Goal: Task Accomplishment & Management: Manage account settings

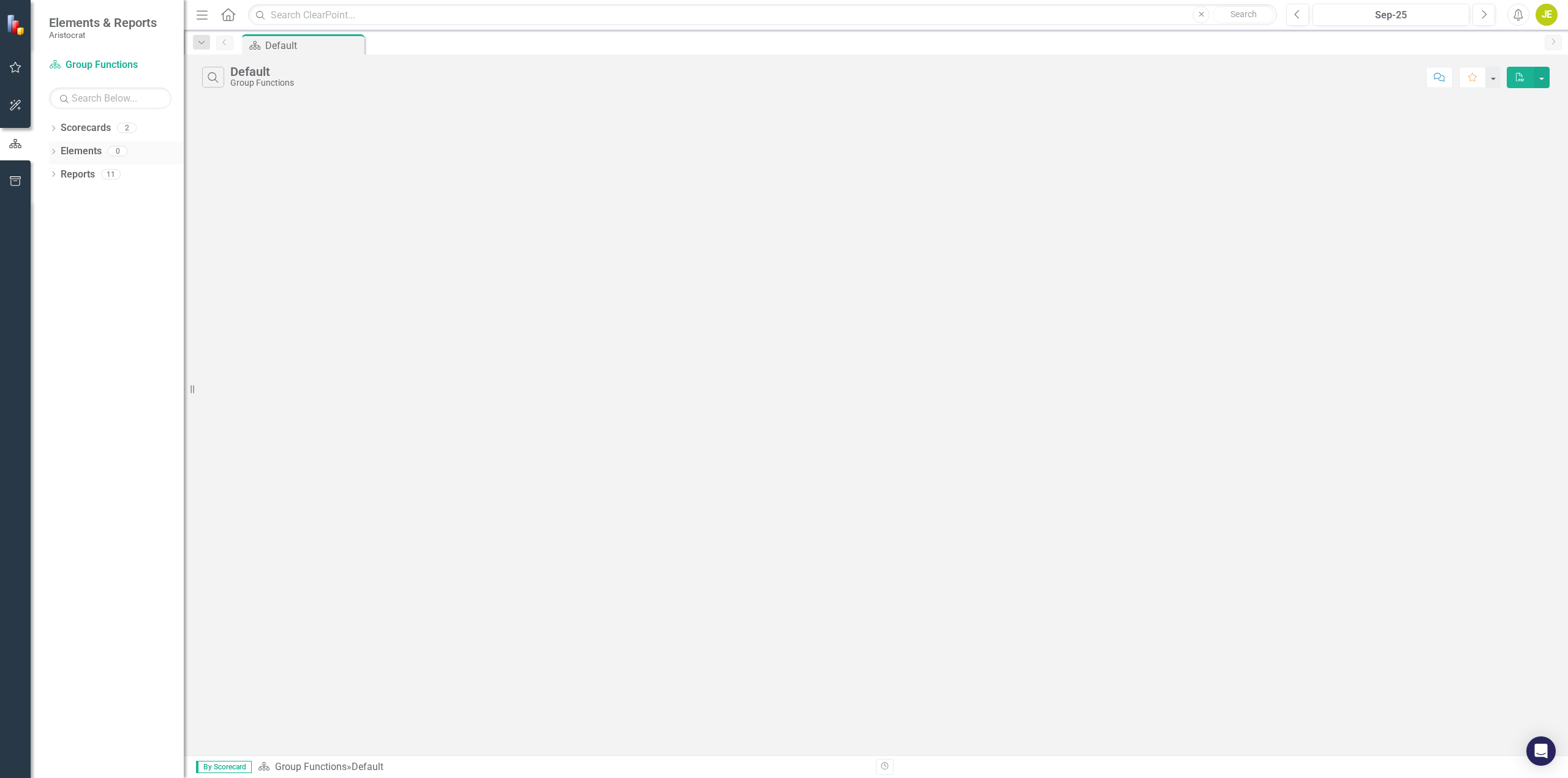
click at [55, 152] on icon "Dropdown" at bounding box center [53, 152] width 8 height 7
click at [53, 128] on icon "Dropdown" at bounding box center [53, 129] width 8 height 7
click at [63, 198] on icon "Dropdown" at bounding box center [59, 198] width 8 height 7
click at [56, 217] on div "Dropdown" at bounding box center [59, 223] width 8 height 10
click at [59, 246] on icon "Dropdown" at bounding box center [59, 245] width 8 height 7
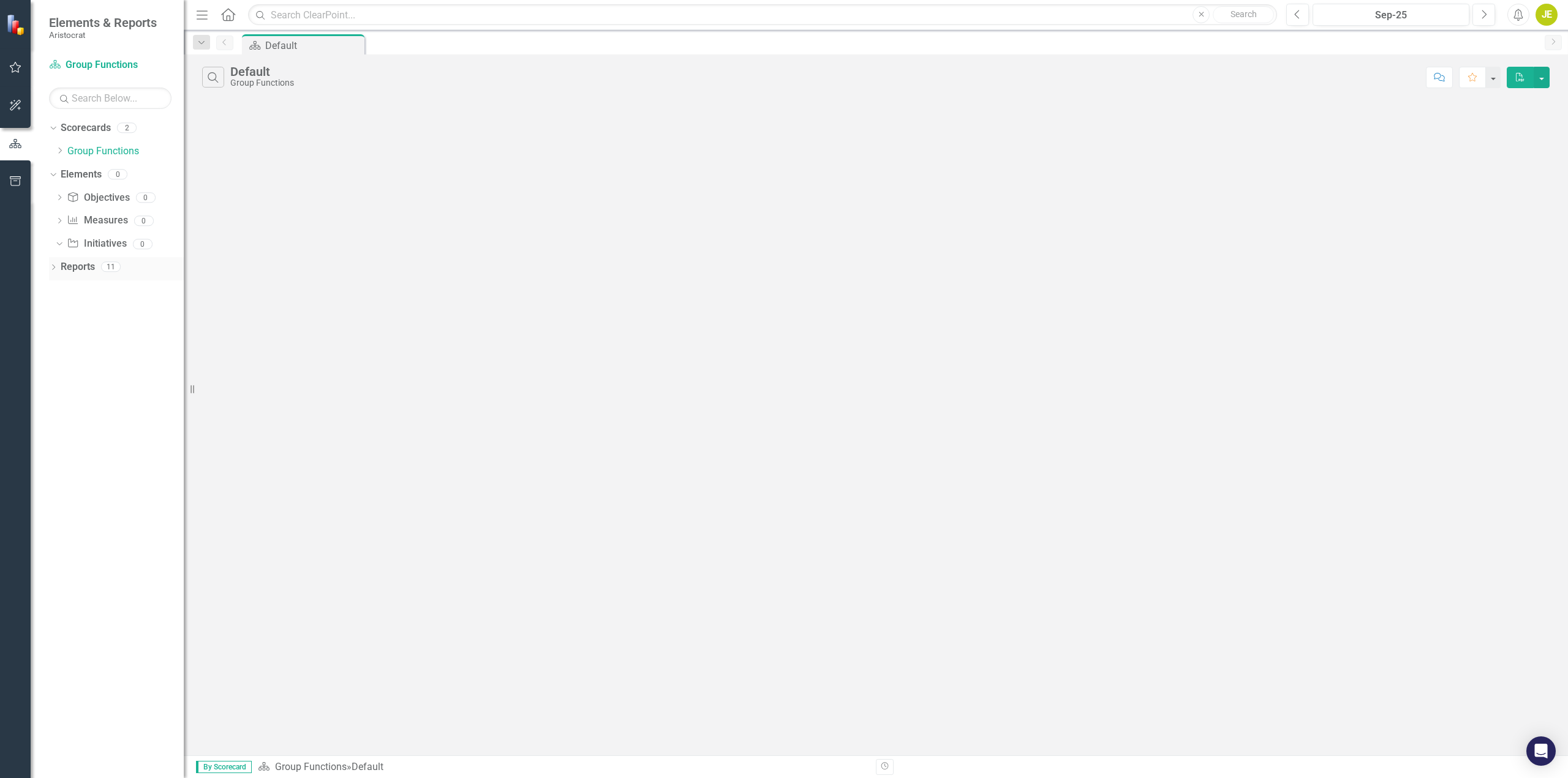
click at [52, 265] on icon "Dropdown" at bounding box center [53, 268] width 8 height 7
click at [105, 290] on link "Scorecard Scorecards" at bounding box center [99, 288] width 67 height 14
click at [59, 290] on icon "Dropdown" at bounding box center [57, 287] width 7 height 8
click at [73, 247] on icon "Initiative" at bounding box center [72, 243] width 12 height 10
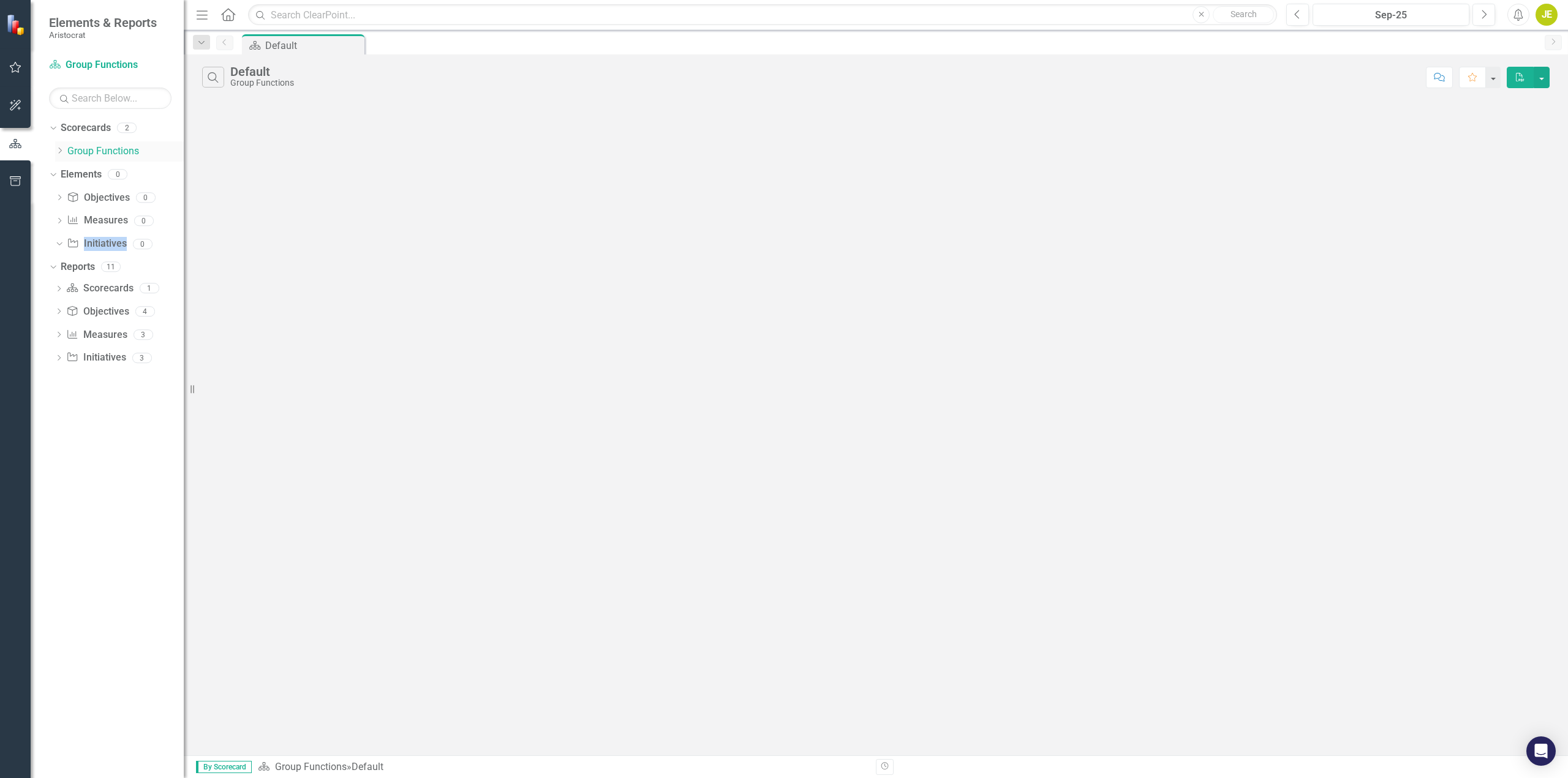
click at [61, 152] on icon "Dropdown" at bounding box center [60, 151] width 9 height 7
click at [108, 345] on div "Objective Objectives" at bounding box center [97, 335] width 63 height 20
click at [108, 335] on link "Objective Objectives" at bounding box center [97, 335] width 63 height 14
click at [96, 247] on link "Measure Measures" at bounding box center [96, 244] width 61 height 14
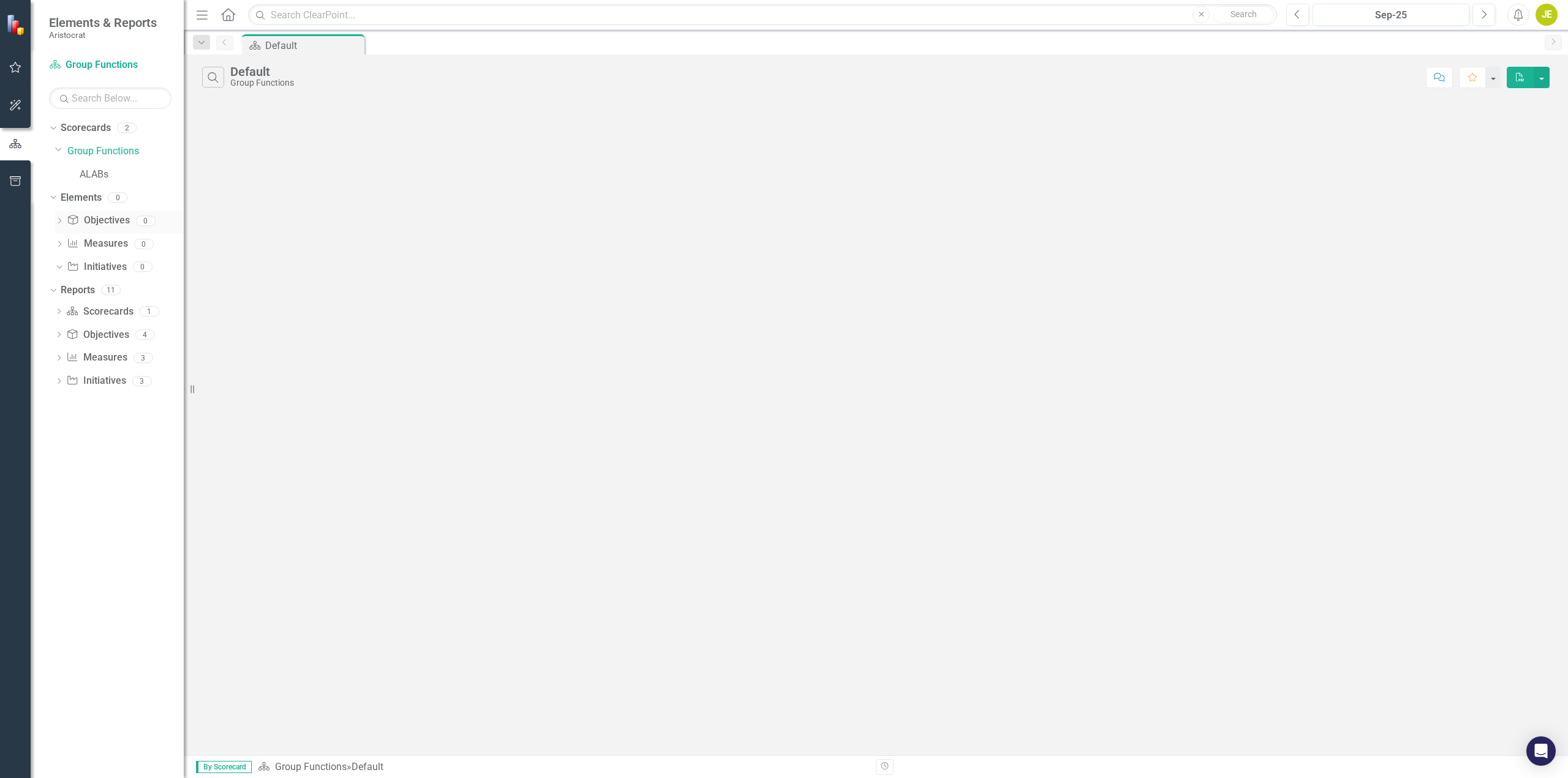
click at [64, 219] on div "Dropdown Objective Objectives 0" at bounding box center [120, 222] width 129 height 23
click at [62, 217] on div "Dropdown" at bounding box center [59, 223] width 8 height 10
drag, startPoint x: 94, startPoint y: 175, endPoint x: 120, endPoint y: 201, distance: 36.8
click at [94, 175] on link "ALABs" at bounding box center [132, 175] width 104 height 14
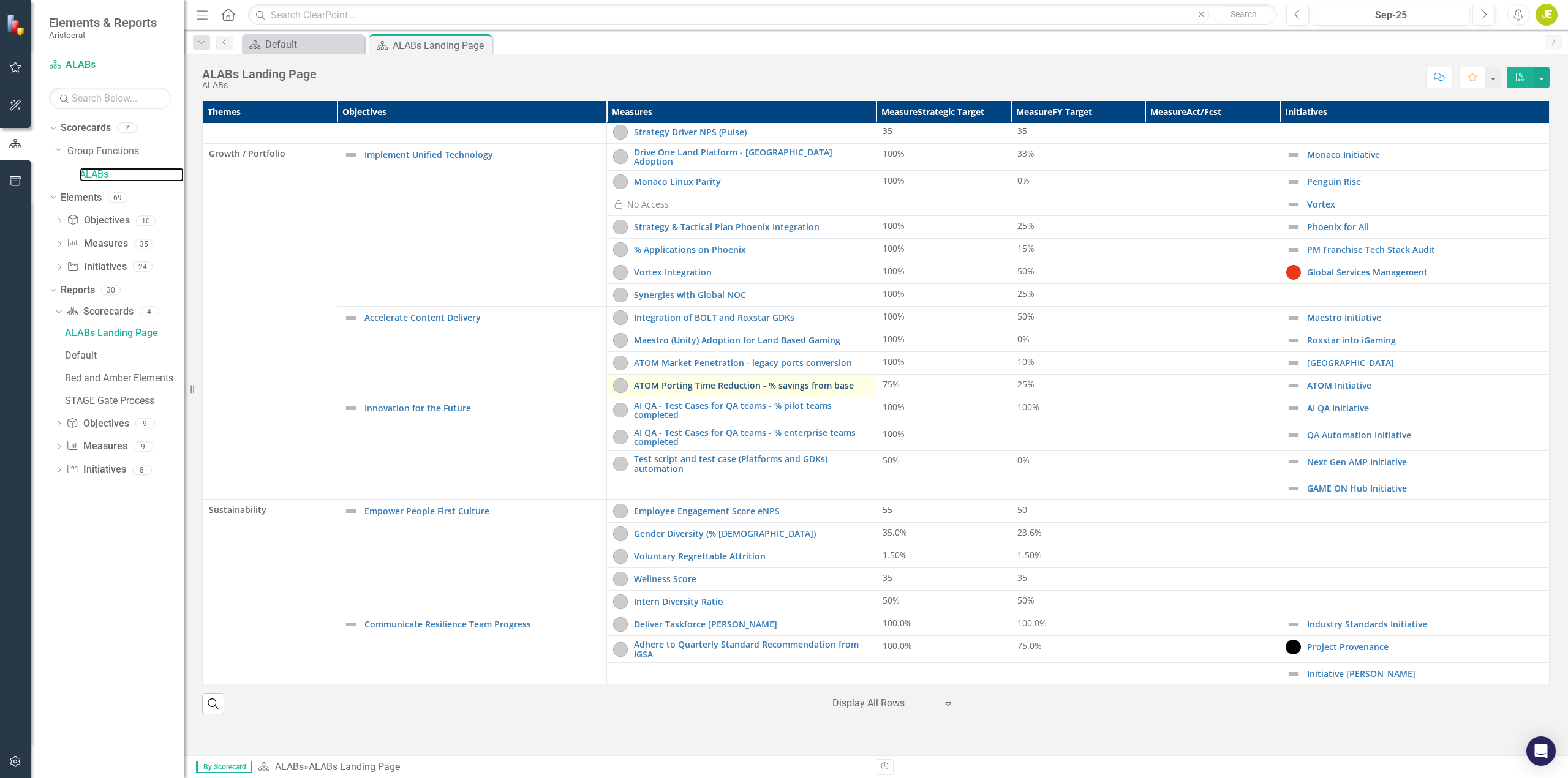
scroll to position [226, 0]
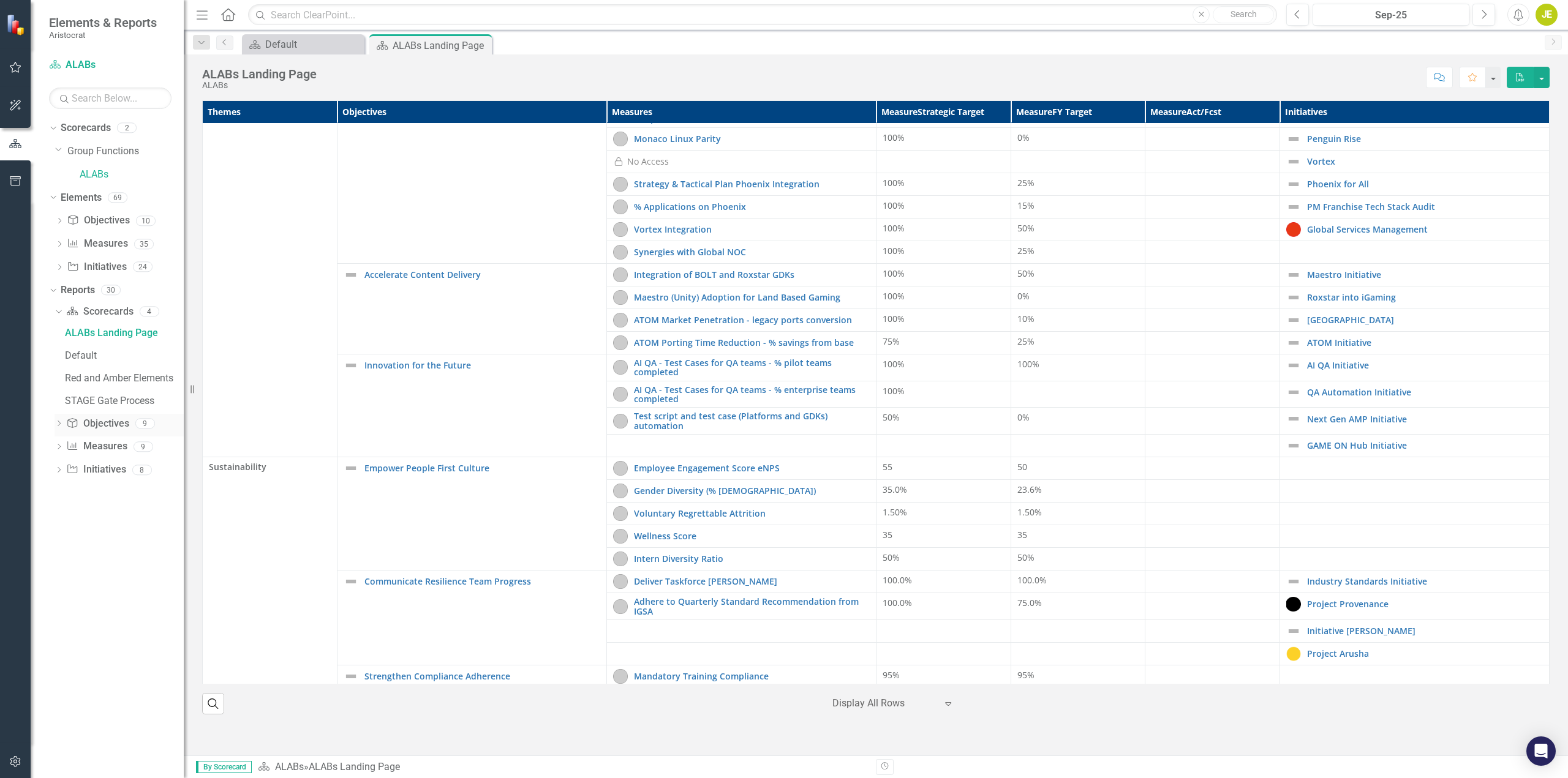
click at [60, 424] on icon at bounding box center [59, 423] width 3 height 5
click at [61, 562] on icon "Dropdown" at bounding box center [58, 561] width 8 height 7
click at [93, 539] on div "Owner Report" at bounding box center [124, 537] width 119 height 11
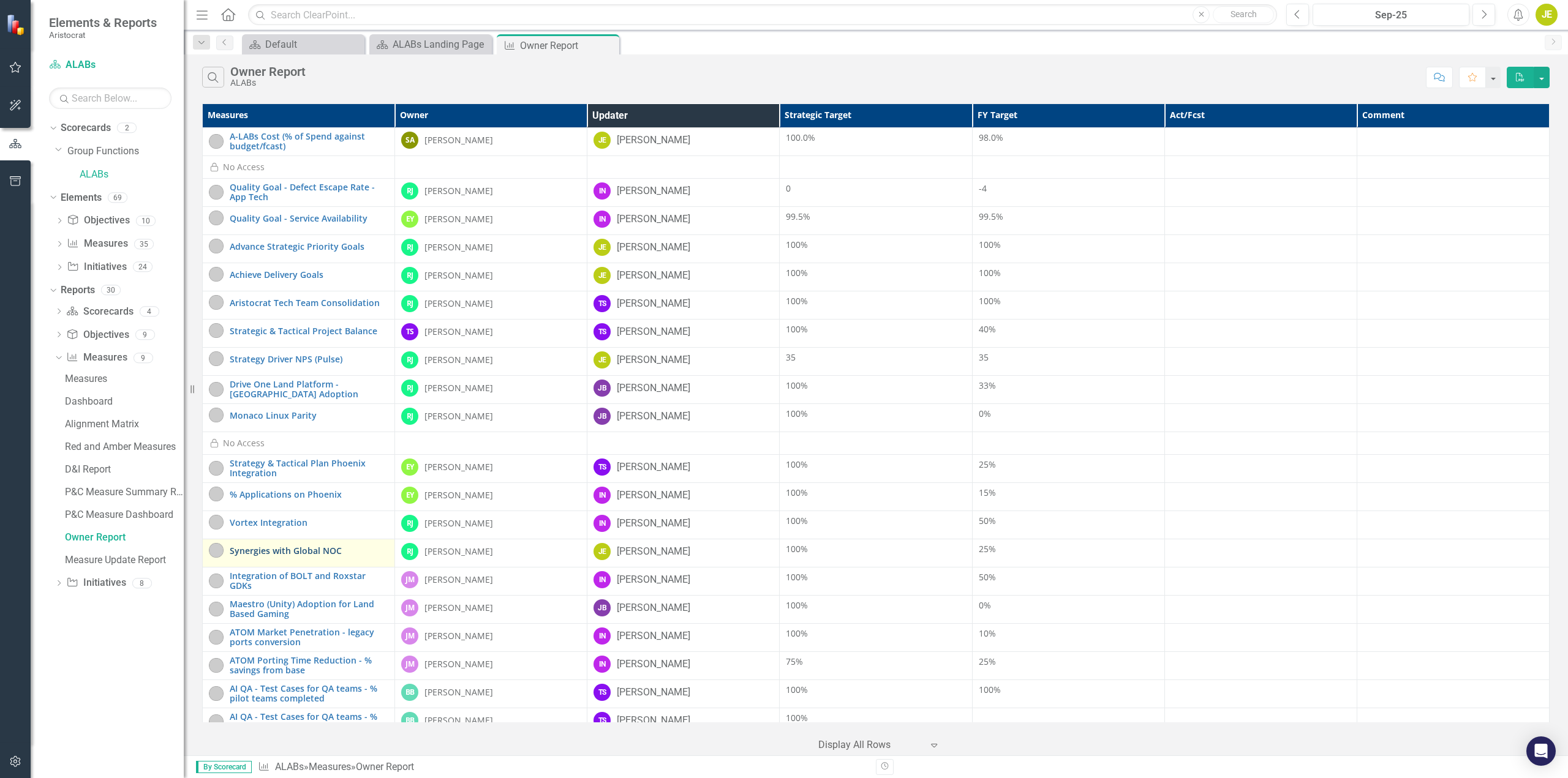
click at [314, 549] on link "Synergies with Global NOC" at bounding box center [309, 551] width 158 height 9
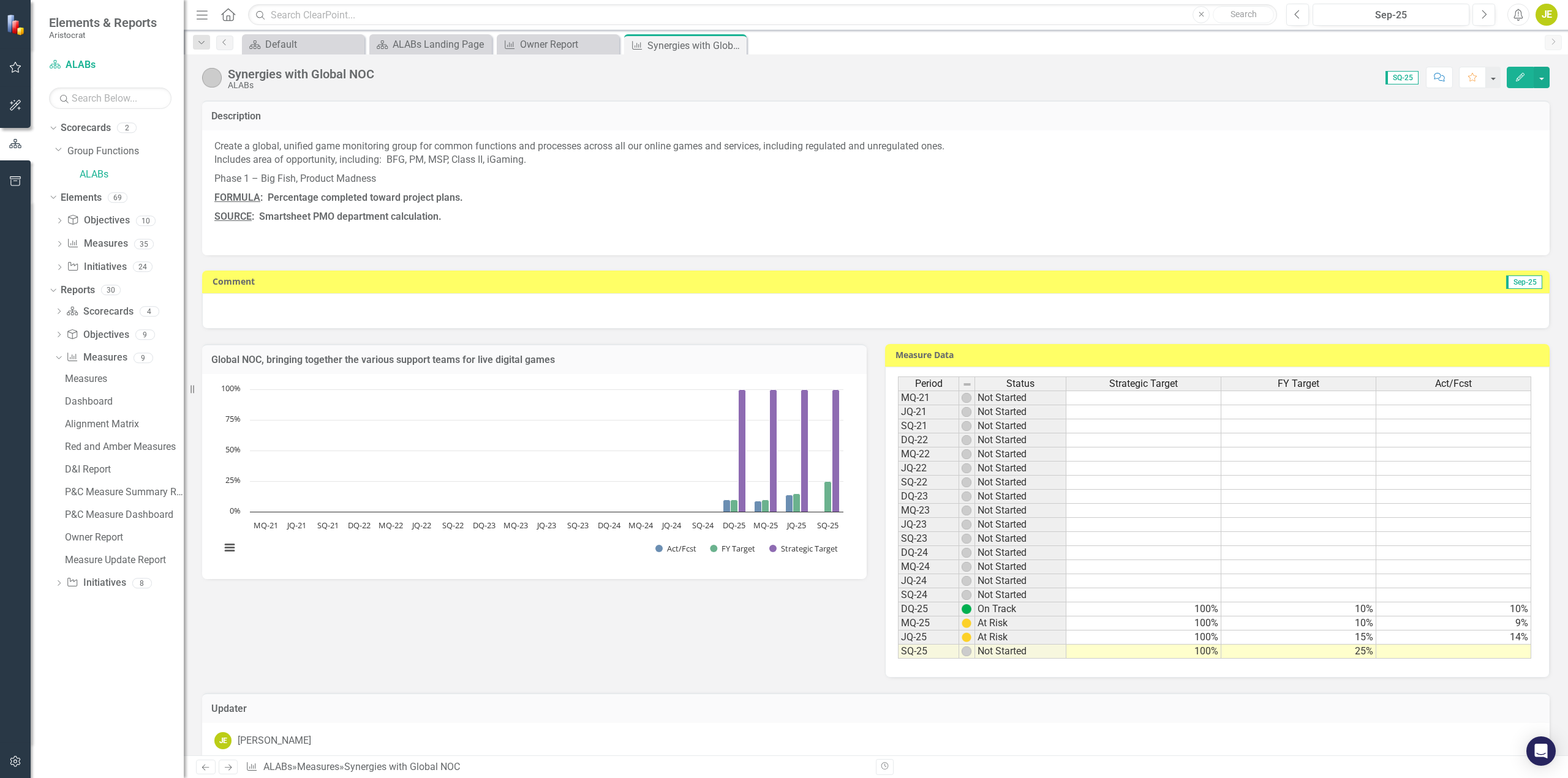
click at [351, 78] on div "Synergies with Global NOC" at bounding box center [301, 74] width 146 height 13
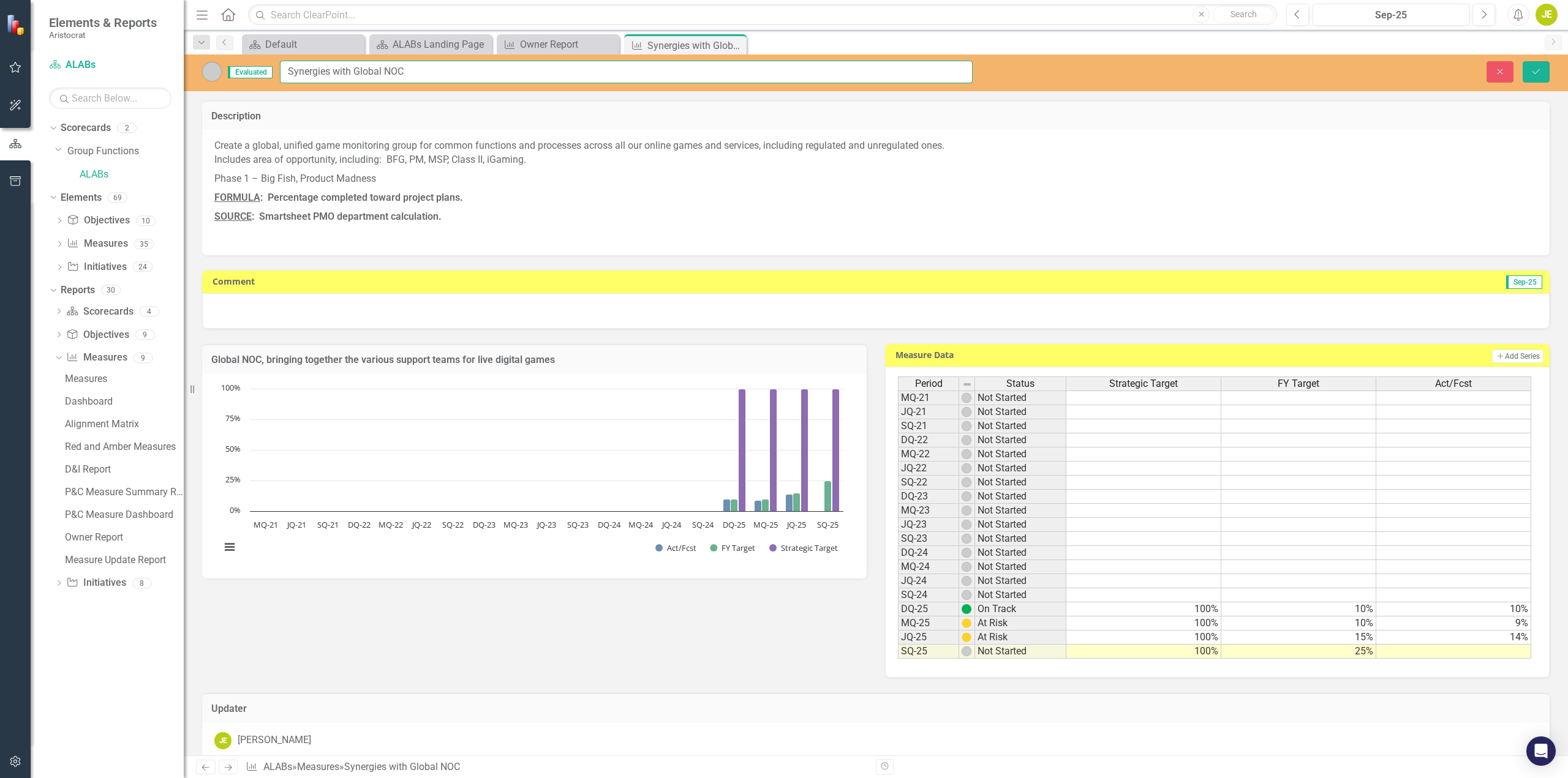
click at [430, 75] on input "Synergies with Global NOC" at bounding box center [626, 72] width 693 height 22
click at [537, 71] on input "Synergies with Global Service Management (GSM) formally Global NOC" at bounding box center [626, 72] width 693 height 22
drag, startPoint x: 478, startPoint y: 70, endPoint x: 356, endPoint y: 70, distance: 122.0
click at [356, 70] on input "Synergies with Global Service Management (GSM) formerly Global NOC" at bounding box center [626, 72] width 693 height 22
click at [256, 135] on div "Create a global, unified game monitoring group for common functions and process…" at bounding box center [875, 192] width 1348 height 125
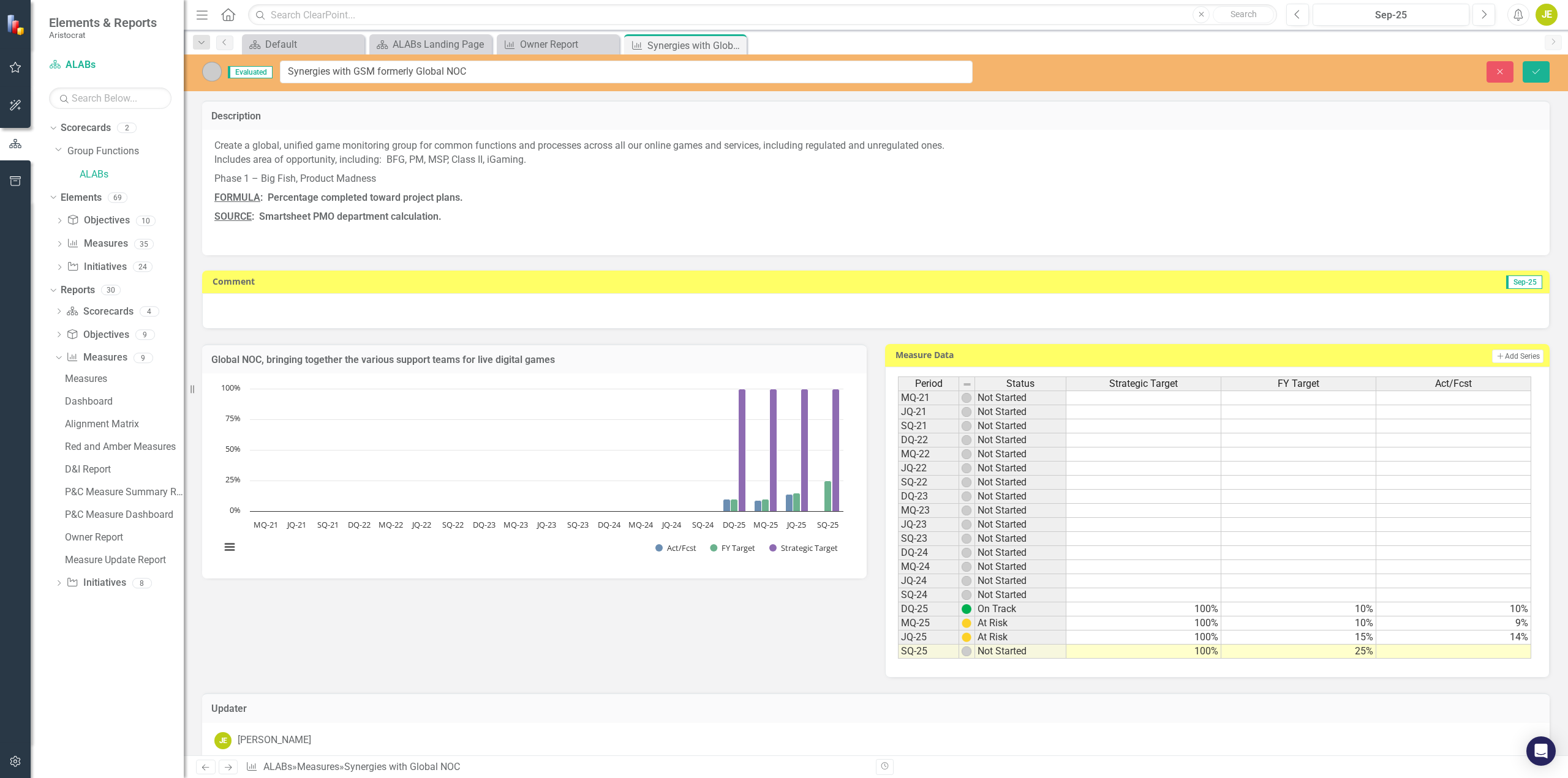
click at [218, 111] on h3 "Description" at bounding box center [876, 116] width 1329 height 11
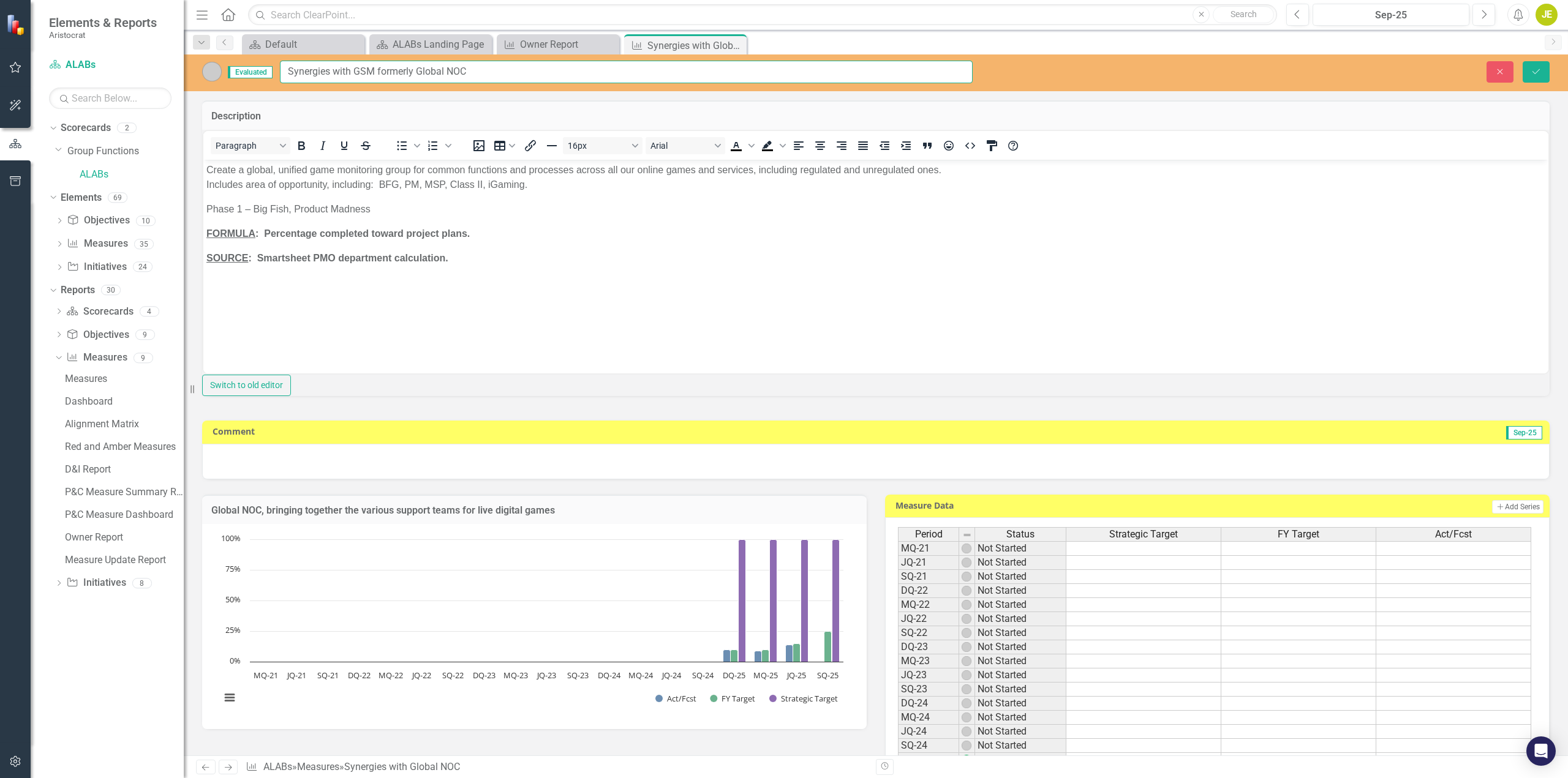
click at [479, 70] on input "Synergies with GSM formerly Global NOC" at bounding box center [626, 72] width 693 height 22
type input "Synergies with GSM (formerly Global NOC)"
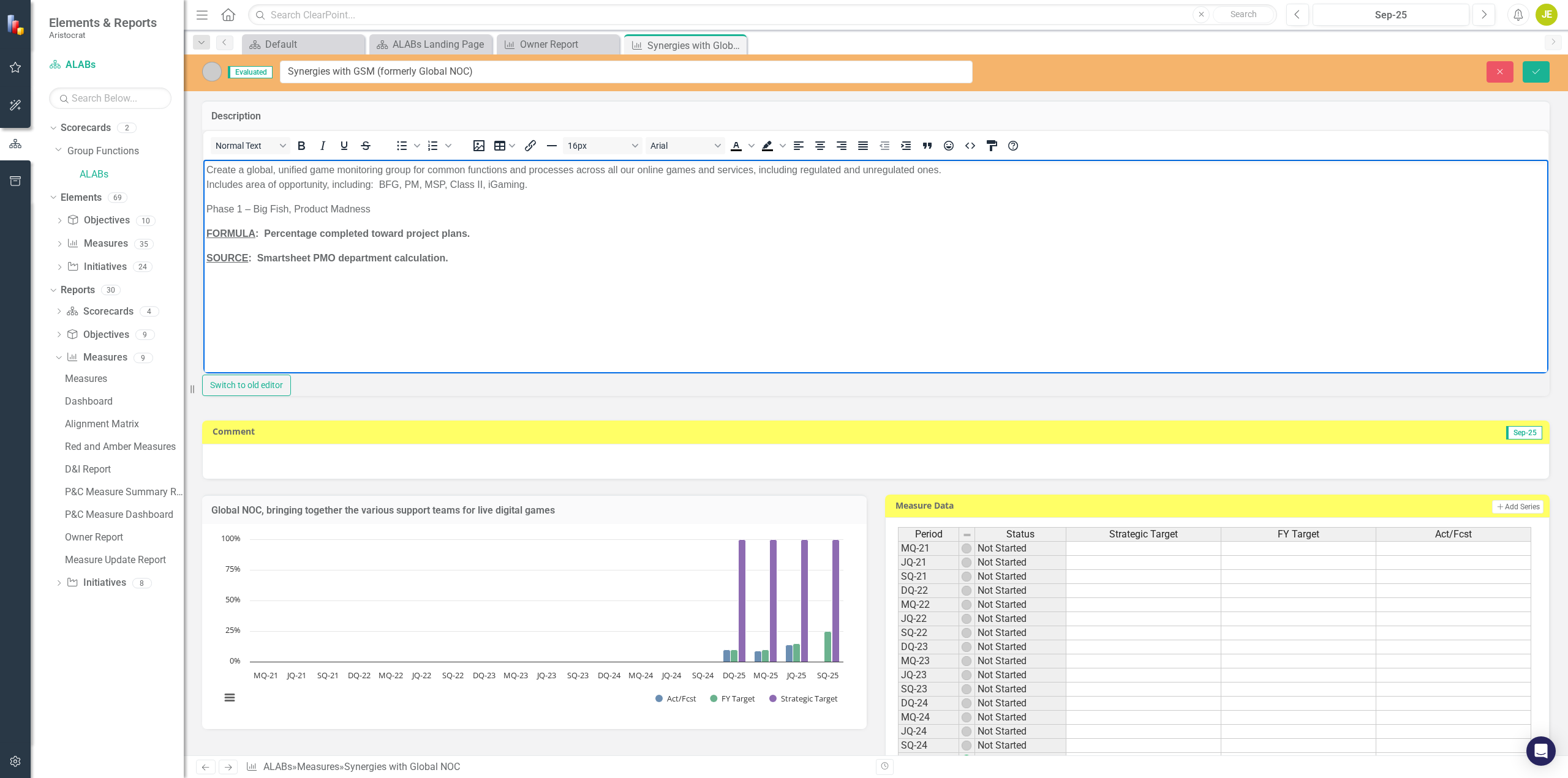
click at [575, 211] on p "Phase 1 – Big Fish, Product Madness" at bounding box center [875, 209] width 1339 height 15
click at [547, 242] on body "Create a global, unified game monitoring group for common functions and process…" at bounding box center [875, 252] width 1345 height 184
drag, startPoint x: 552, startPoint y: 317, endPoint x: 454, endPoint y: 283, distance: 103.7
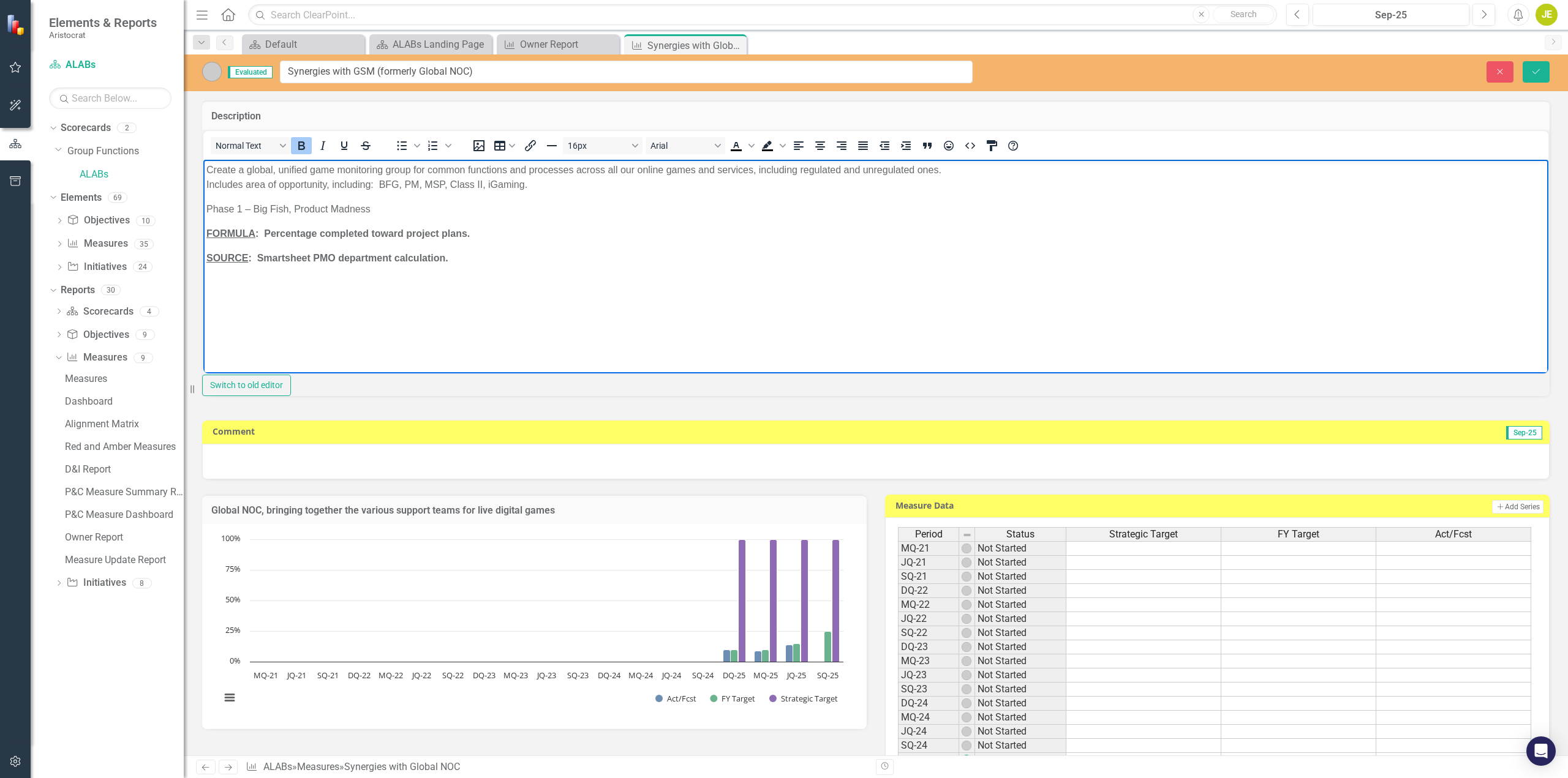
click at [551, 317] on body "Create a global, unified game monitoring group for common functions and process…" at bounding box center [875, 252] width 1345 height 184
click at [207, 166] on p "Create a global, unified game monitoring group for common functions and process…" at bounding box center [875, 177] width 1339 height 29
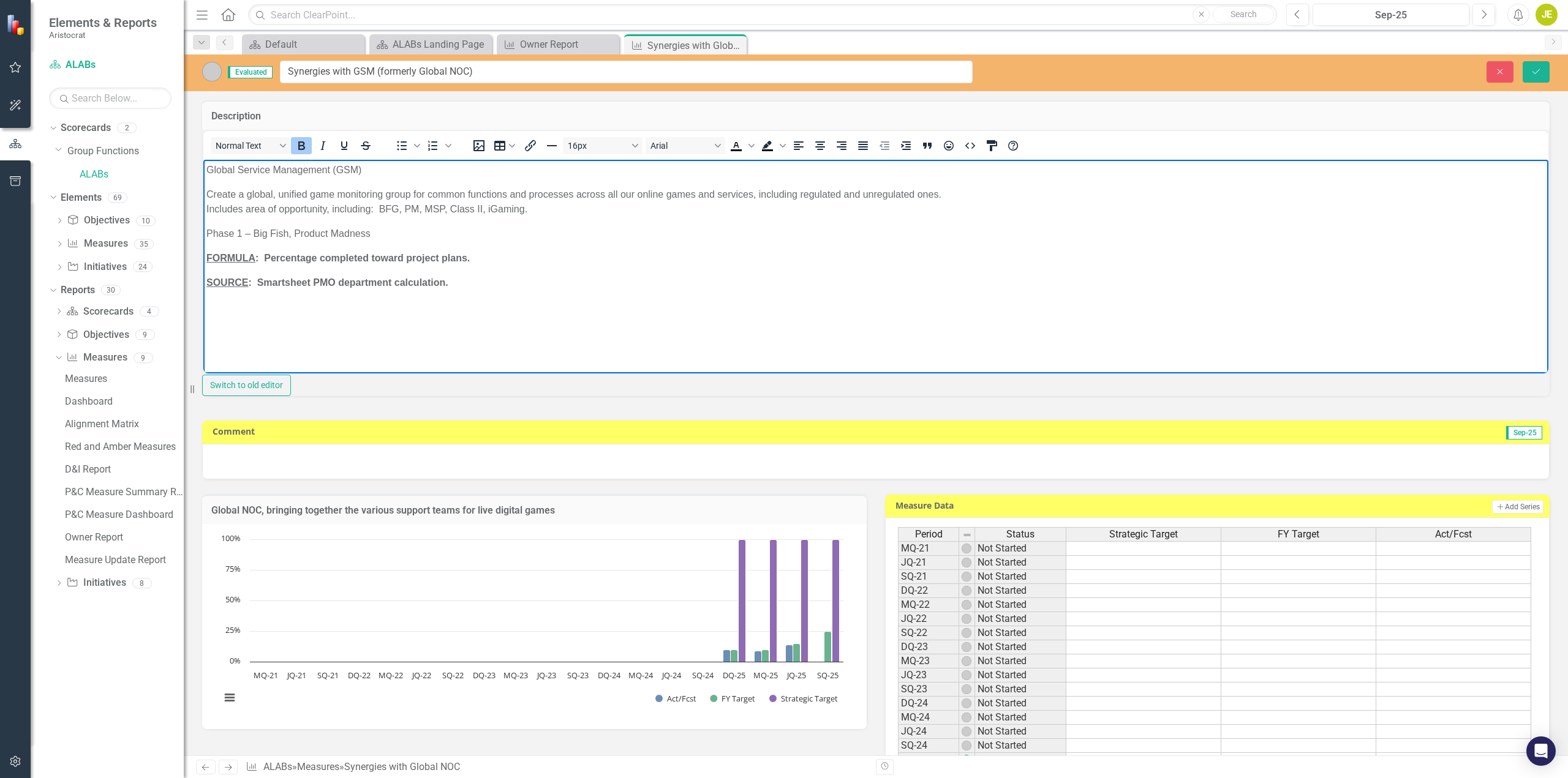
click at [531, 266] on body "Global Service Management (GSM) Create a global, unified game monitoring group …" at bounding box center [875, 252] width 1345 height 184
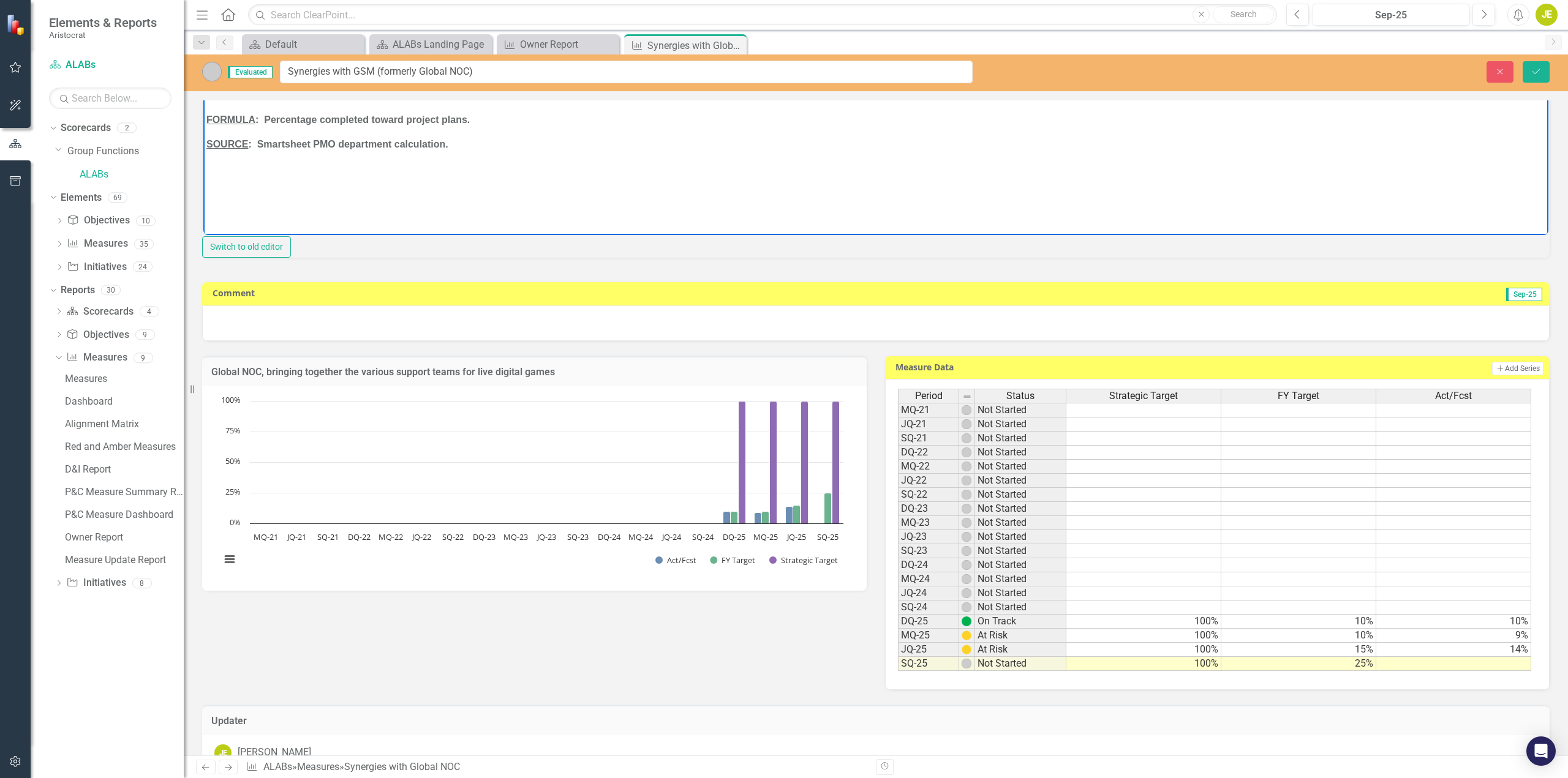
scroll to position [184, 0]
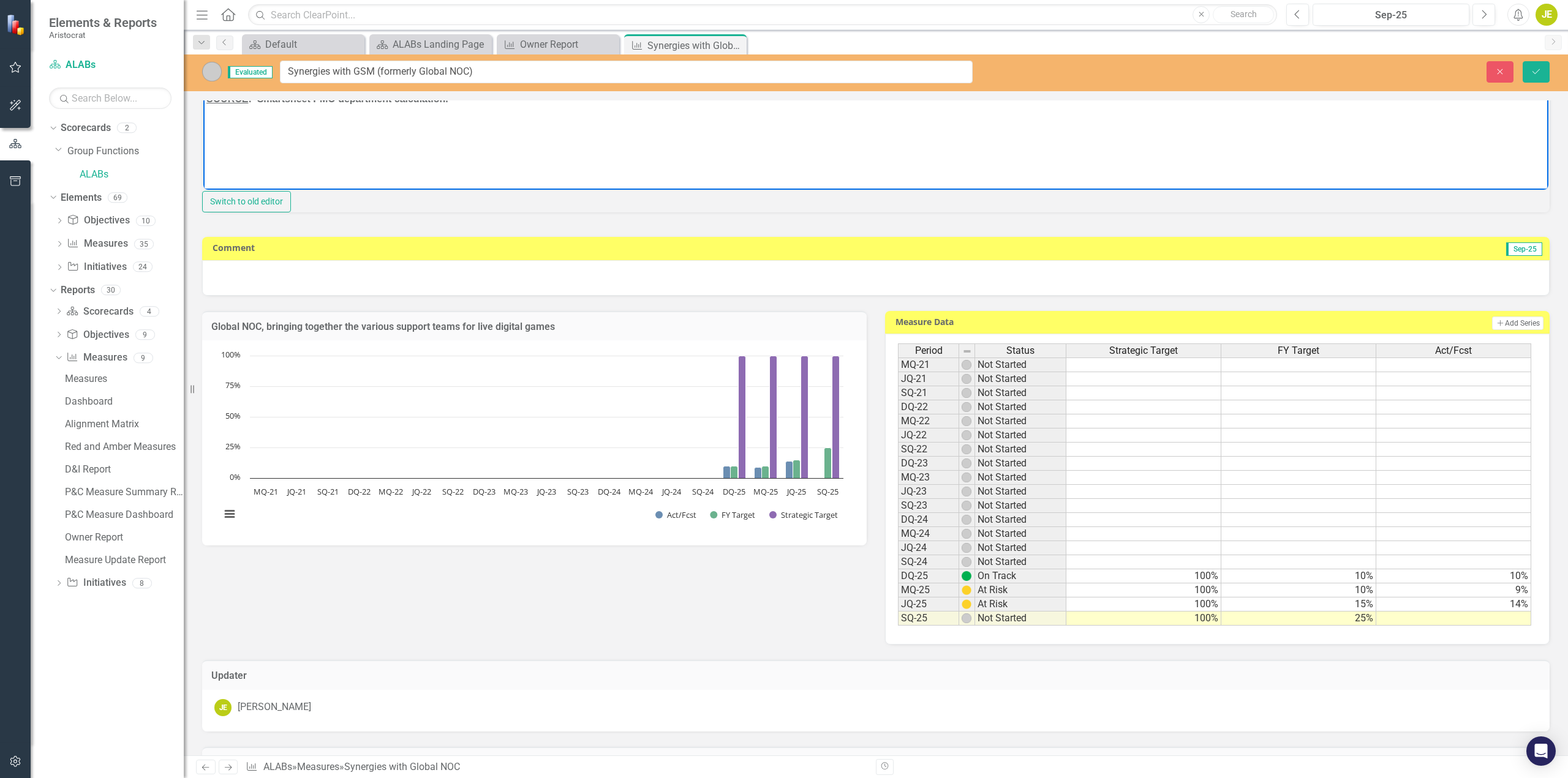
click at [990, 626] on td "Not Started" at bounding box center [1020, 619] width 91 height 14
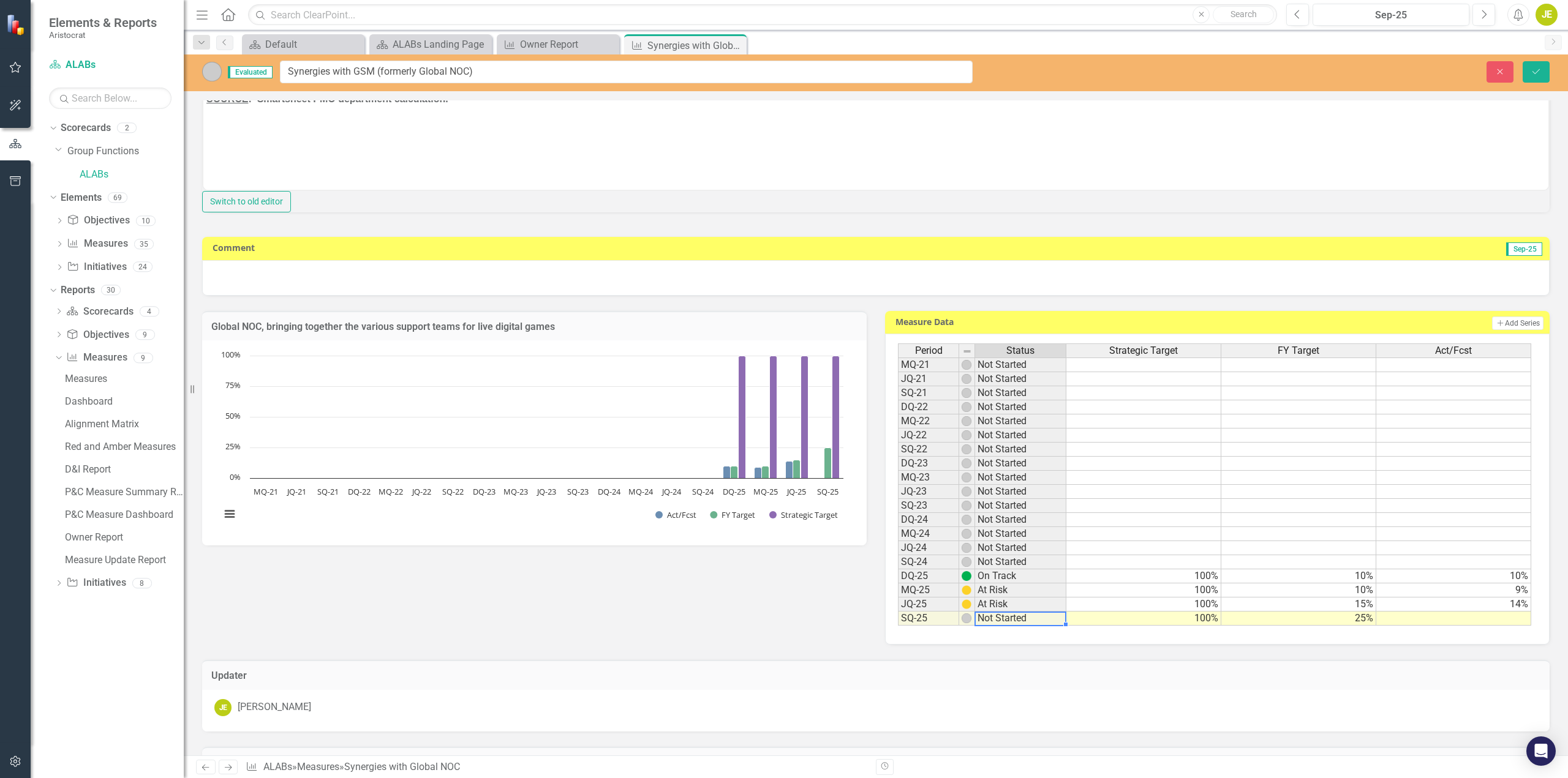
click at [990, 626] on td "Not Started" at bounding box center [1020, 619] width 91 height 14
click at [964, 623] on img at bounding box center [966, 618] width 10 height 10
click at [997, 626] on td "Not Started" at bounding box center [1020, 619] width 91 height 14
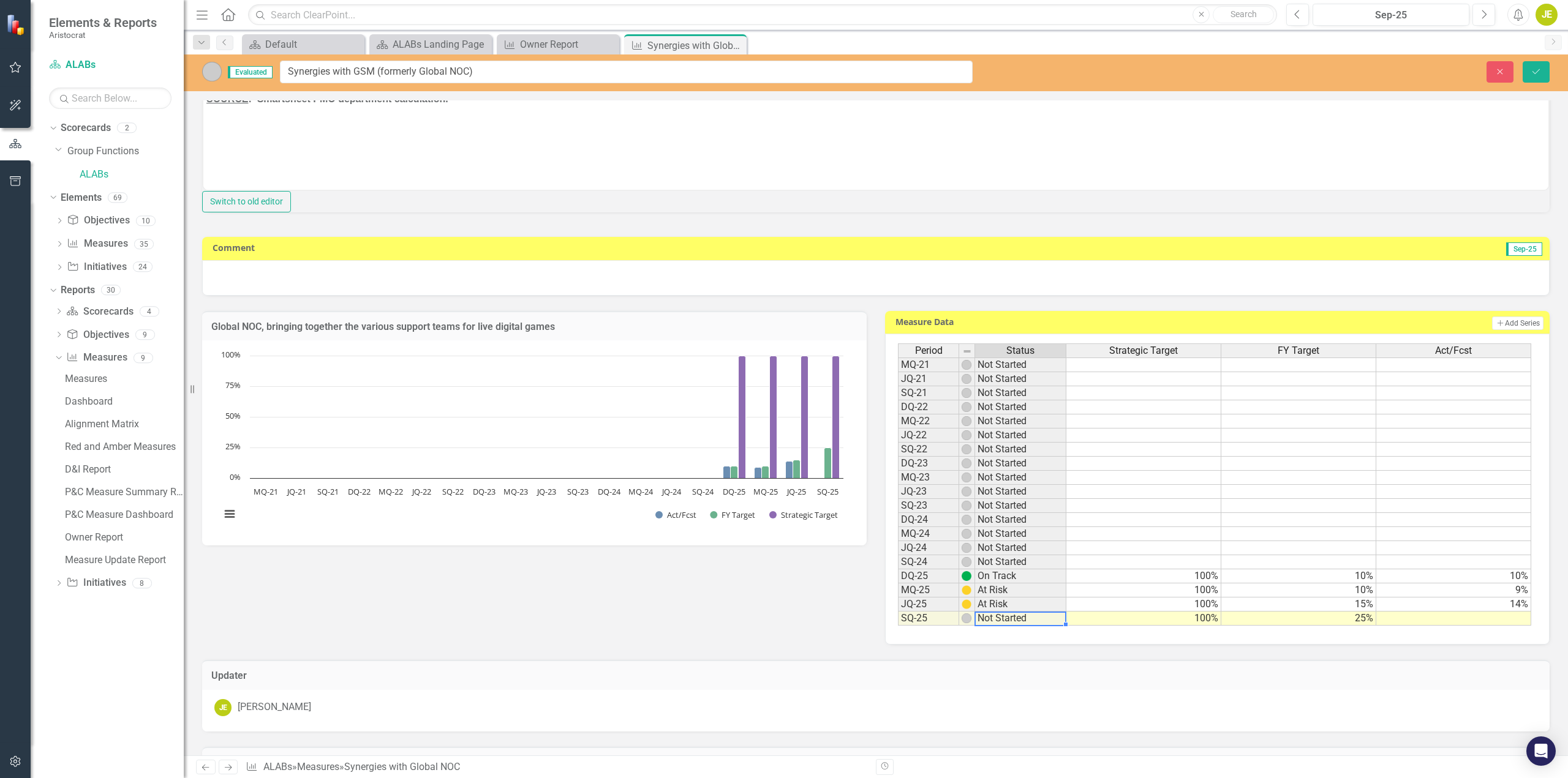
click at [998, 626] on td "Not Started" at bounding box center [1020, 619] width 91 height 14
click at [1048, 626] on td "Not Started" at bounding box center [1020, 619] width 91 height 14
click at [1439, 626] on td at bounding box center [1453, 619] width 155 height 14
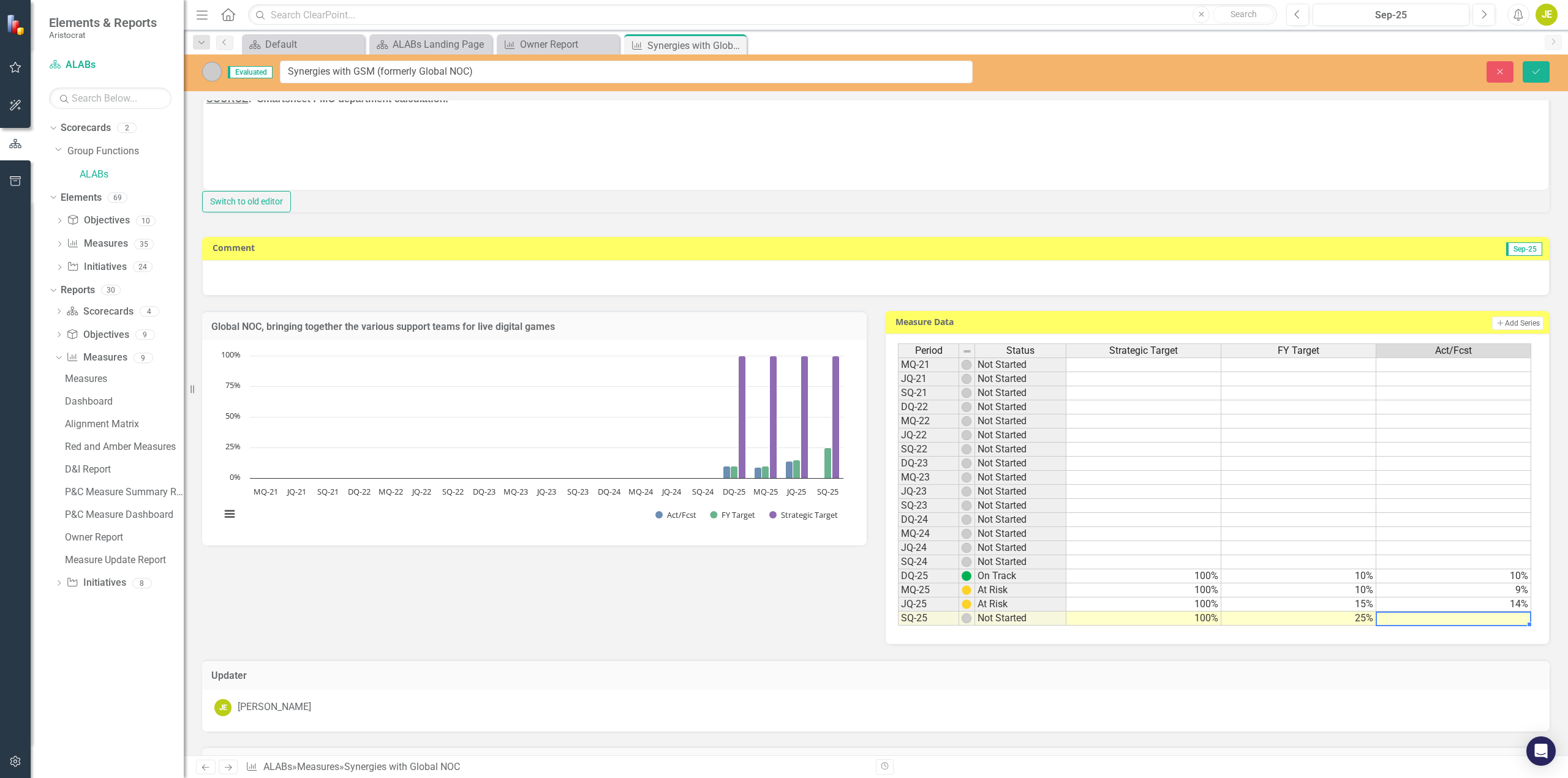
click at [993, 626] on td "Not Started" at bounding box center [1020, 619] width 91 height 14
click at [1439, 626] on td at bounding box center [1453, 619] width 155 height 14
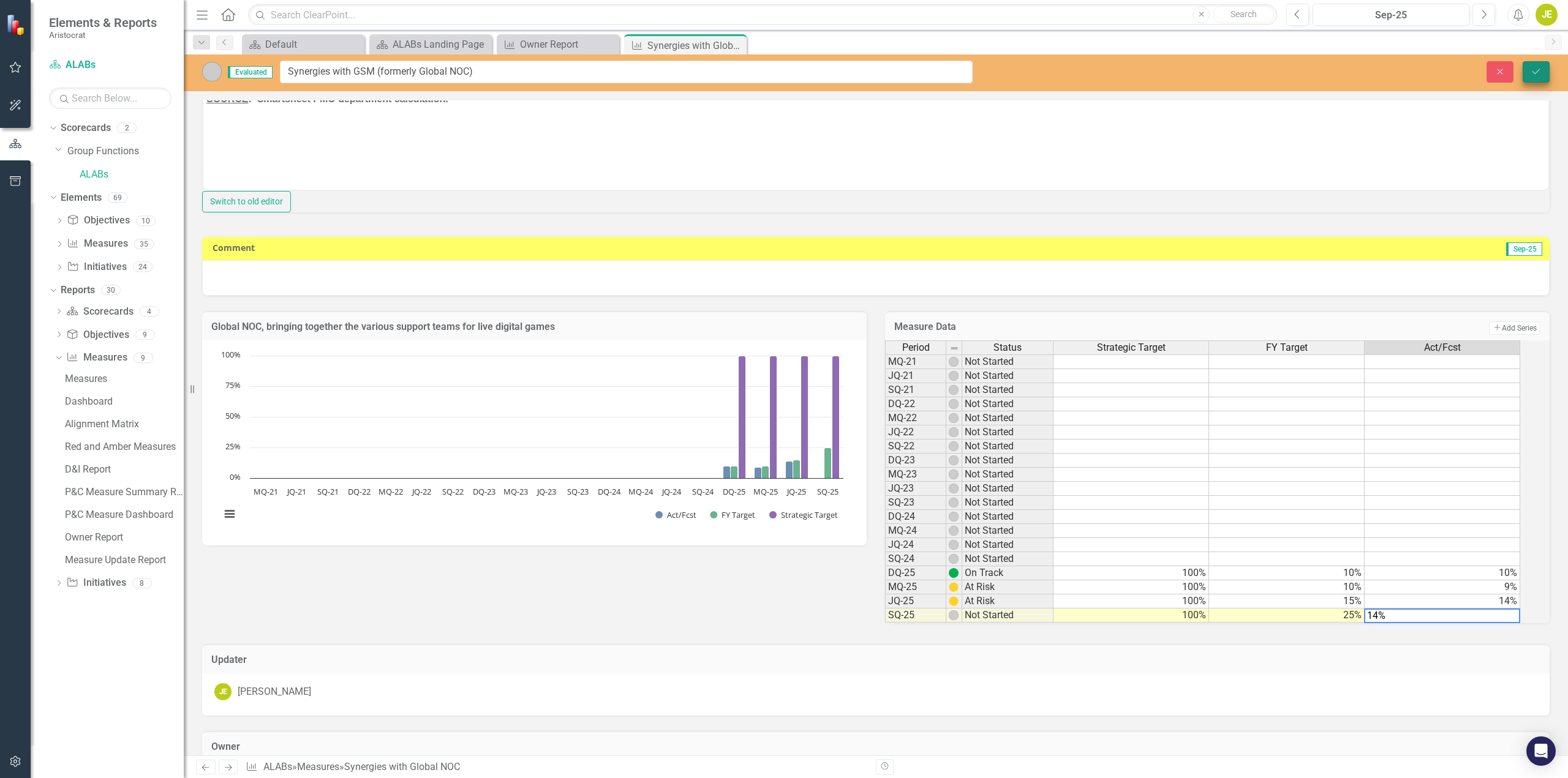
type textarea "14%"
click at [1537, 74] on icon "Save" at bounding box center [1536, 71] width 11 height 8
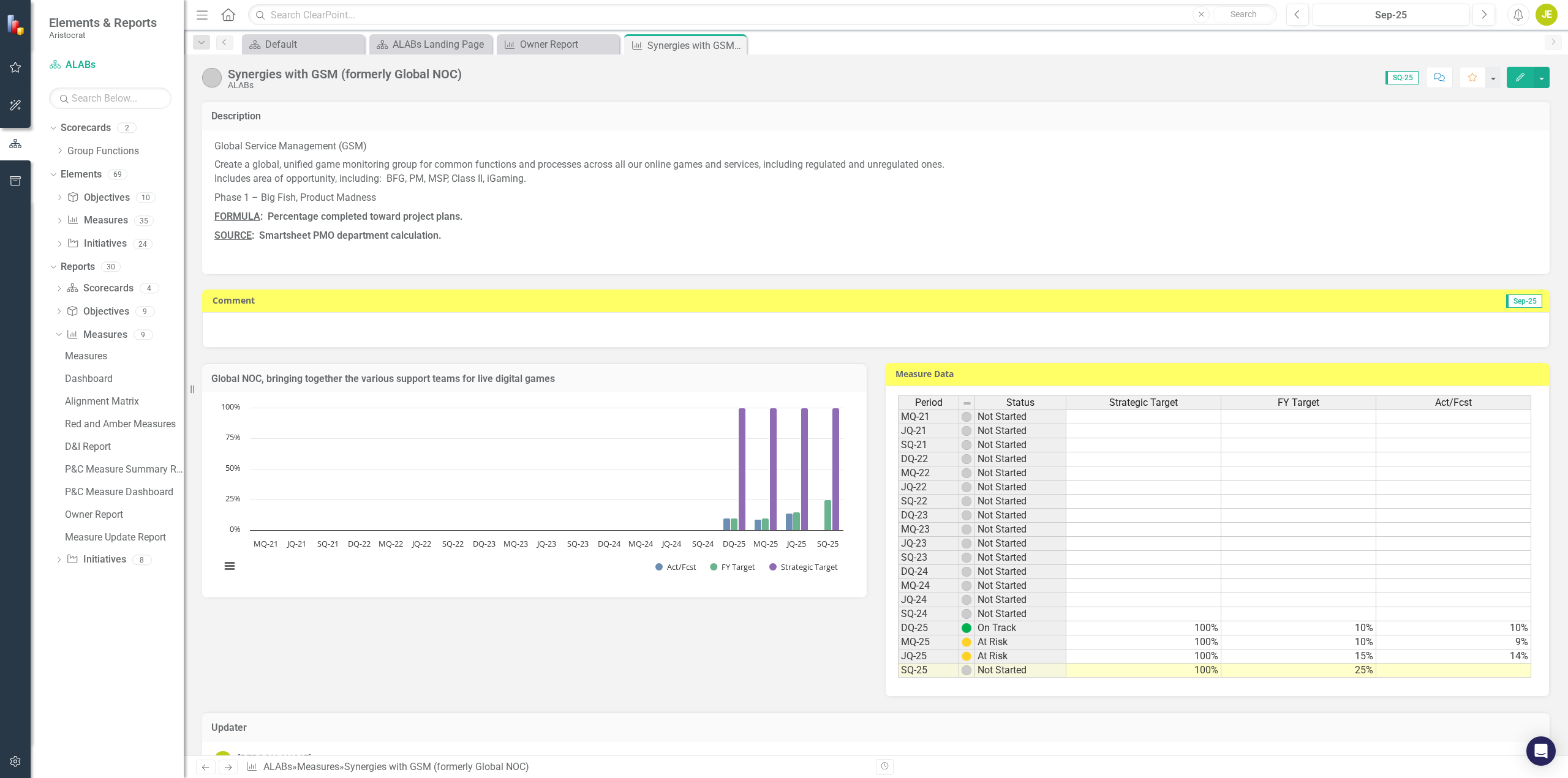
click at [1426, 673] on td at bounding box center [1453, 670] width 155 height 14
click at [1502, 670] on td at bounding box center [1453, 670] width 155 height 14
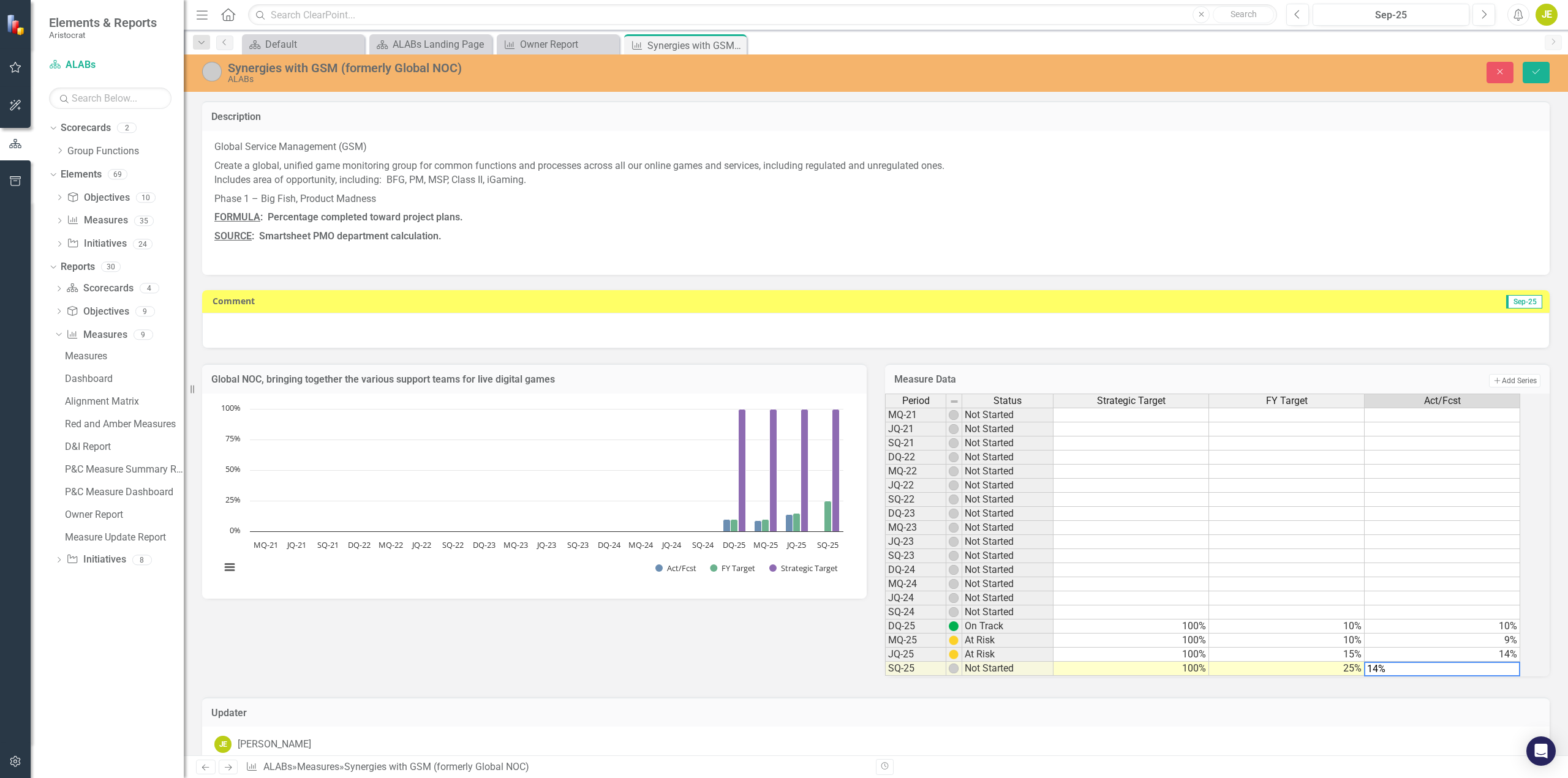
click at [1419, 676] on textarea "14%" at bounding box center [1442, 670] width 156 height 15
type textarea "14"
click at [1540, 75] on icon "Save" at bounding box center [1536, 71] width 11 height 8
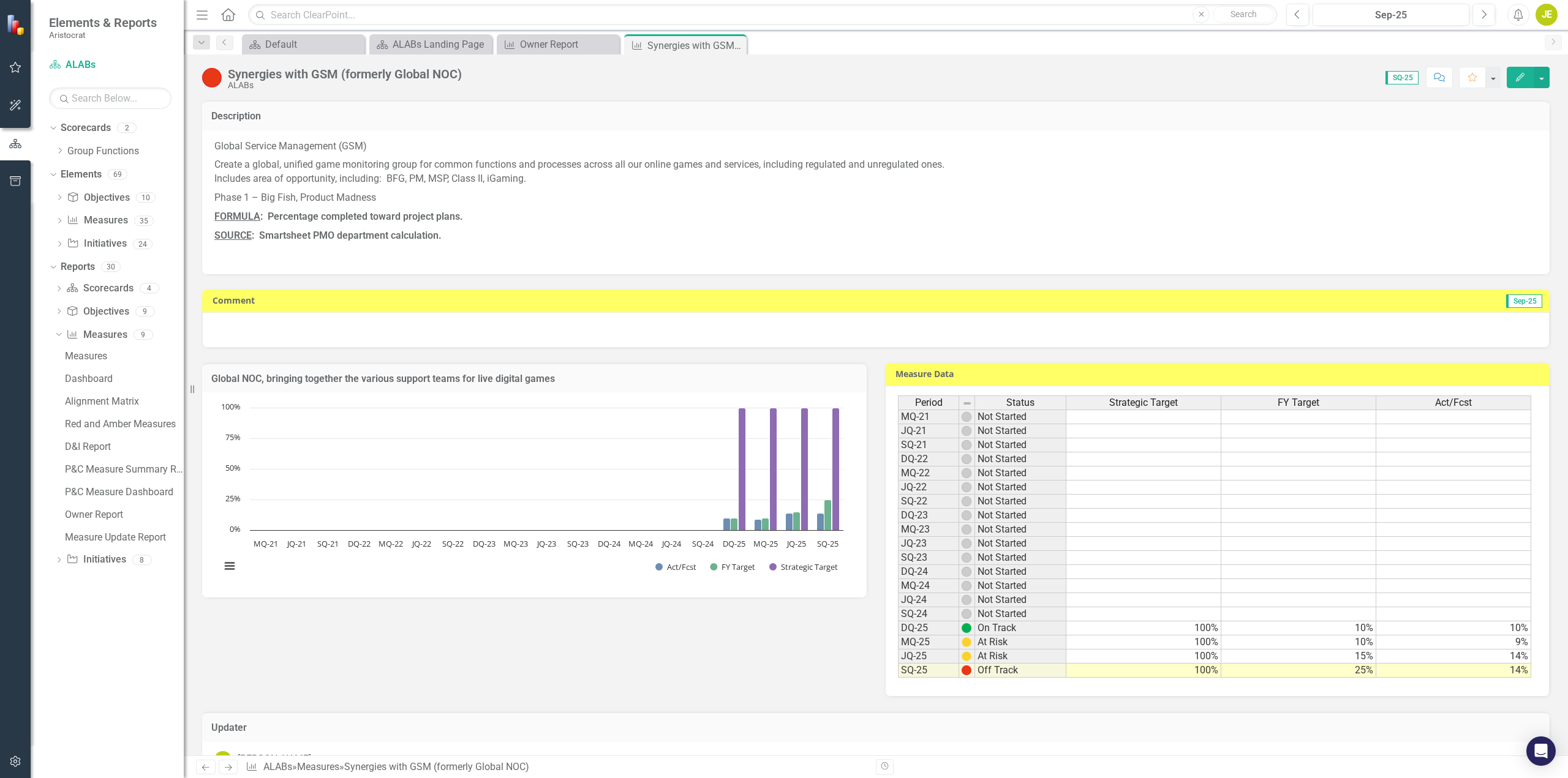
click at [269, 334] on div at bounding box center [875, 330] width 1348 height 36
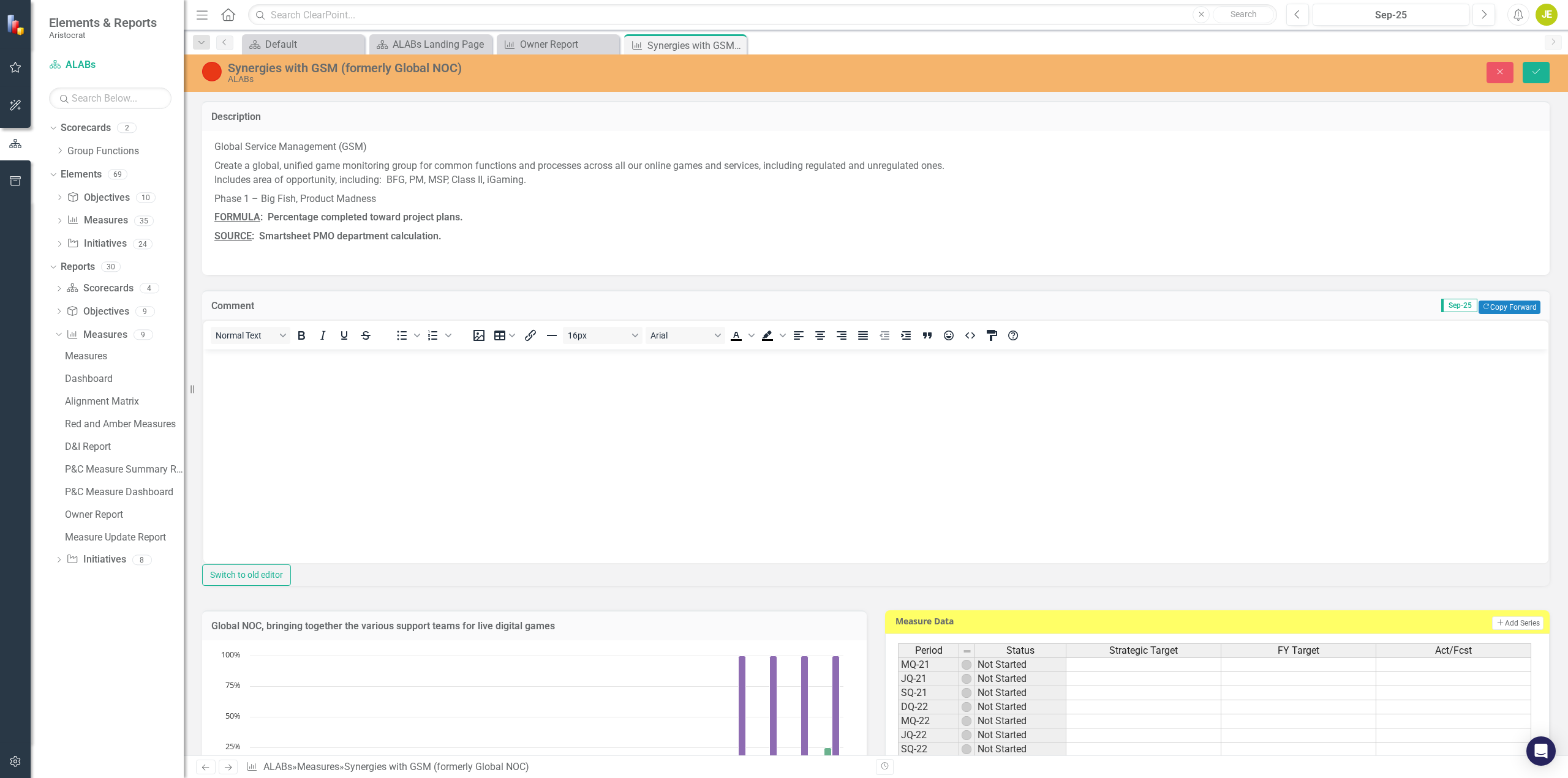
scroll to position [0, 0]
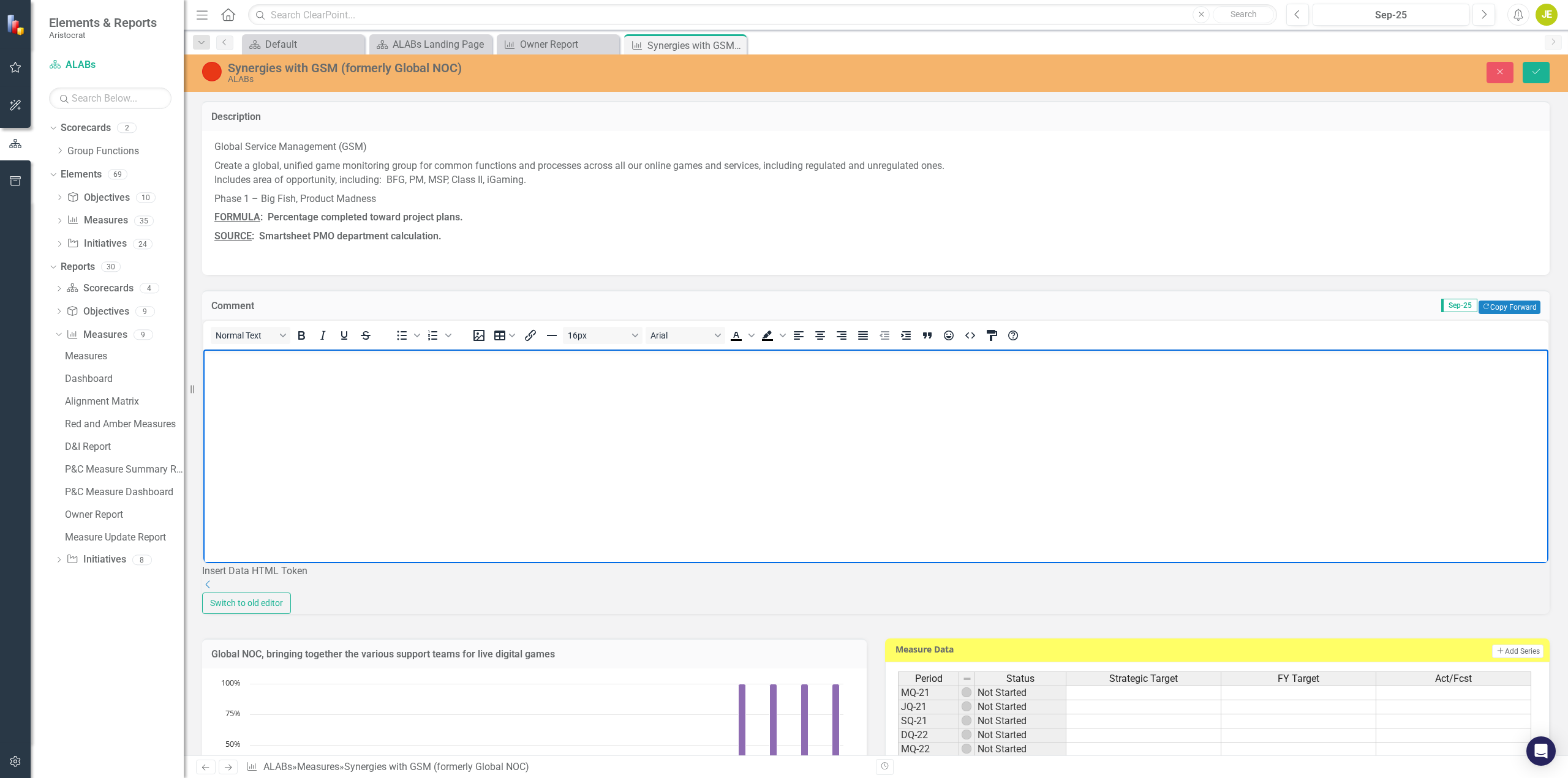
click at [259, 377] on body "Rich Text Area. Press ALT-0 for help." at bounding box center [875, 442] width 1345 height 184
click at [1510, 304] on button "Copy Forward Copy Forward" at bounding box center [1509, 307] width 62 height 13
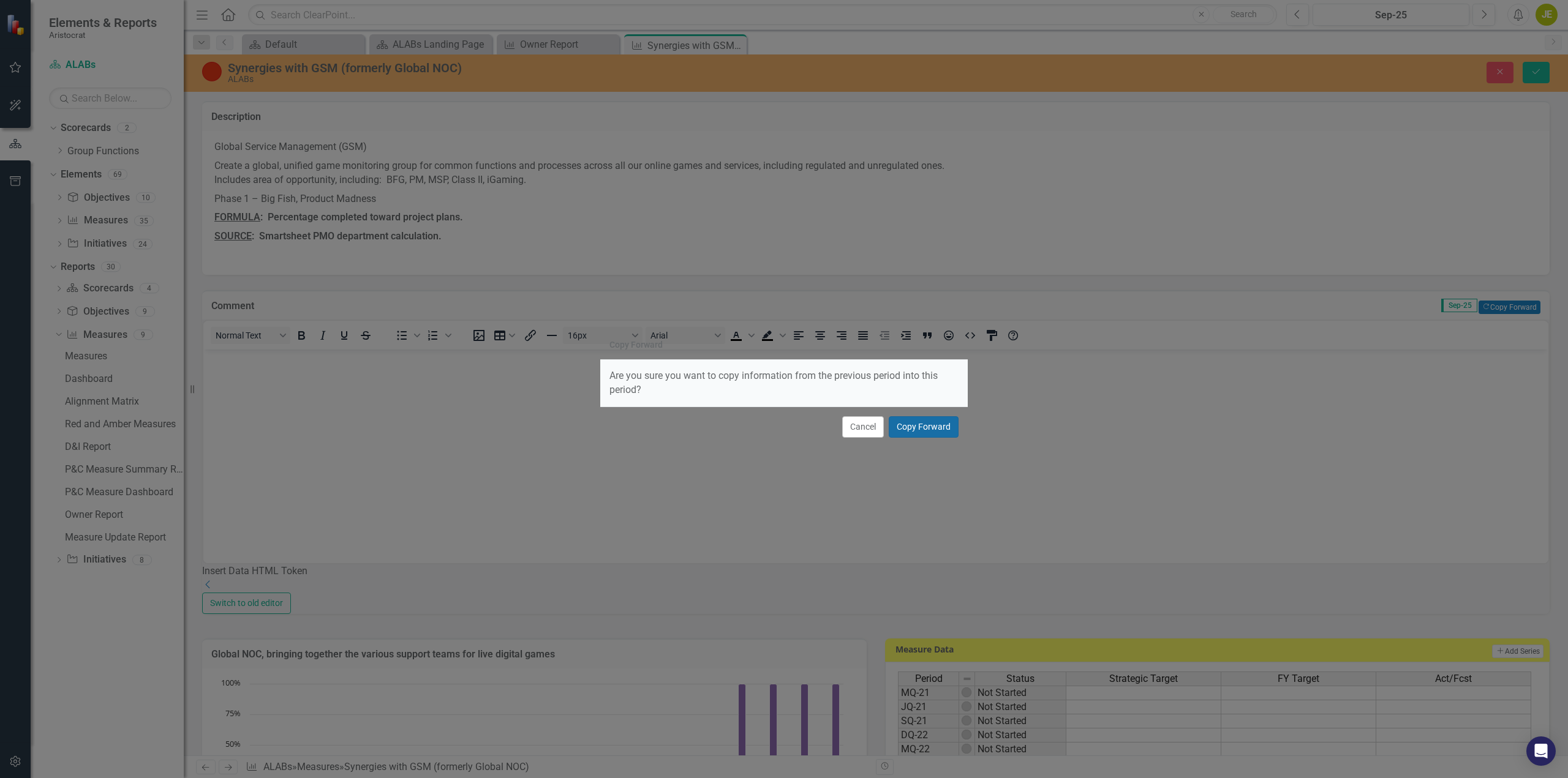
click at [927, 427] on button "Copy Forward" at bounding box center [923, 427] width 70 height 22
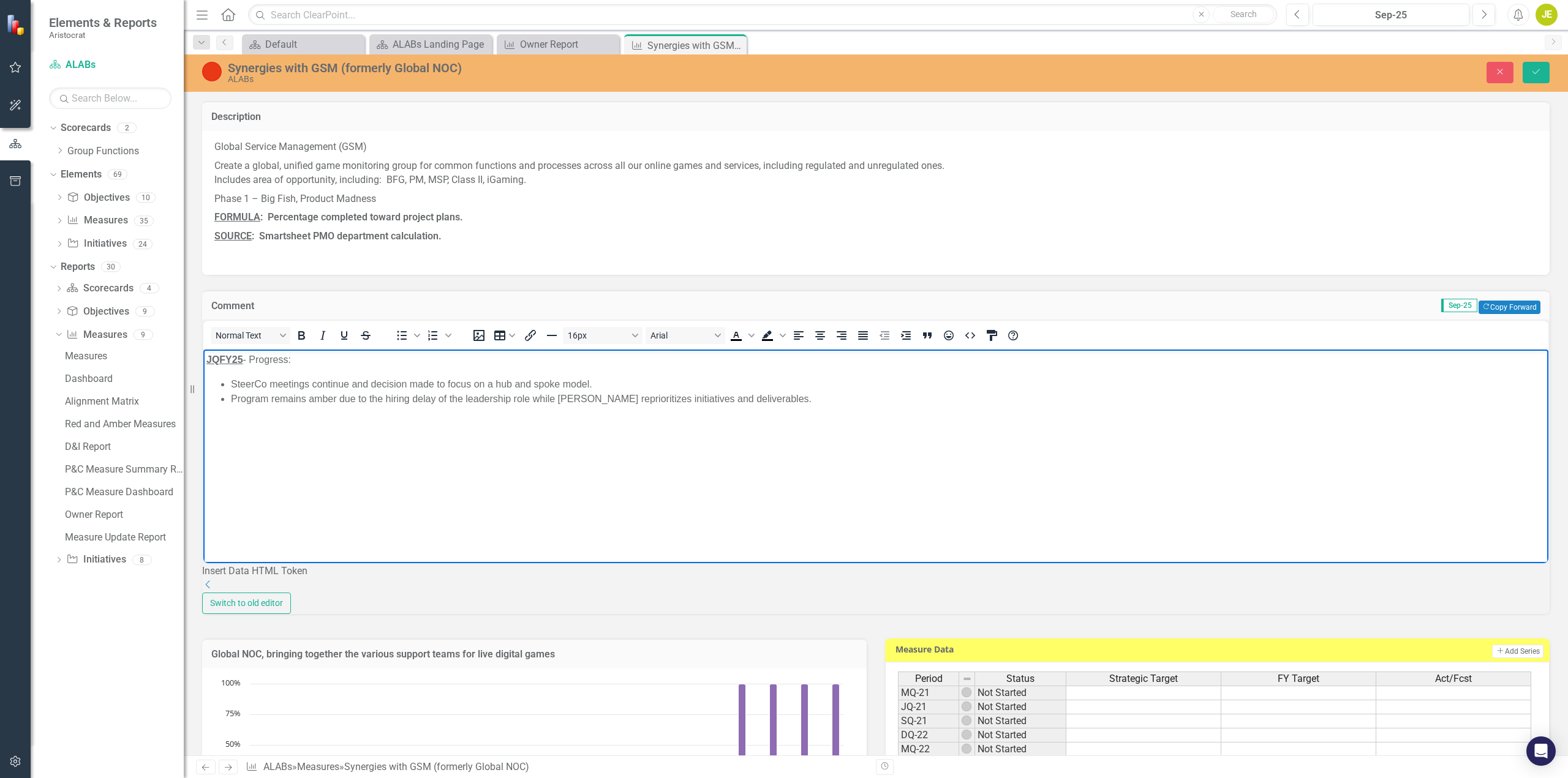
click at [319, 362] on p "JQFY25 - Progress:" at bounding box center [875, 360] width 1339 height 15
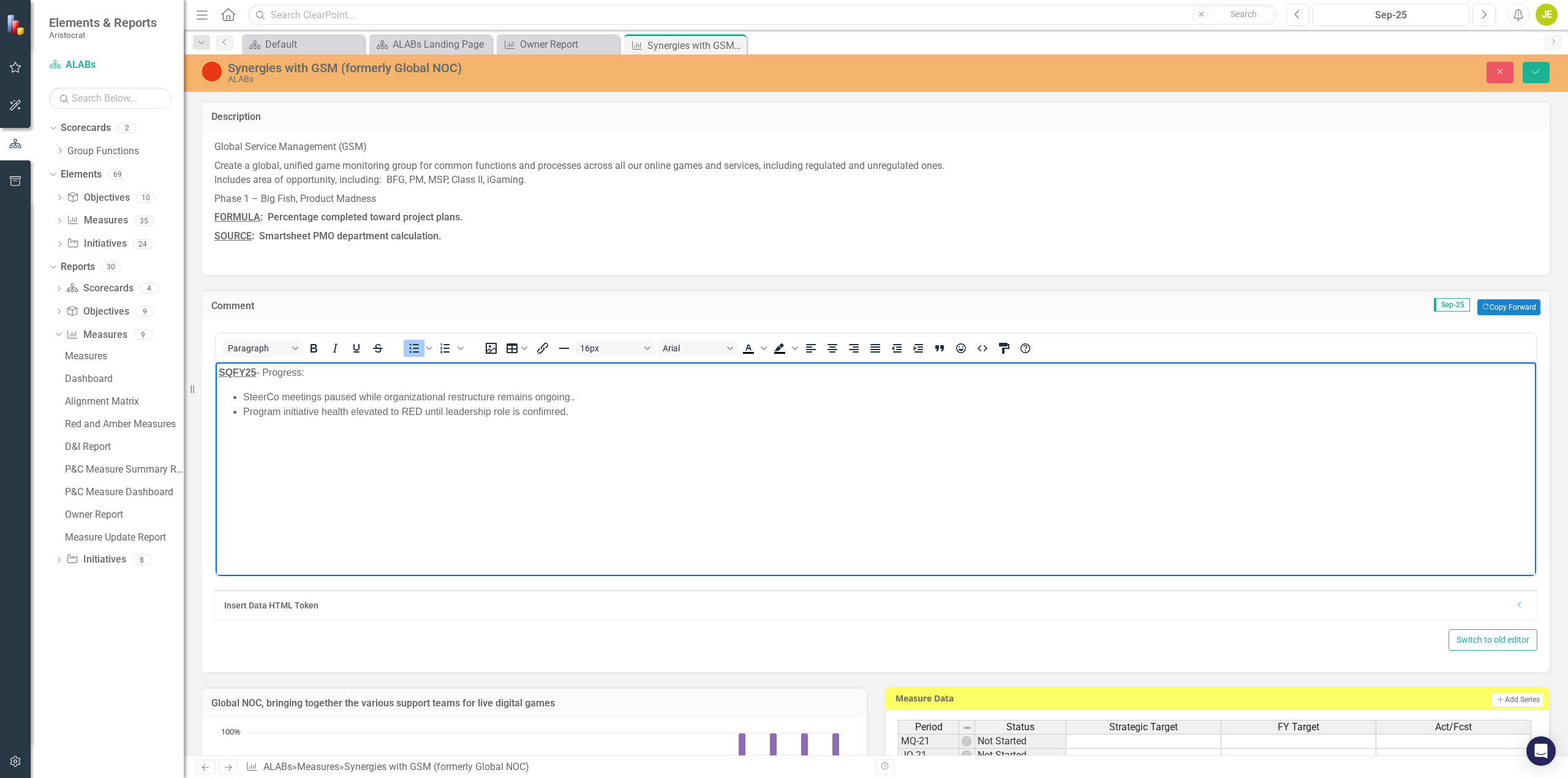
click at [737, 421] on body "SQFY25 - Progress: SteerCo meetings paused while organizational restructure rem…" at bounding box center [875, 454] width 1321 height 184
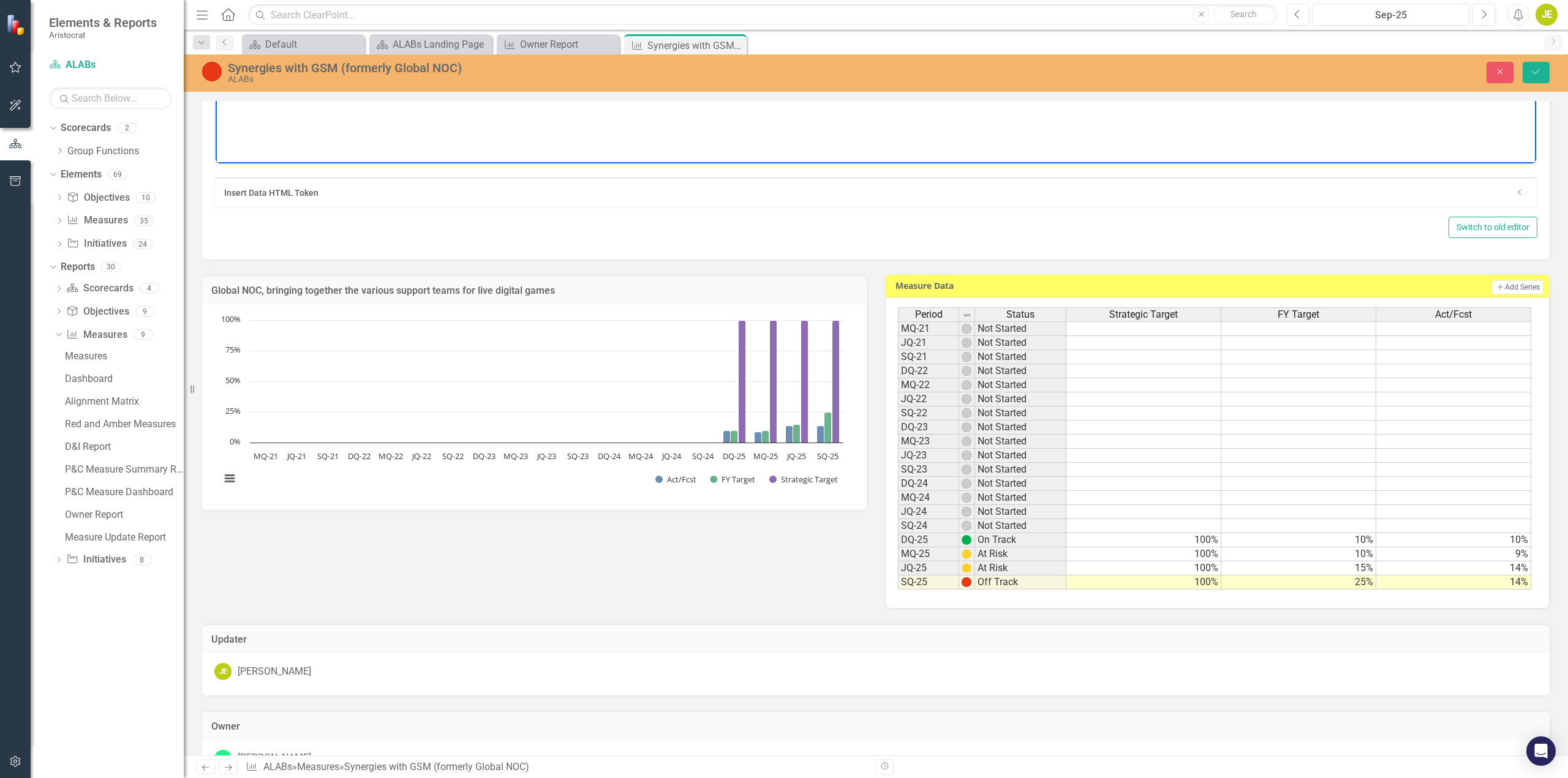
scroll to position [490, 0]
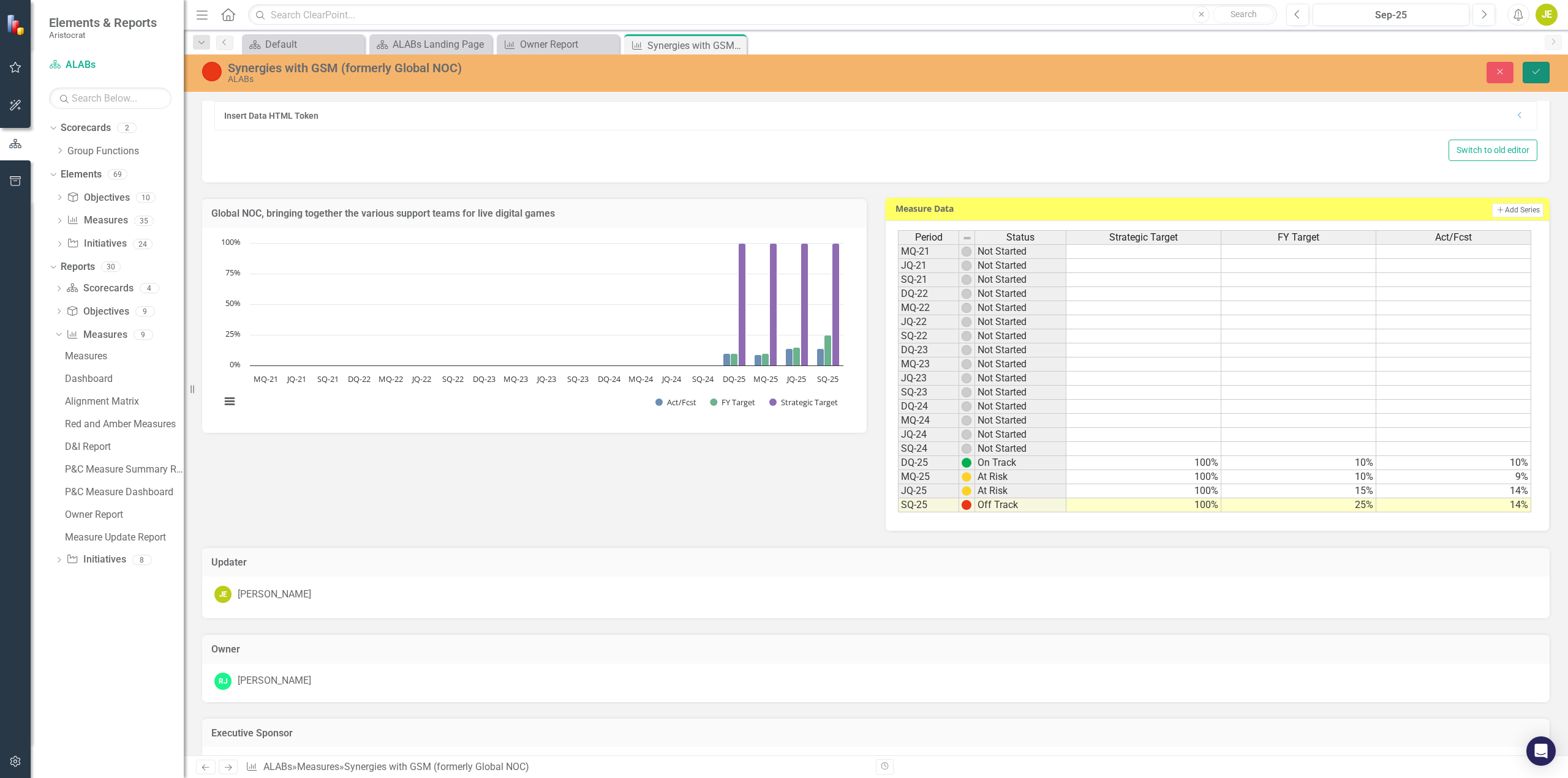
click at [1540, 75] on icon "Save" at bounding box center [1536, 71] width 11 height 8
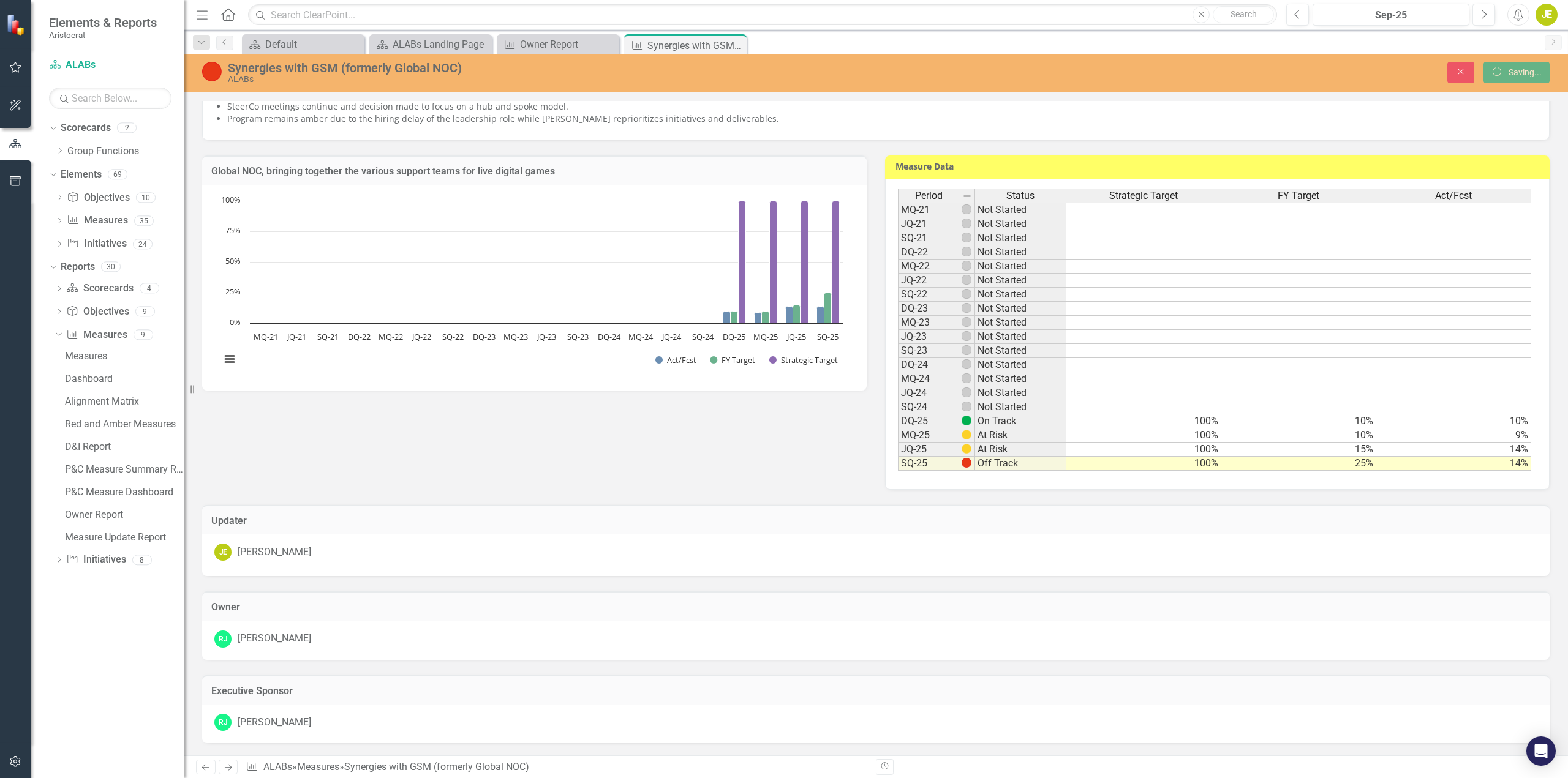
scroll to position [237, 0]
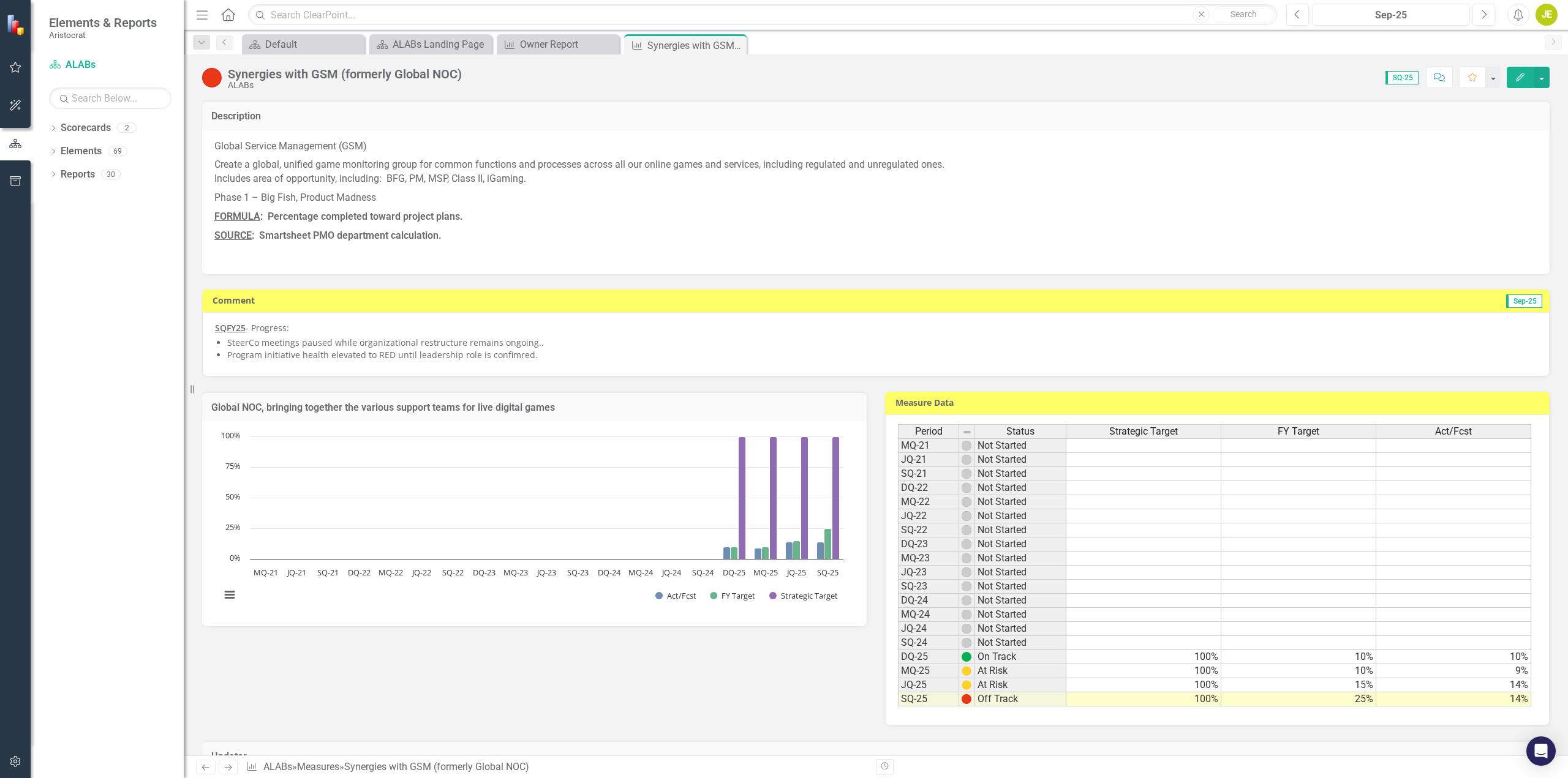
click at [505, 356] on li "Program initiative health elevated to RED until leadership role is confimred." at bounding box center [882, 355] width 1309 height 12
click at [507, 357] on li "Program initiative health elevated to RED until leadership role is confimred." at bounding box center [882, 355] width 1309 height 12
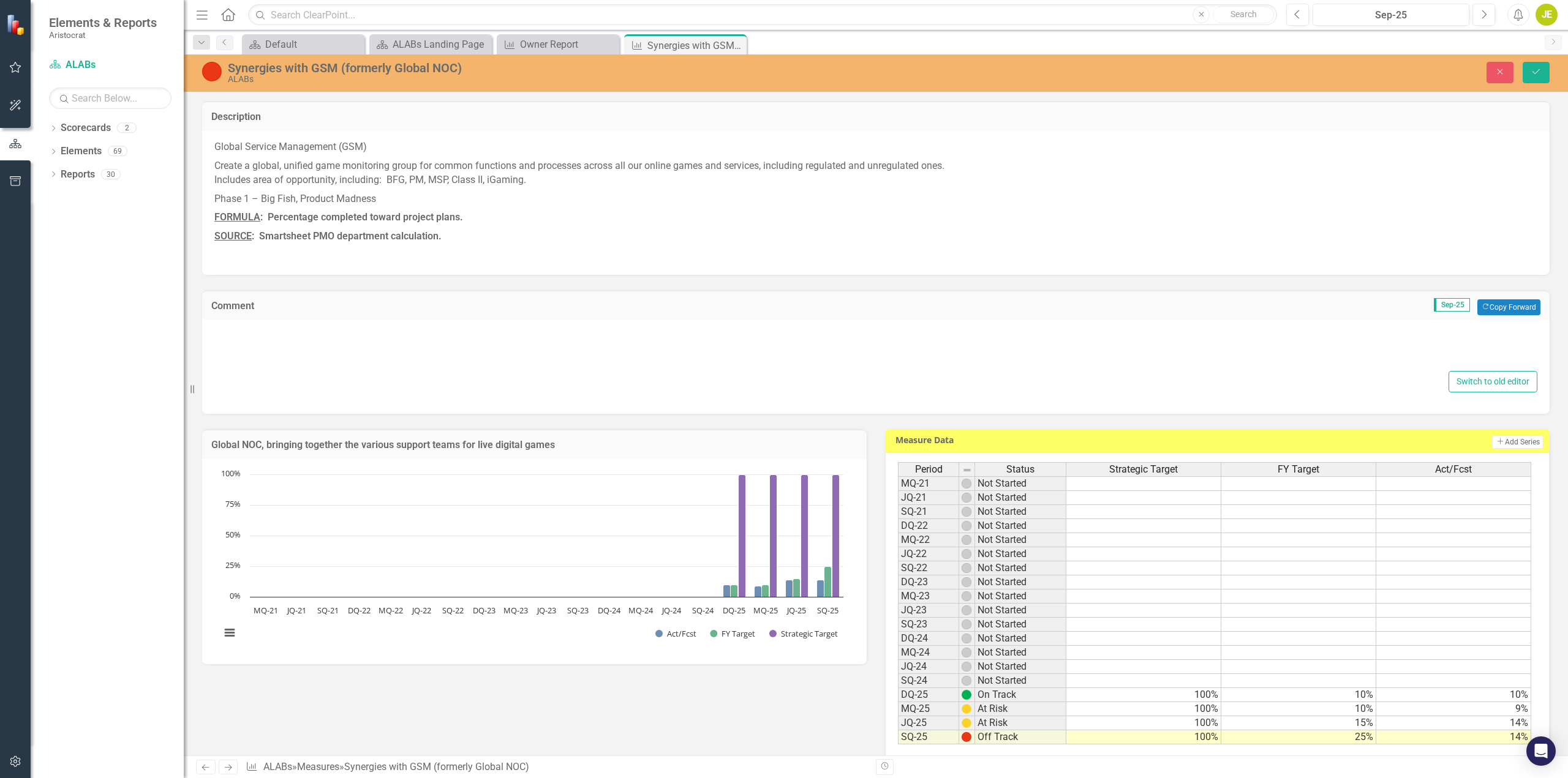
type textarea "<p><span style="text-decoration: underline;"><strong>SQFY25 </strong></span>- P…"
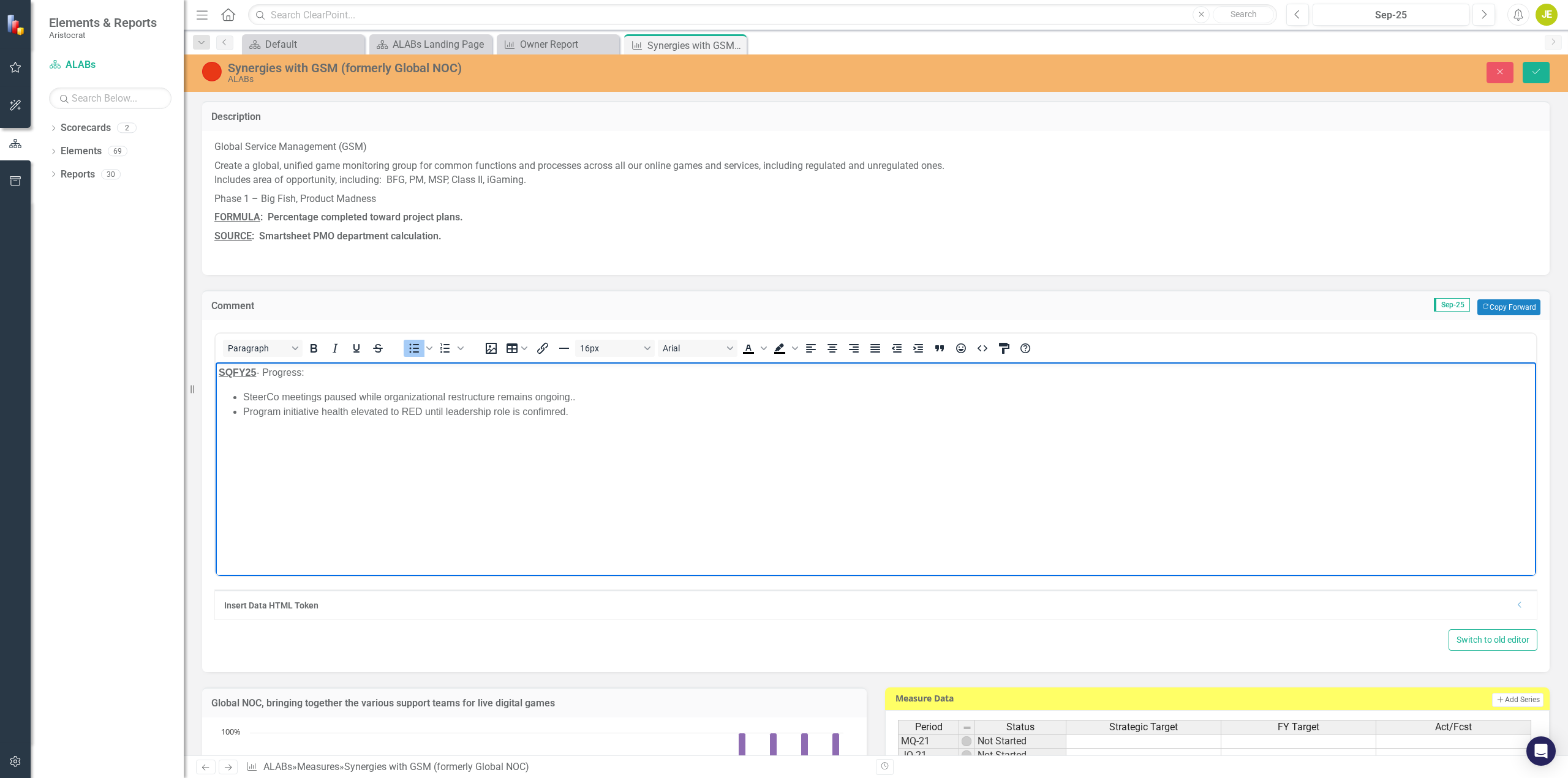
click at [549, 413] on li "Program initiative health elevated to RED until leadership role is confimred." at bounding box center [888, 412] width 1290 height 15
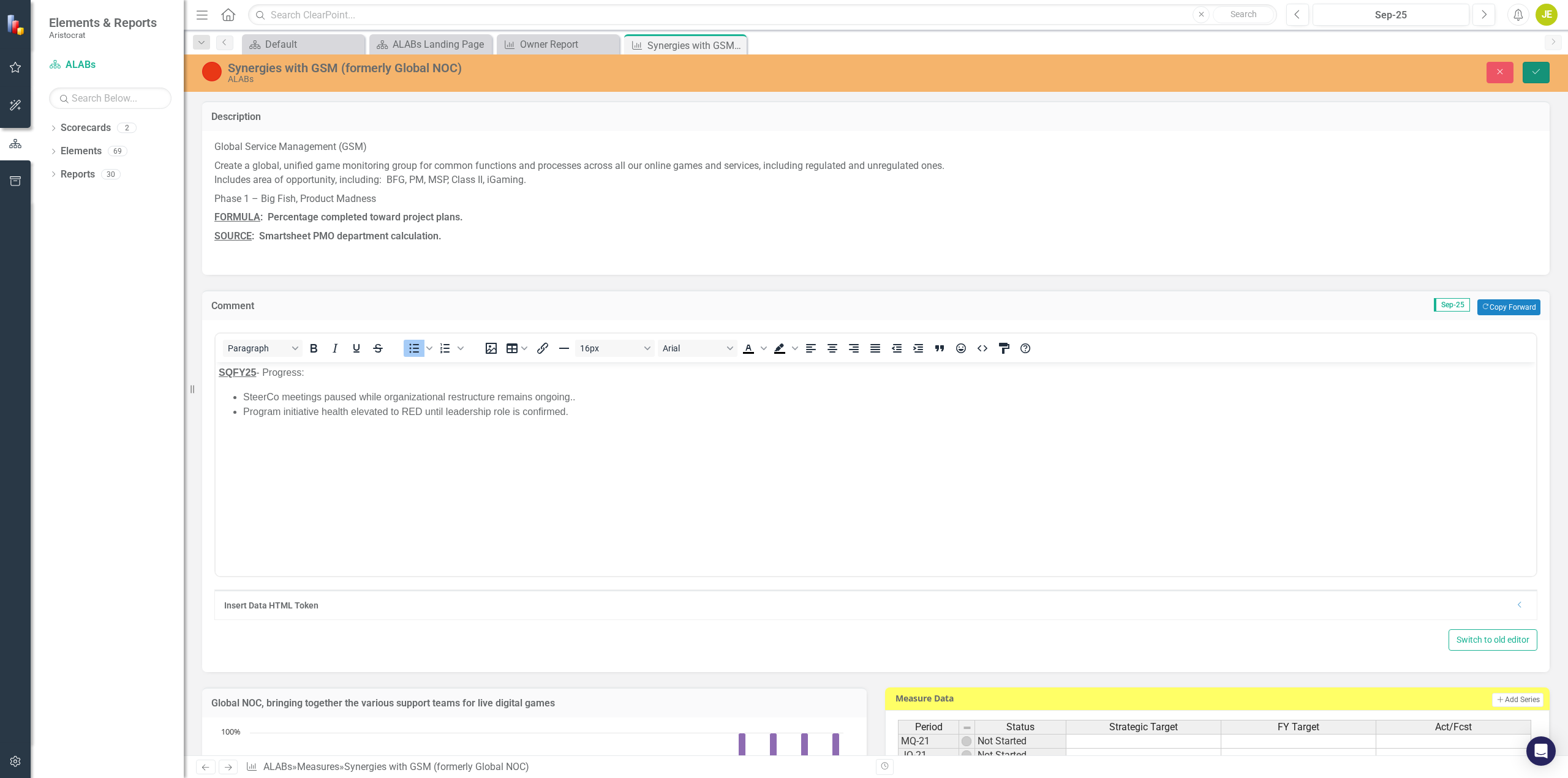
click at [1530, 73] on button "Save" at bounding box center [1536, 72] width 27 height 22
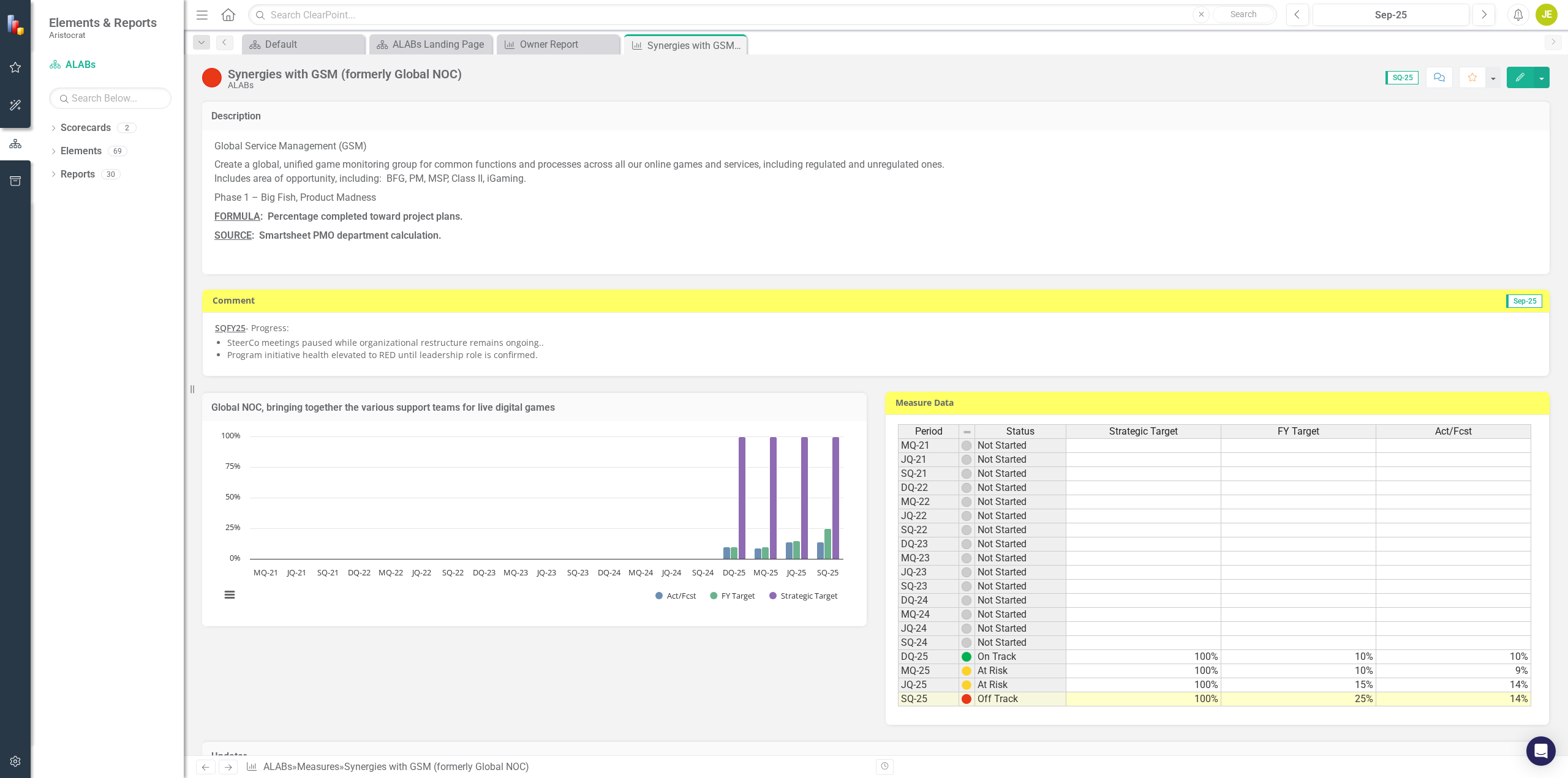
click at [528, 345] on li "SteerCo meetings paused while organizational restructure remains ongoing.." at bounding box center [882, 343] width 1309 height 12
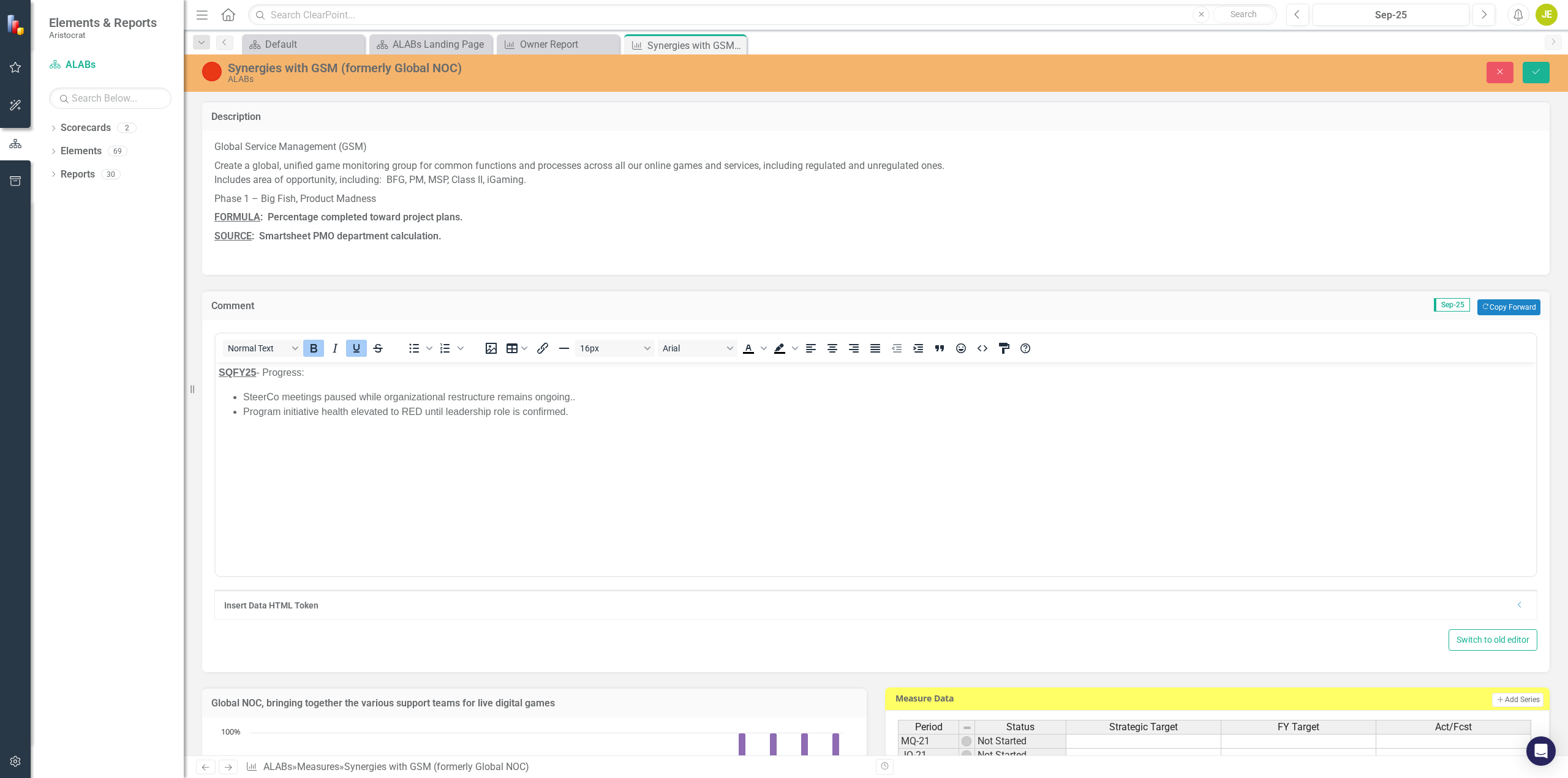
click at [585, 399] on li "SteerCo meetings paused while organizational restructure remains ongoing.." at bounding box center [888, 397] width 1290 height 15
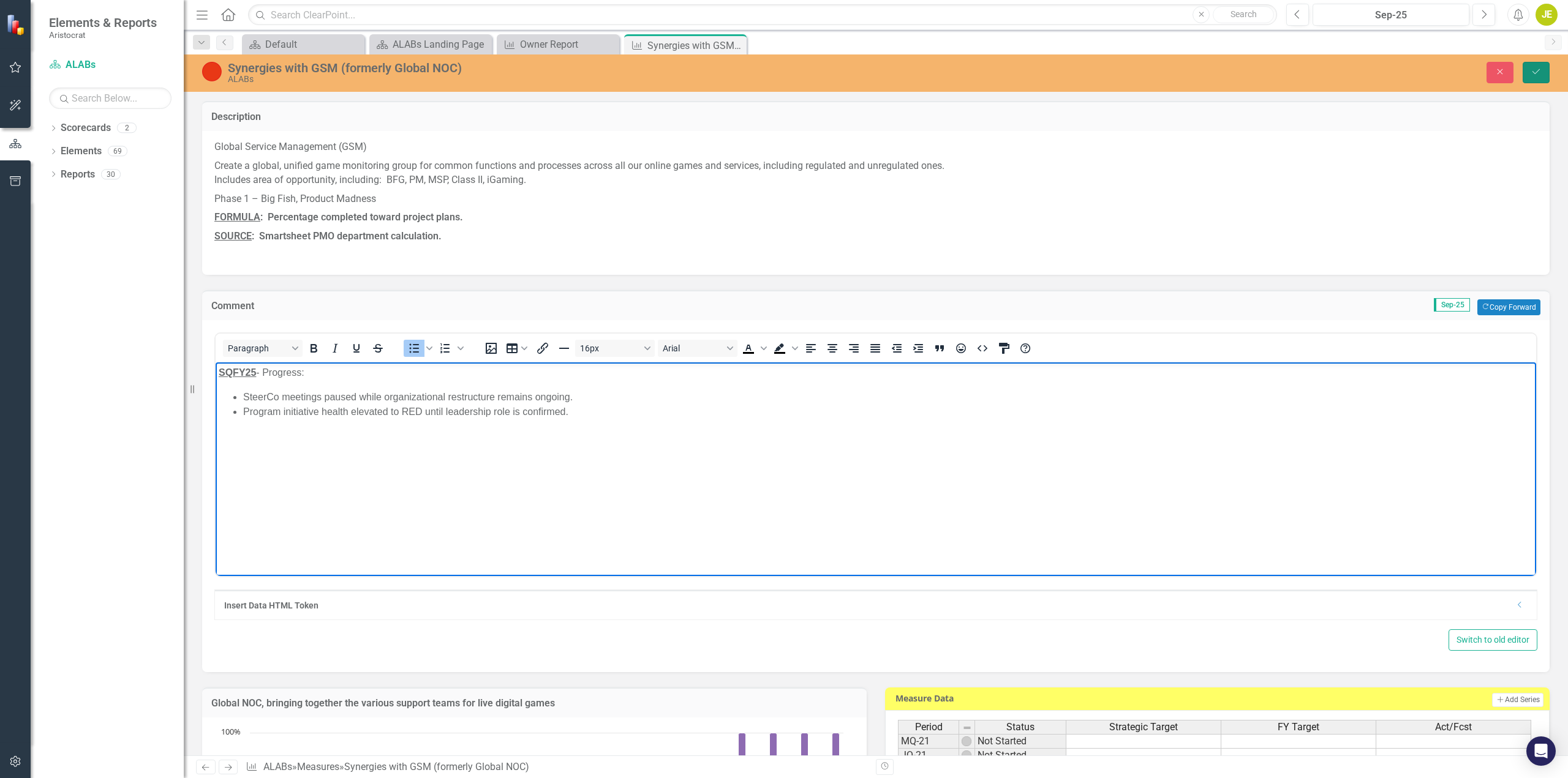
click at [1533, 77] on button "Save" at bounding box center [1536, 72] width 27 height 22
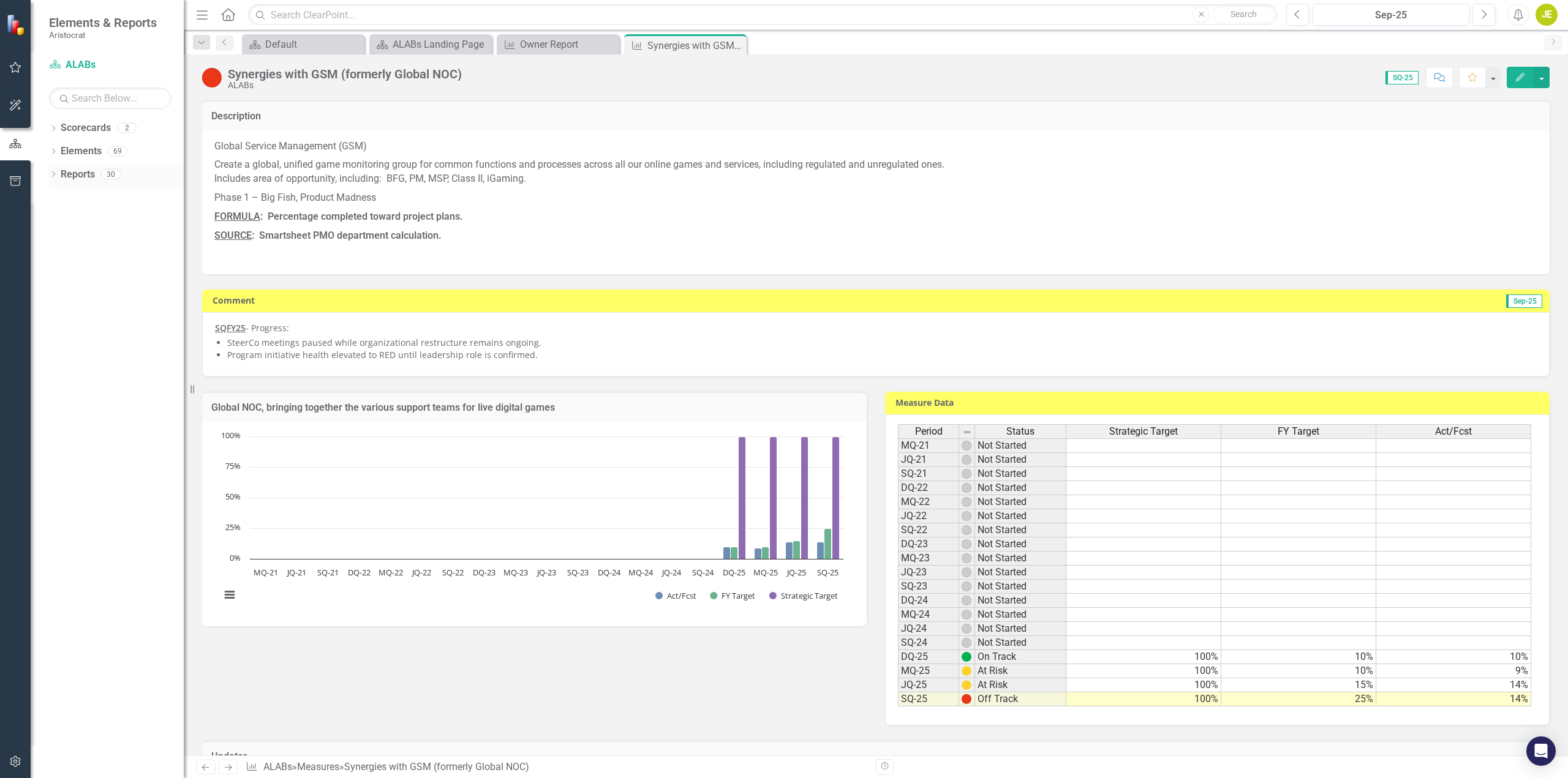
click at [55, 171] on div "Dropdown" at bounding box center [53, 176] width 8 height 10
click at [45, 243] on icon "Dropdown" at bounding box center [40, 243] width 8 height 7
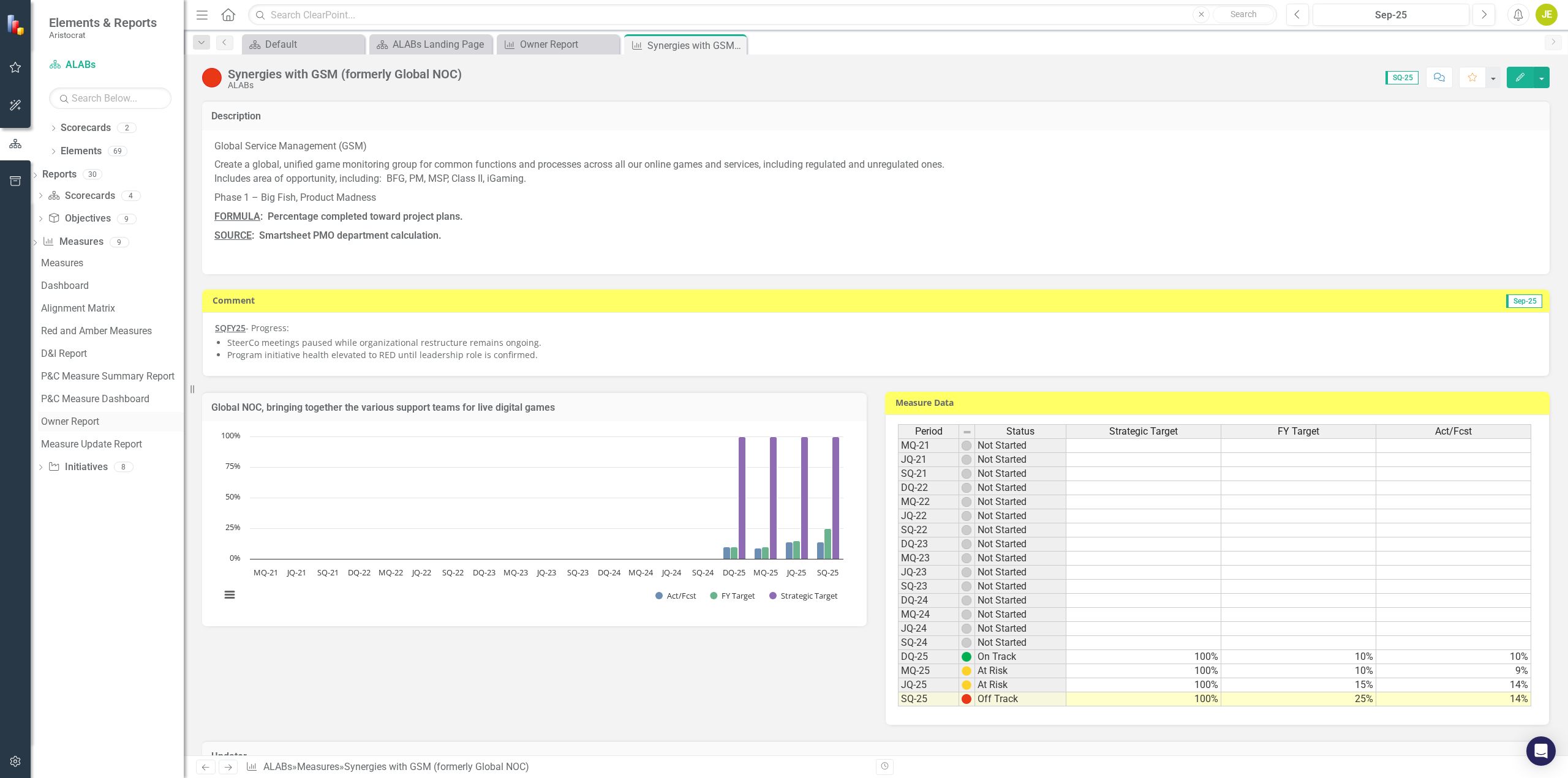
click at [99, 419] on div "Owner Report" at bounding box center [112, 422] width 143 height 11
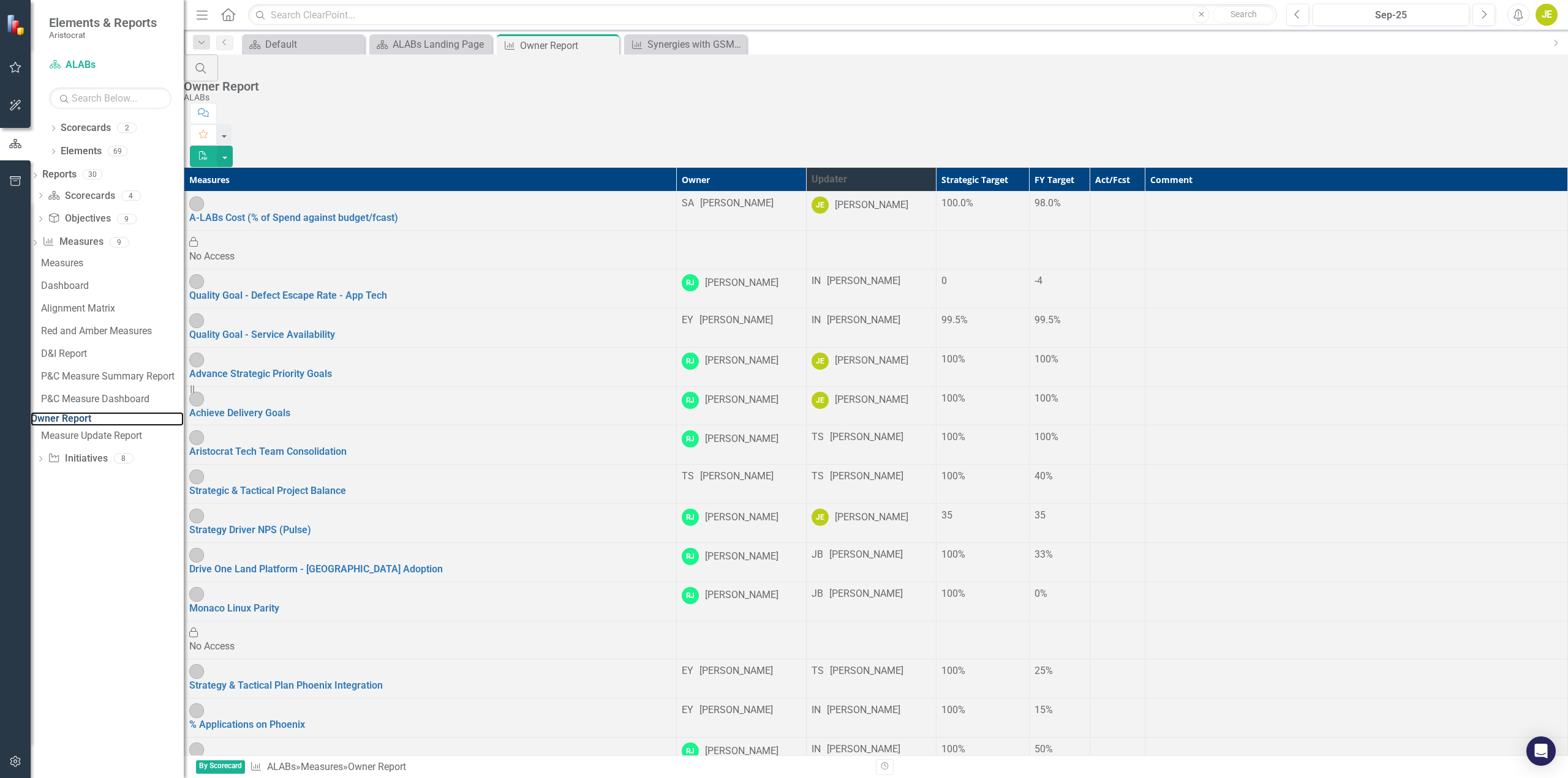
scroll to position [447, 0]
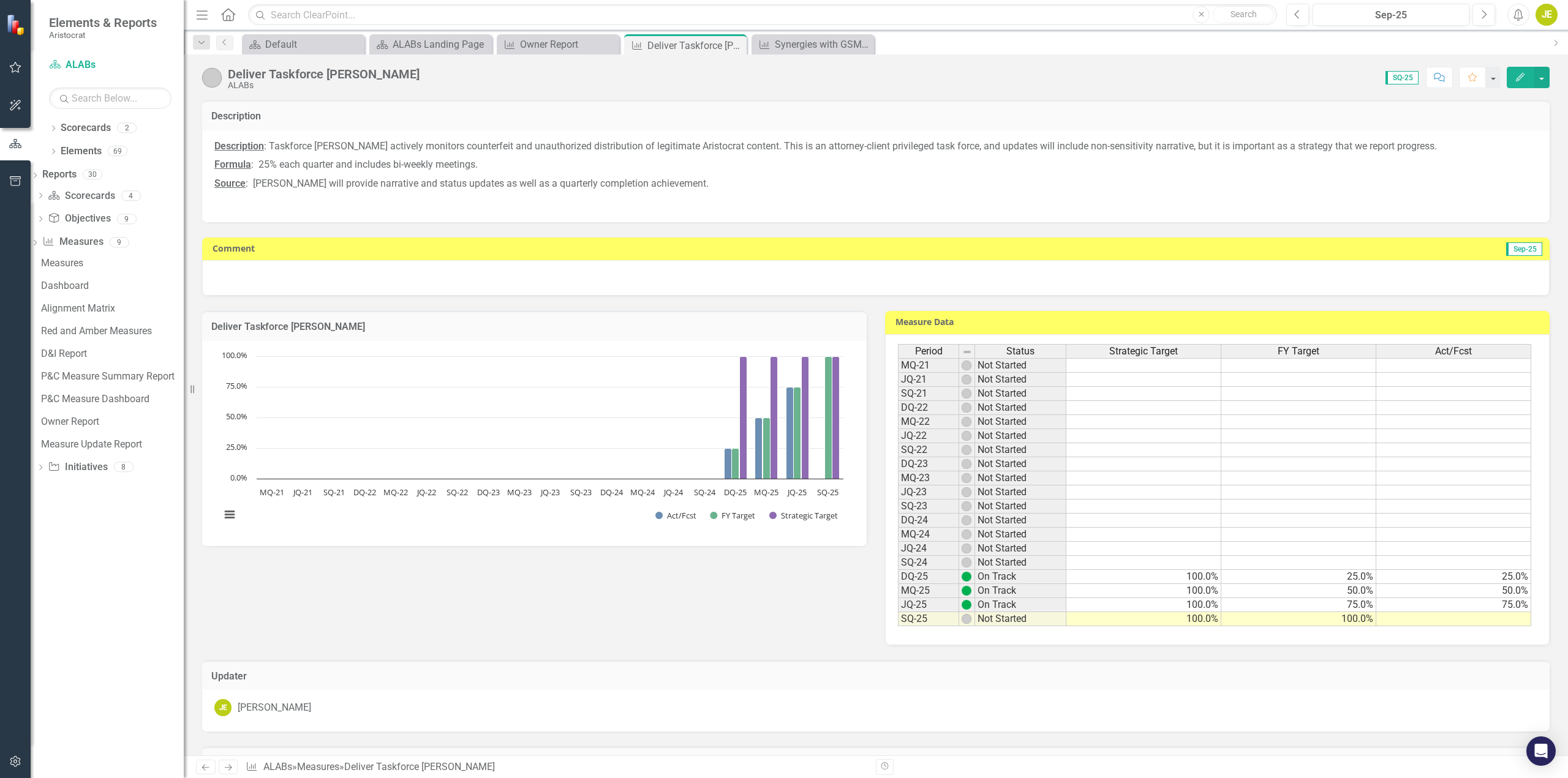
click at [404, 275] on div at bounding box center [875, 278] width 1348 height 36
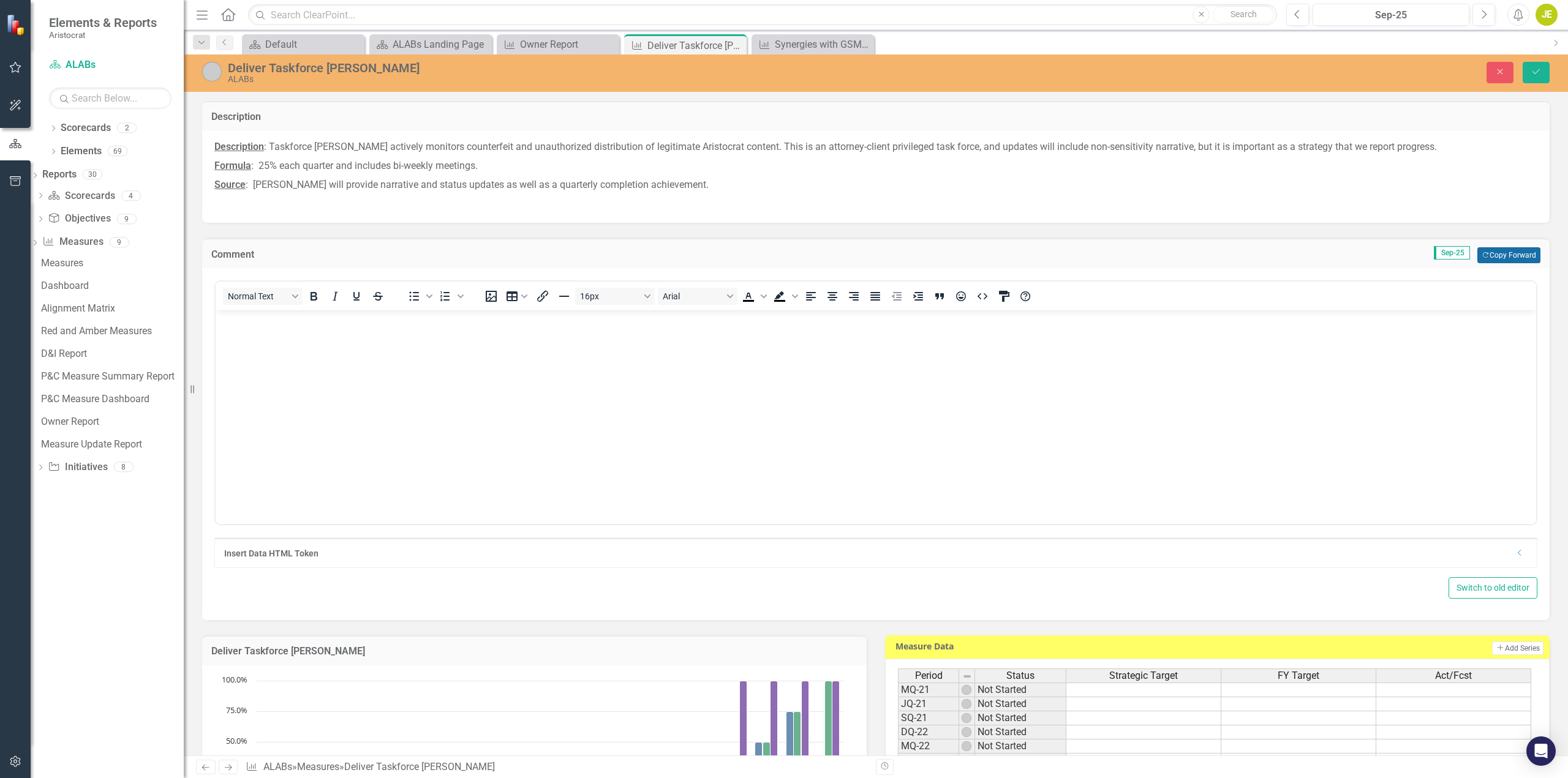
click at [1517, 256] on button "Copy Forward Copy Forward" at bounding box center [1508, 255] width 63 height 16
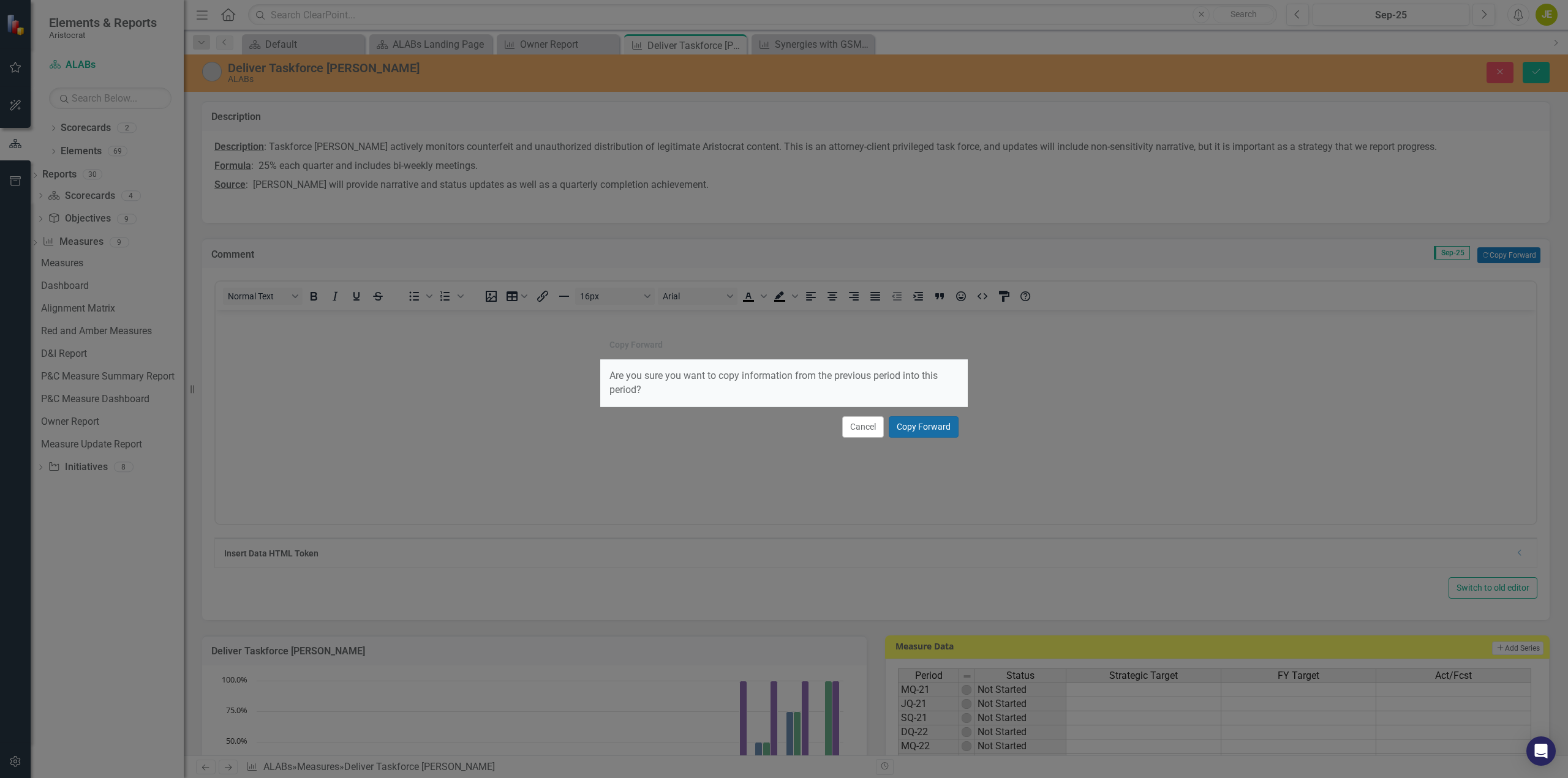
click at [919, 429] on button "Copy Forward" at bounding box center [923, 427] width 70 height 22
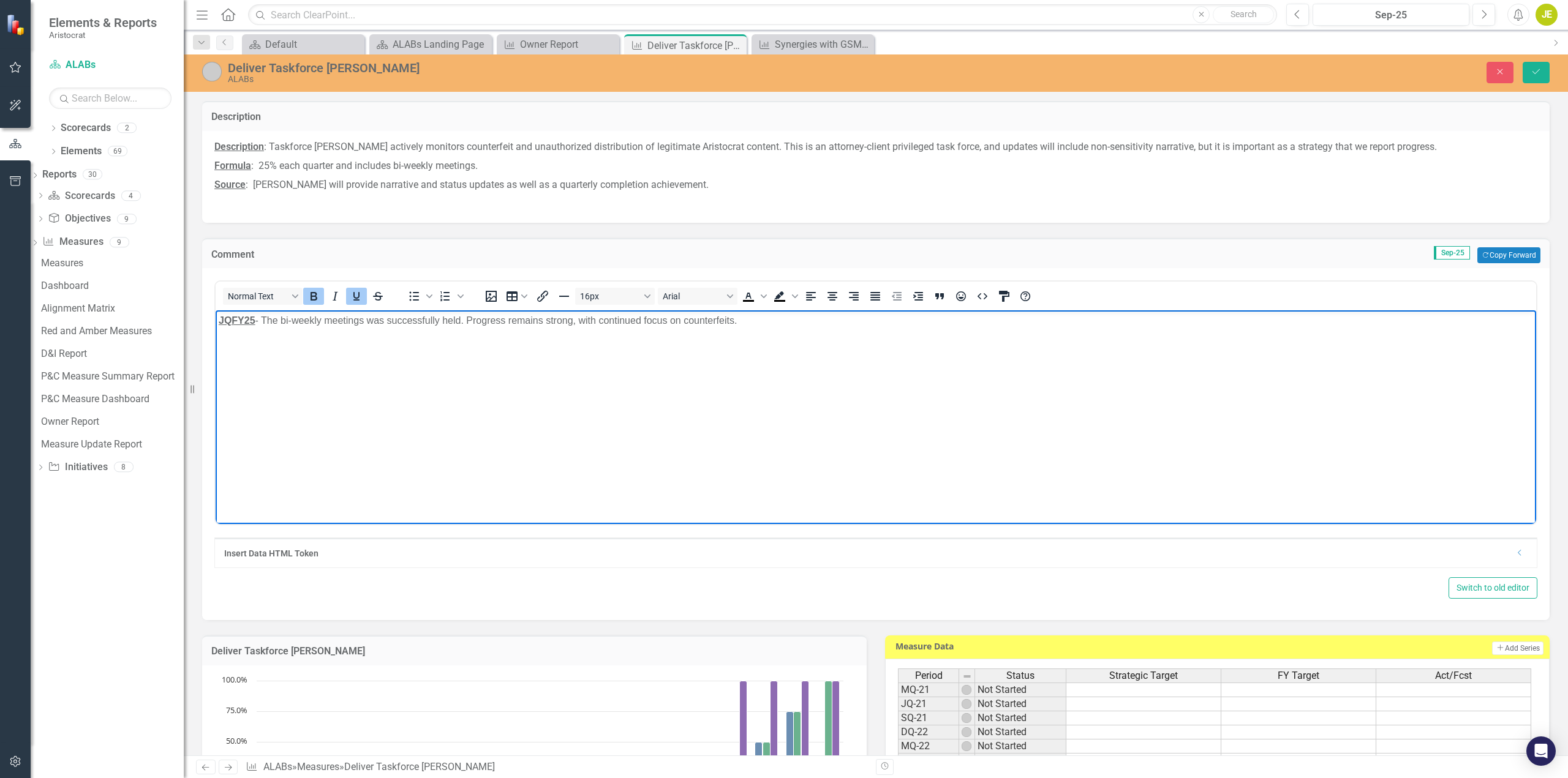
click at [228, 324] on strong "JQFY25" at bounding box center [237, 321] width 37 height 10
click at [374, 335] on body "SQFY25 - The bi-weekly meetings was successfully held. Progress remains strong,…" at bounding box center [875, 402] width 1321 height 184
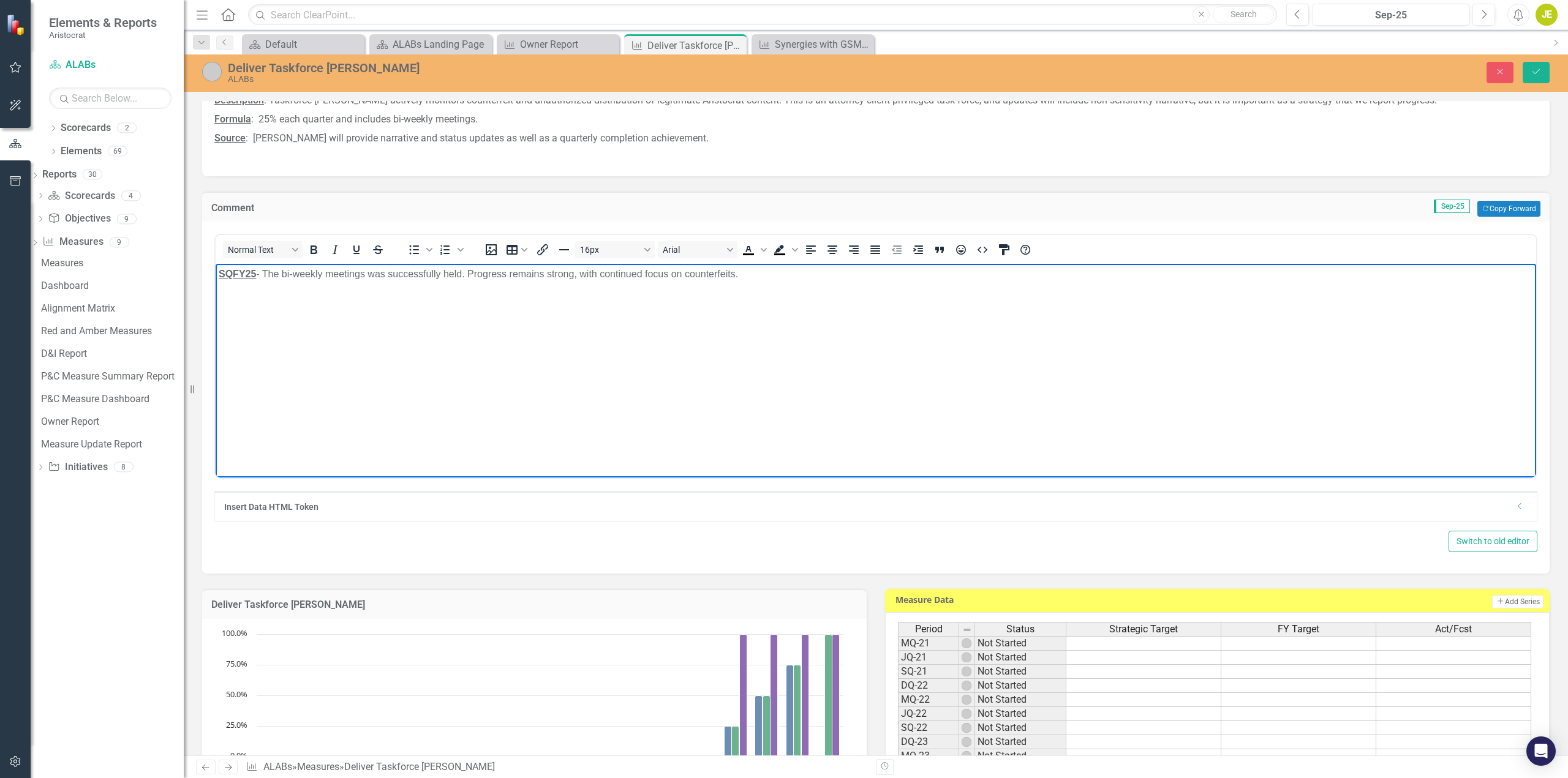
scroll to position [123, 0]
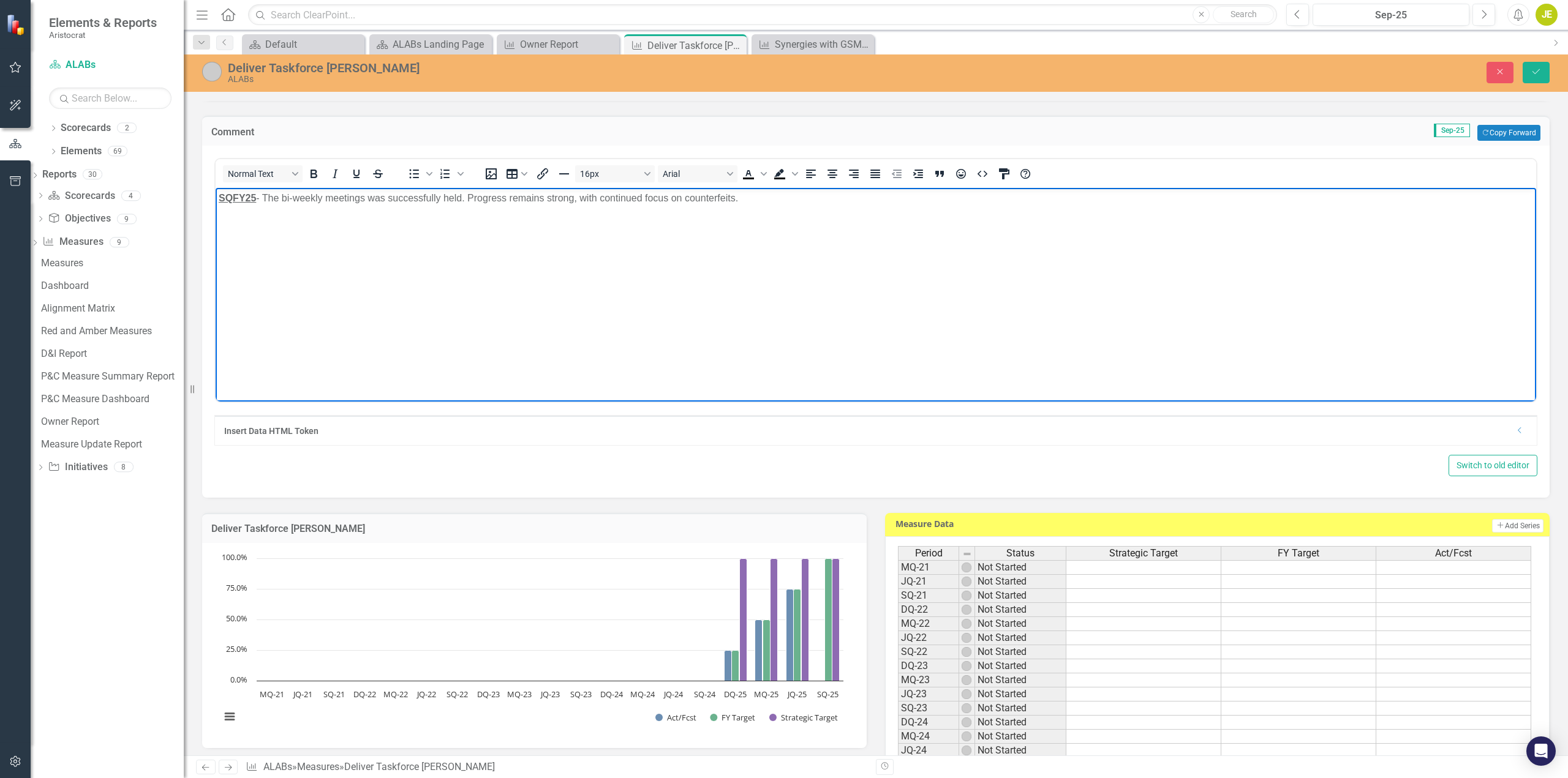
click at [768, 206] on body "SQFY25 - The bi-weekly meetings was successfully held. Progress remains strong,…" at bounding box center [875, 280] width 1321 height 184
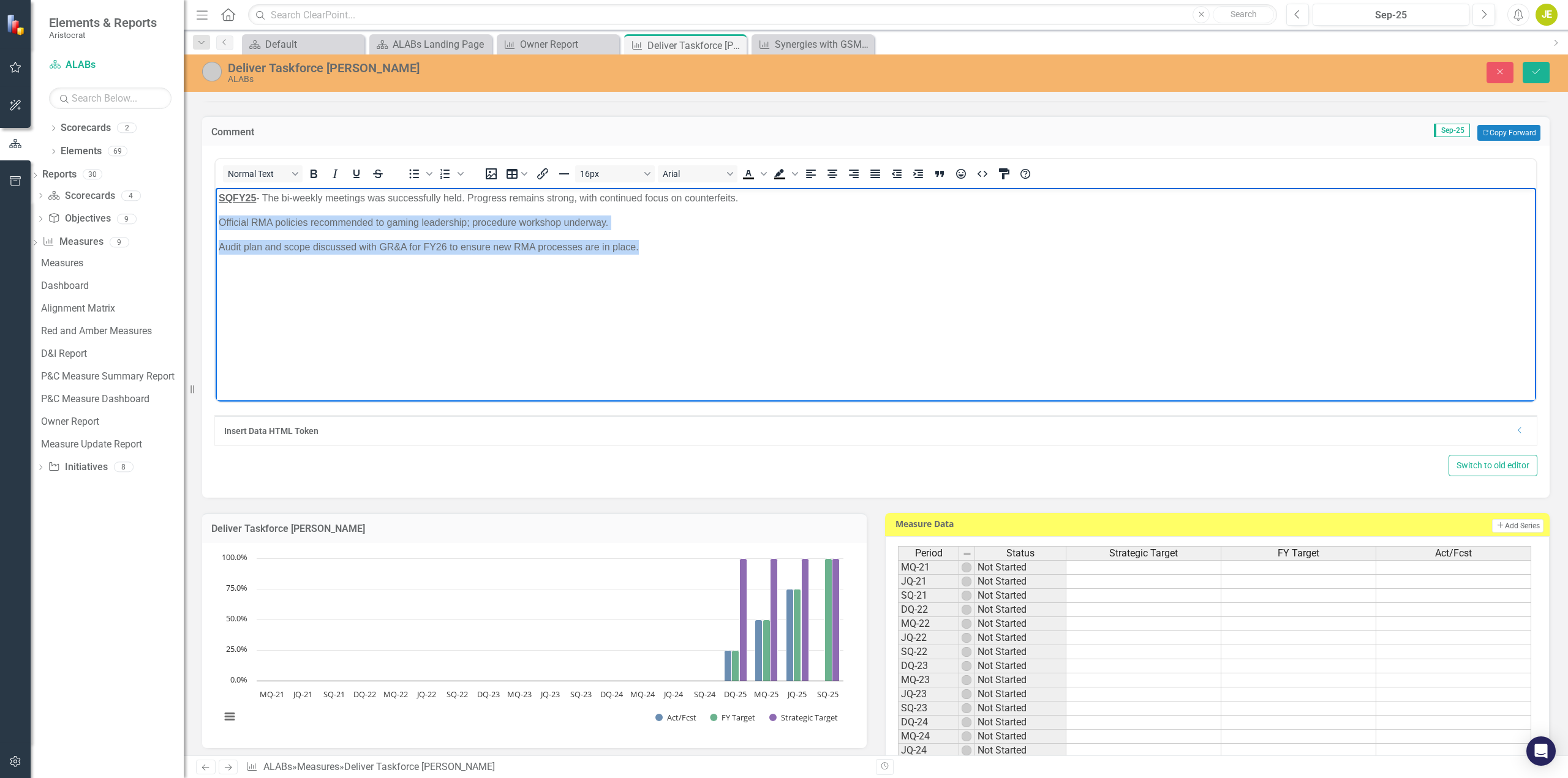
drag, startPoint x: 645, startPoint y: 253, endPoint x: 422, endPoint y: 407, distance: 271.0
click at [215, 216] on html "SQFY25 - The bi-weekly meetings was successfully held. Progress remains strong,…" at bounding box center [875, 280] width 1321 height 184
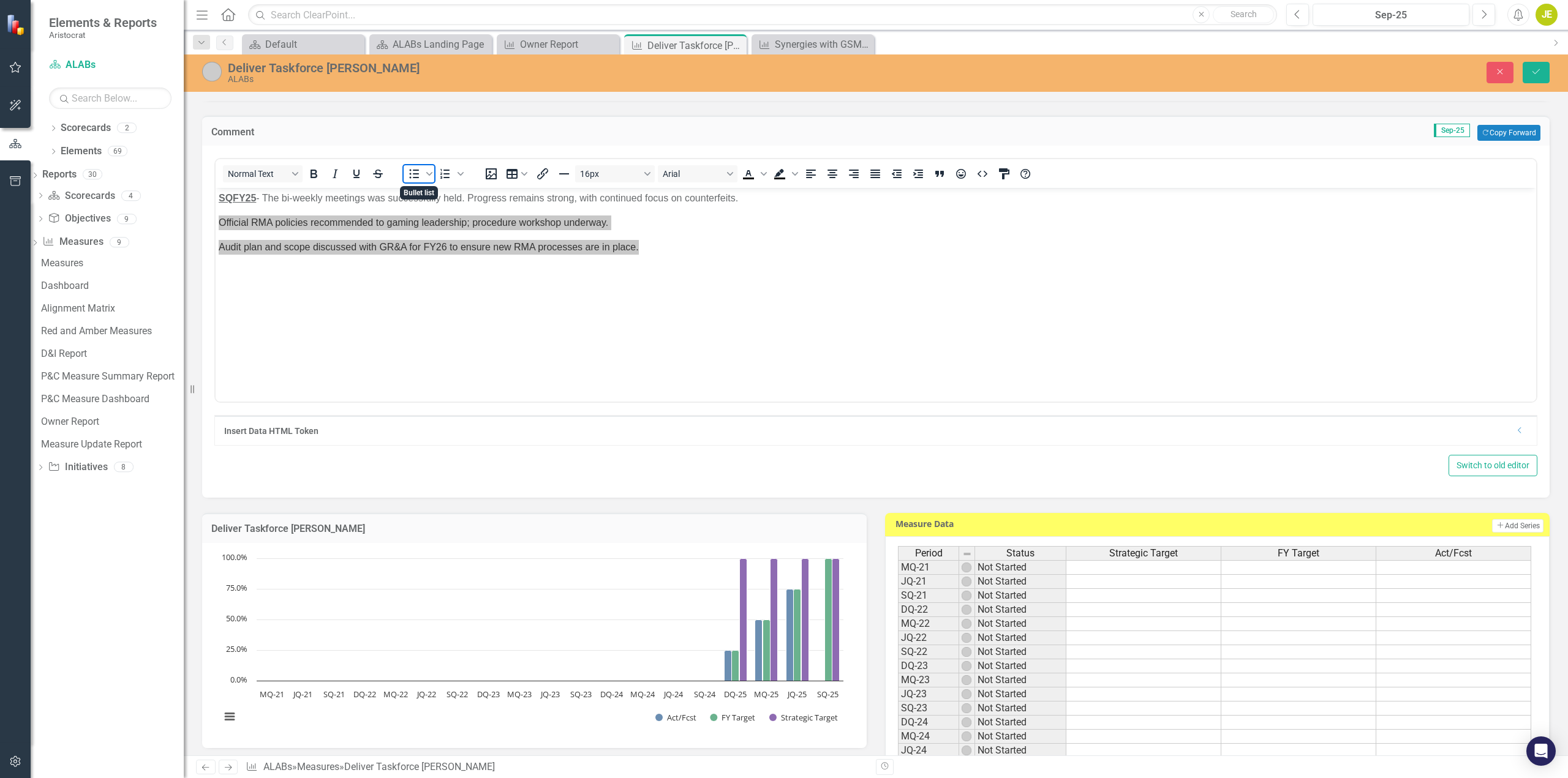
click at [416, 176] on icon "Bullet list" at bounding box center [414, 174] width 15 height 15
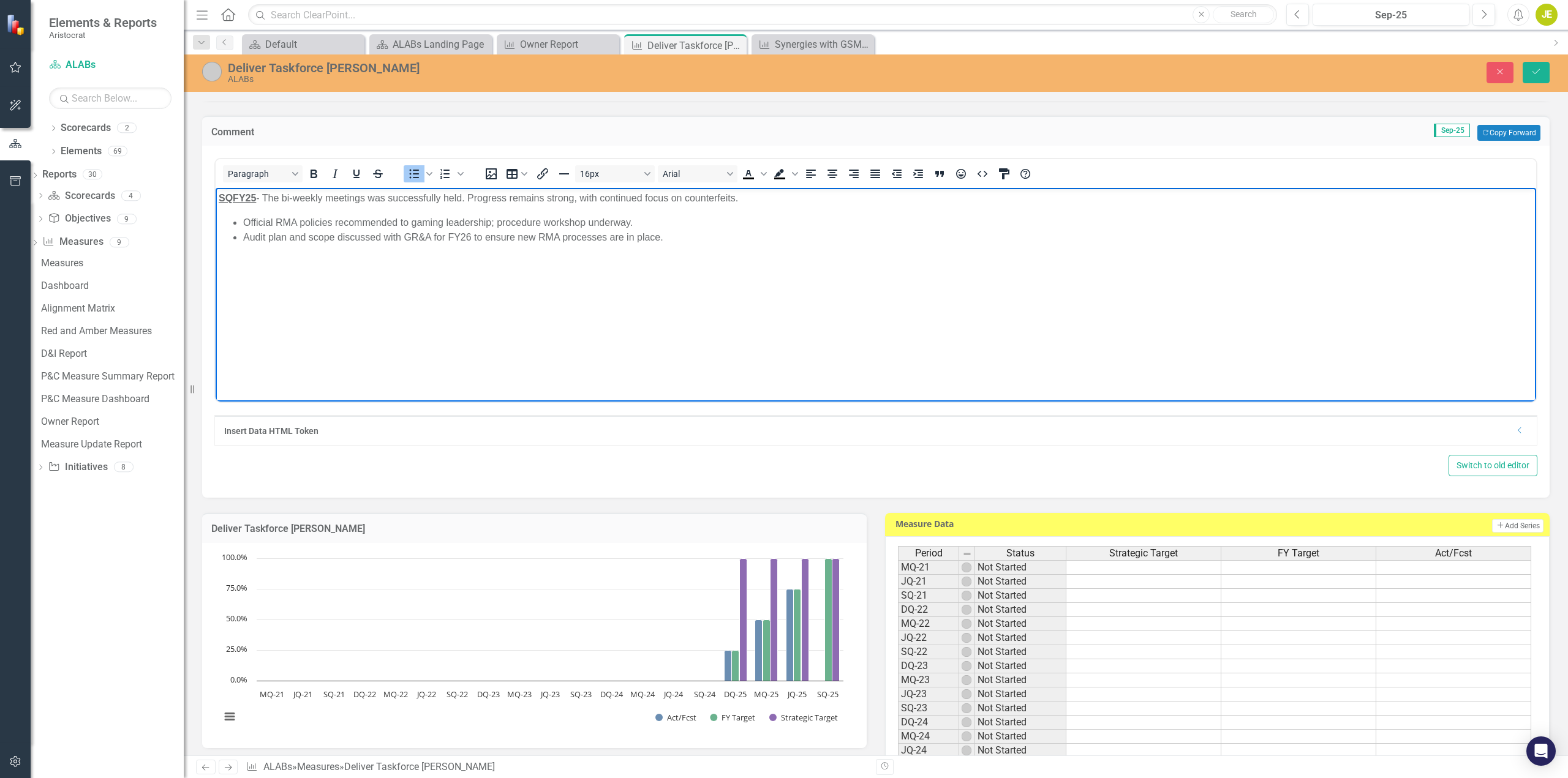
click at [682, 241] on li "Audit plan and scope discussed with GR&A for FY26 to ensure new RMA processes a…" at bounding box center [888, 238] width 1290 height 15
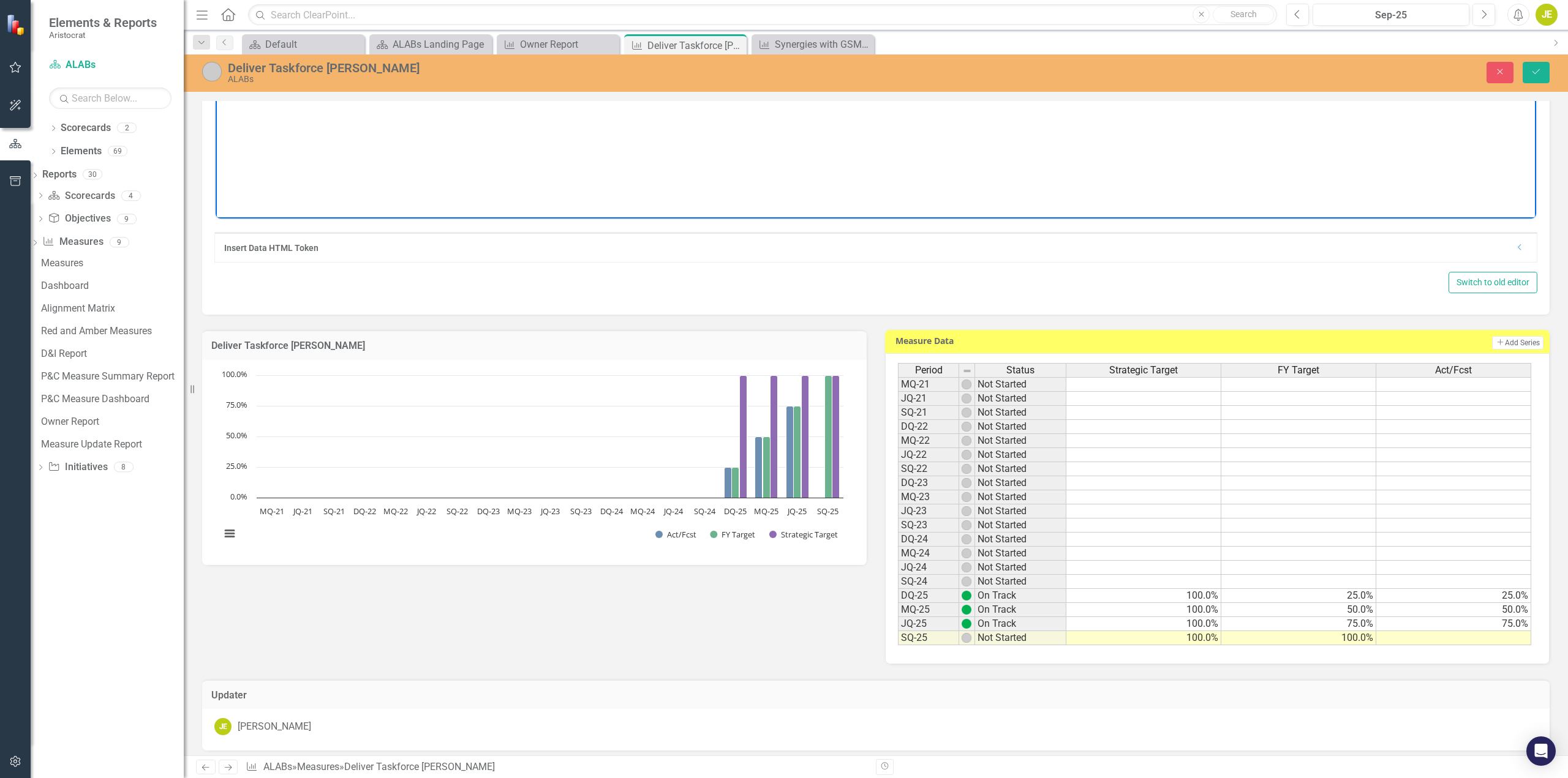
scroll to position [306, 0]
click at [1495, 640] on td at bounding box center [1453, 637] width 155 height 14
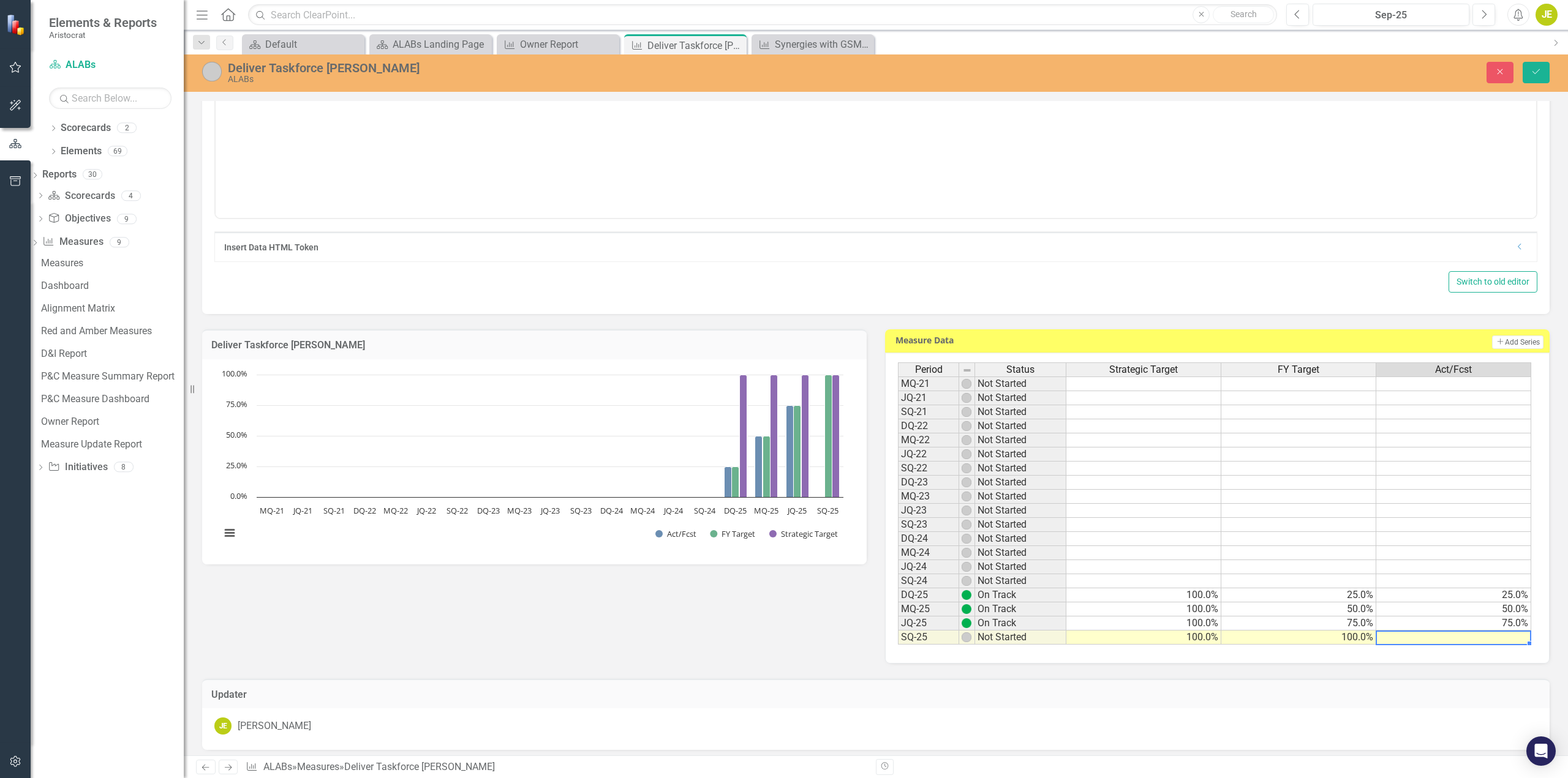
click at [1495, 640] on td at bounding box center [1453, 637] width 155 height 14
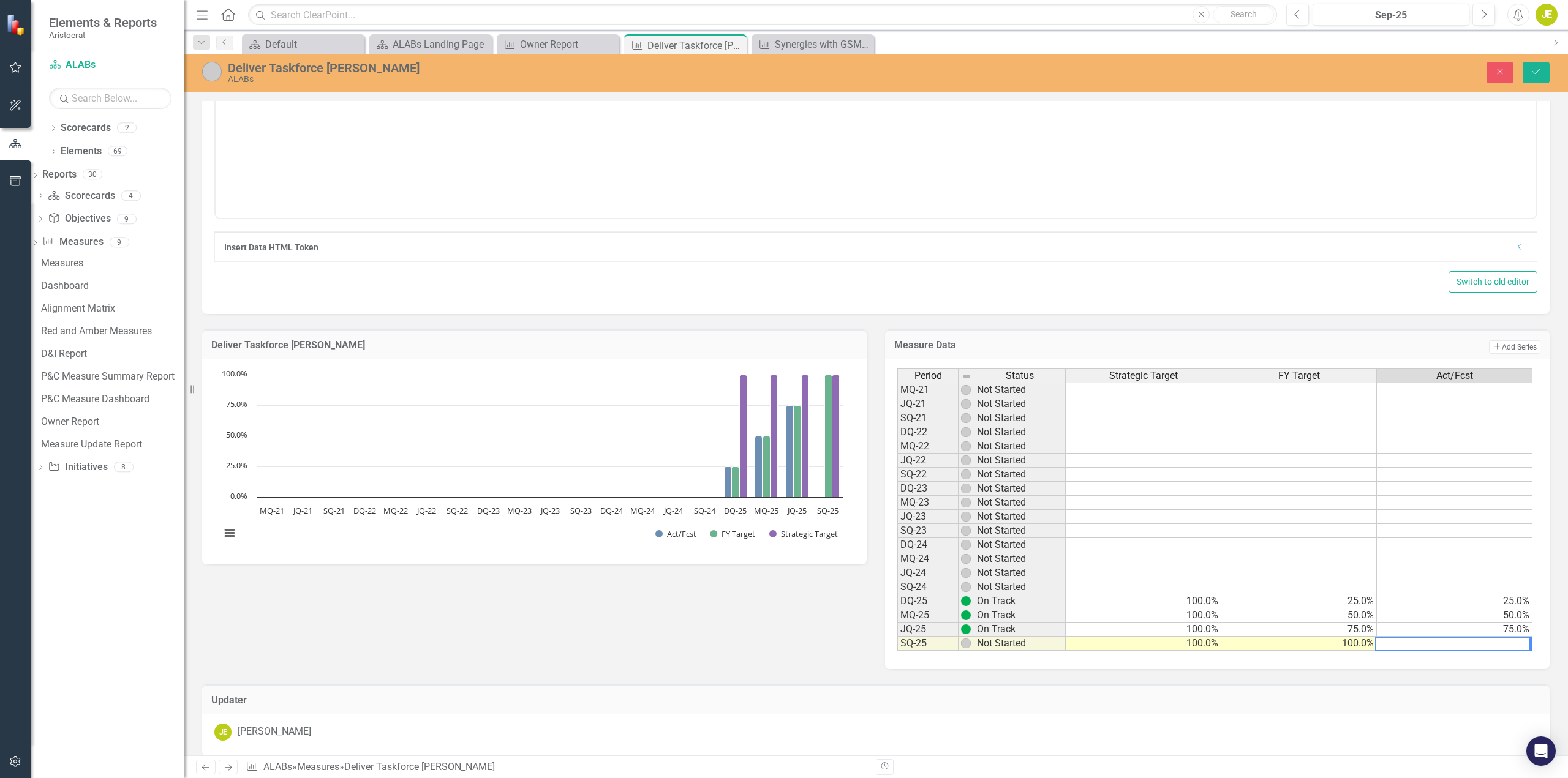
click at [1481, 646] on textarea at bounding box center [1453, 644] width 155 height 15
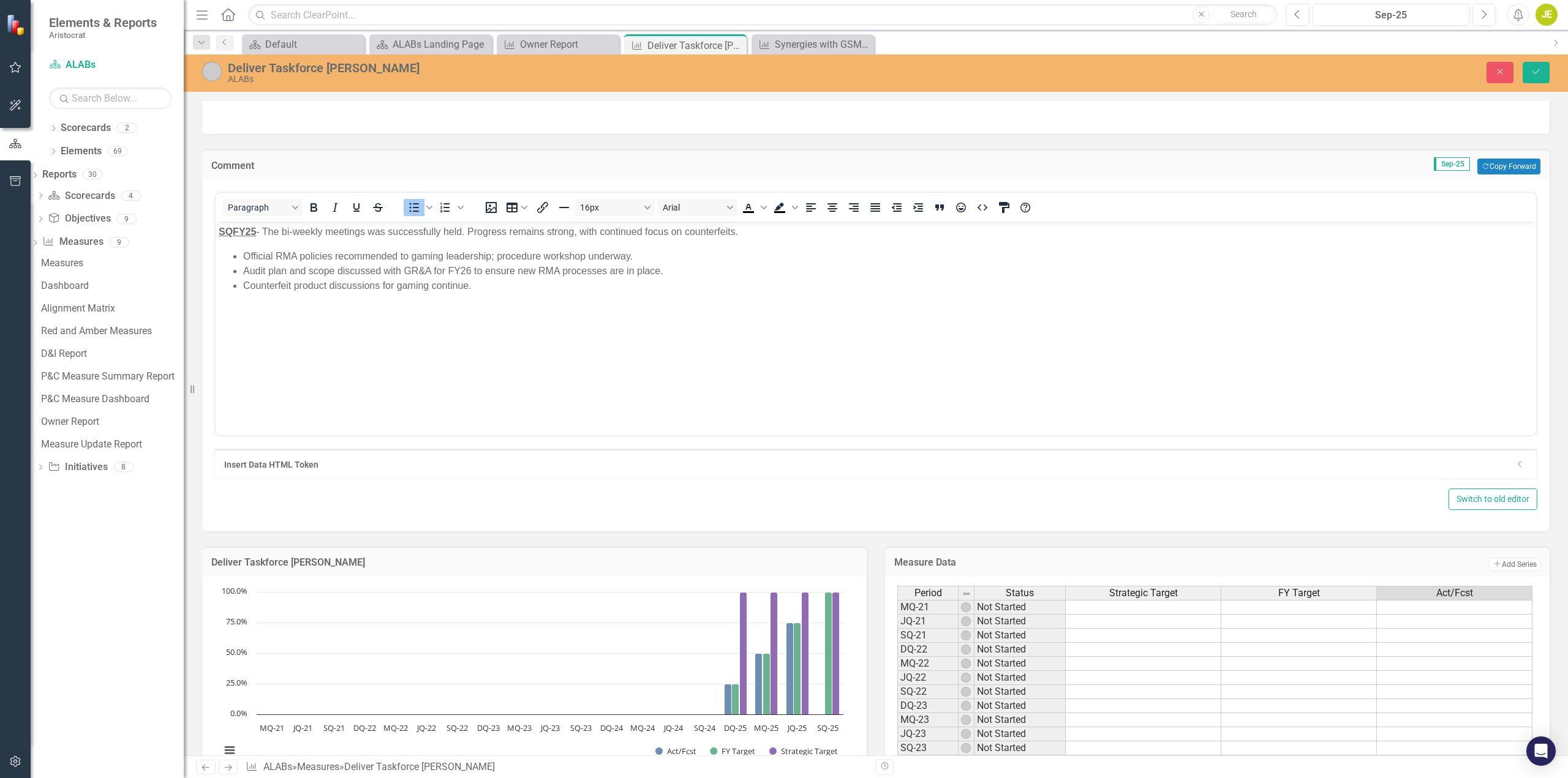
scroll to position [61, 0]
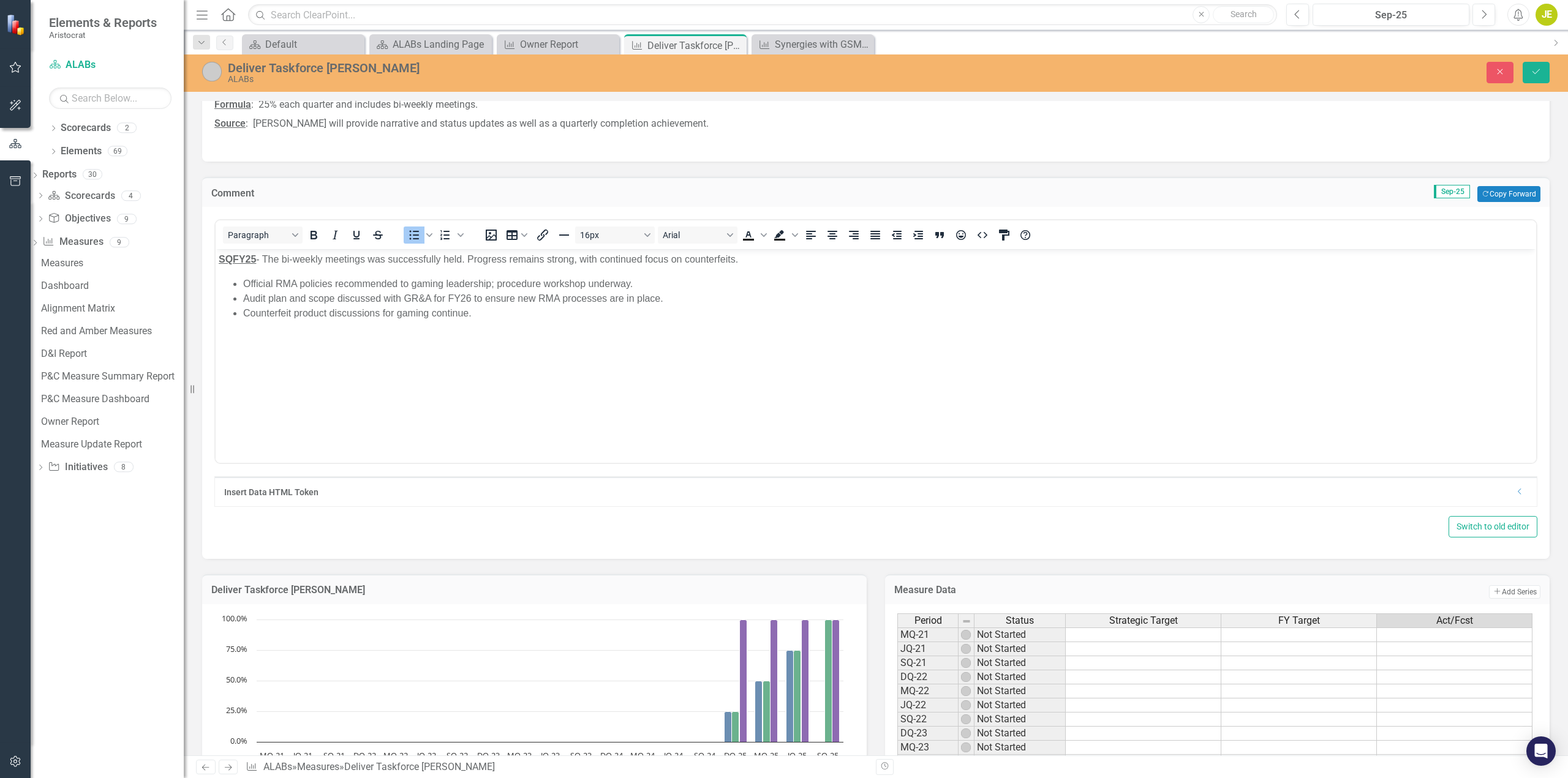
click at [484, 318] on li "Counterfeit product discussions for gaming continue." at bounding box center [888, 314] width 1290 height 15
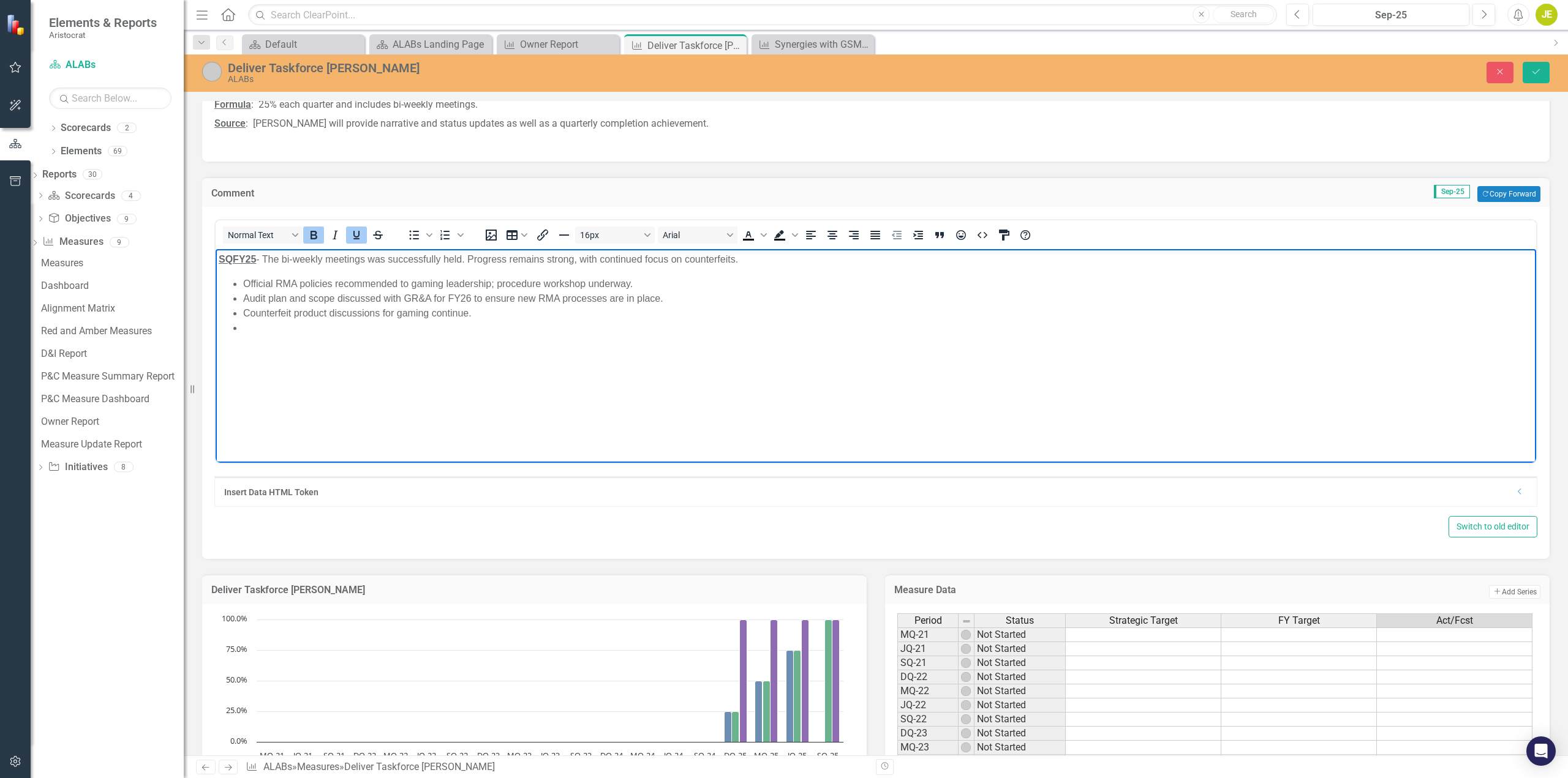
click at [247, 259] on strong "SQFY25" at bounding box center [238, 259] width 37 height 10
click at [256, 333] on li "Rich Text Area. Press ALT-0 for help." at bounding box center [888, 328] width 1290 height 15
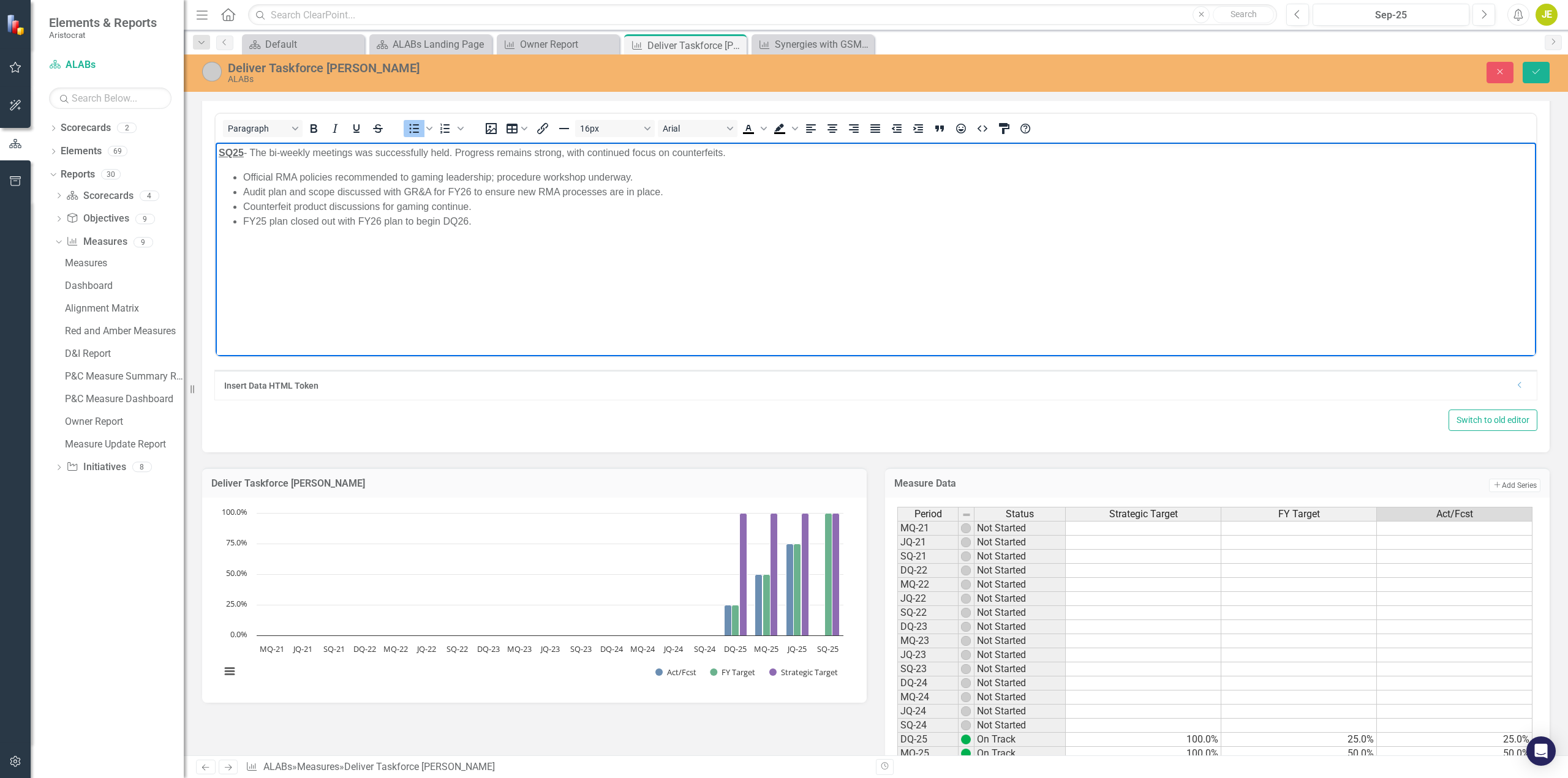
scroll to position [184, 0]
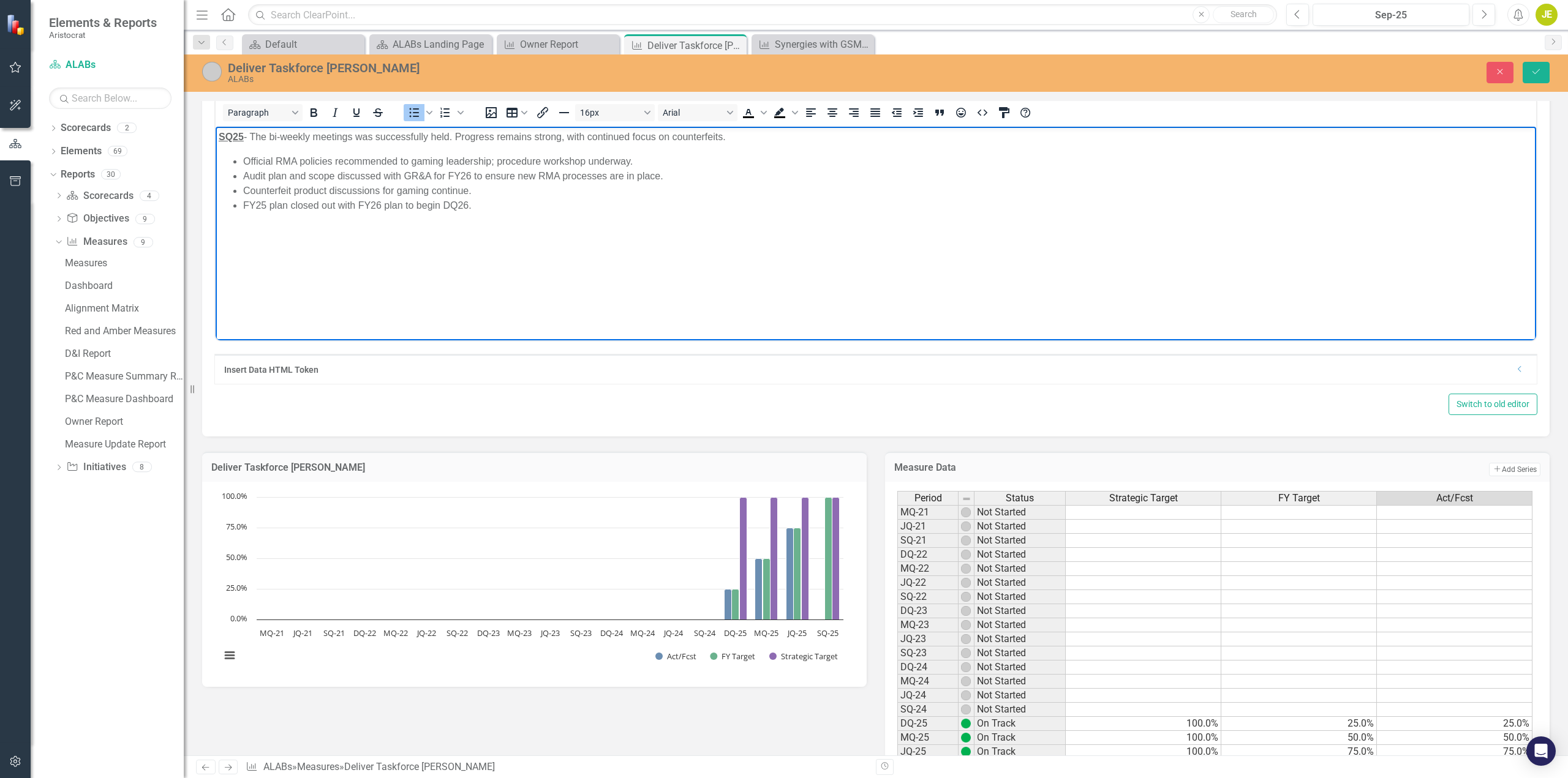
click at [286, 209] on li "FY25 plan closed out with FY26 plan to begin DQ26." at bounding box center [888, 206] width 1290 height 15
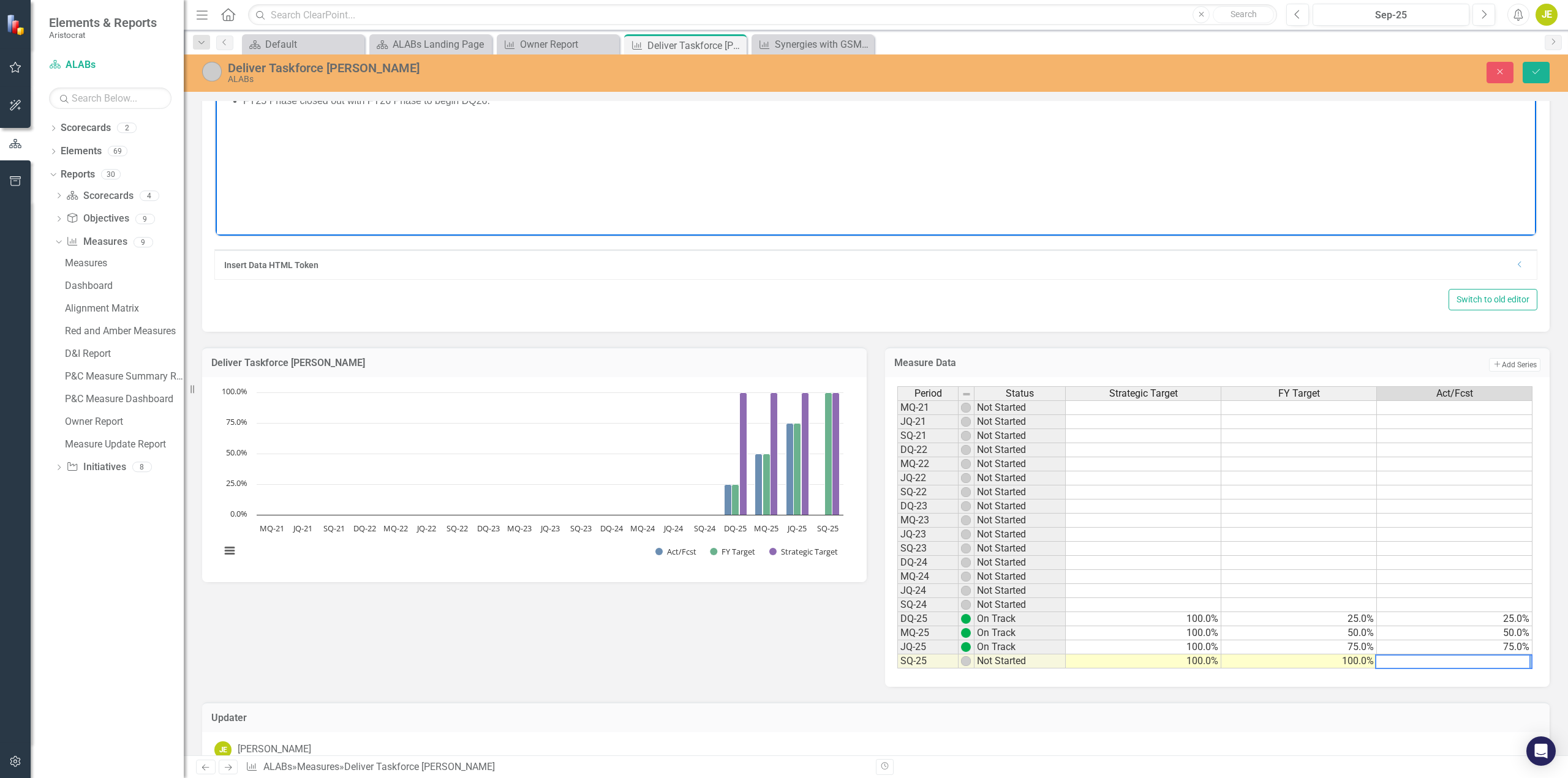
scroll to position [306, 0]
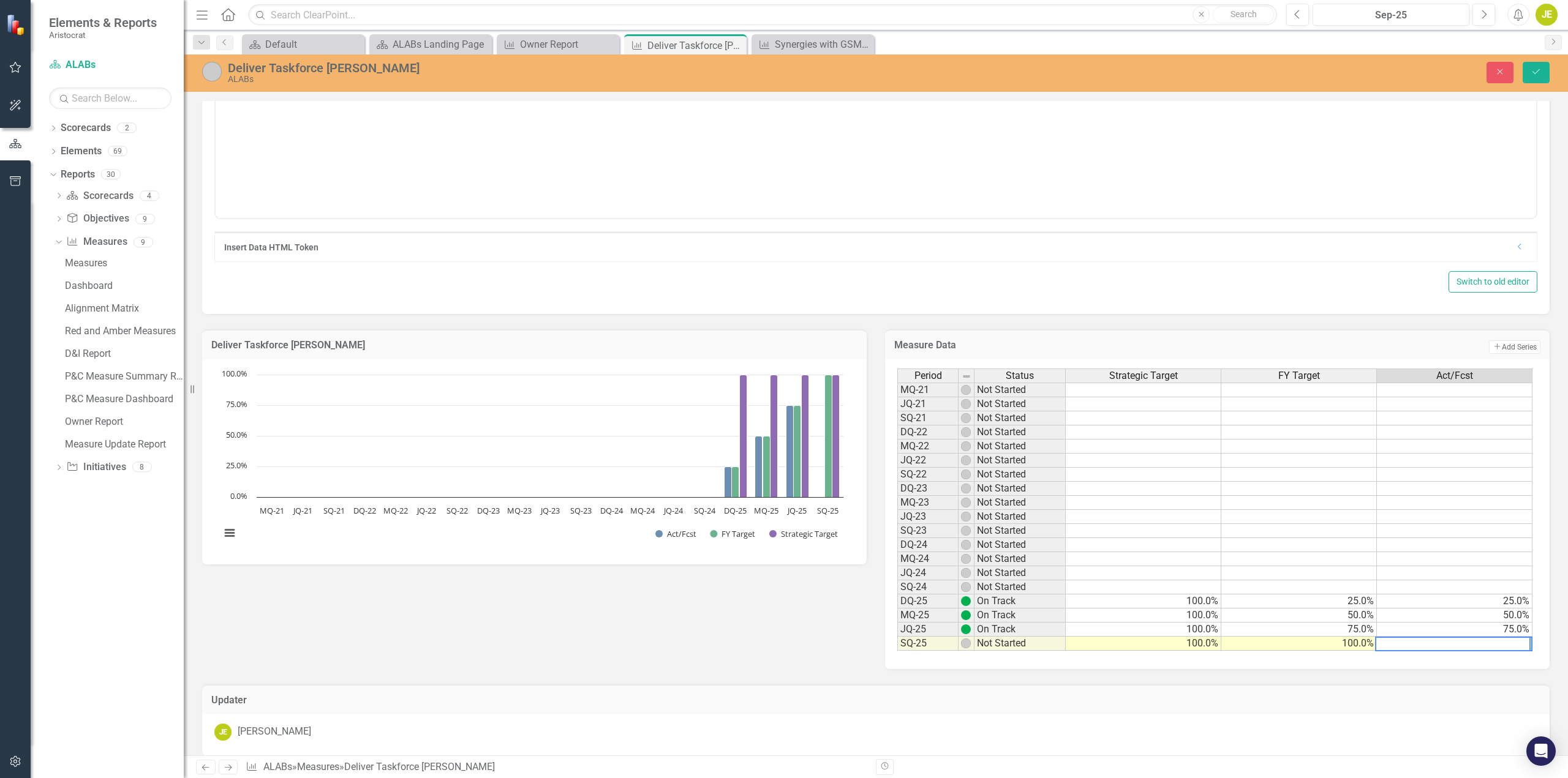
click at [1477, 646] on textarea at bounding box center [1453, 644] width 155 height 15
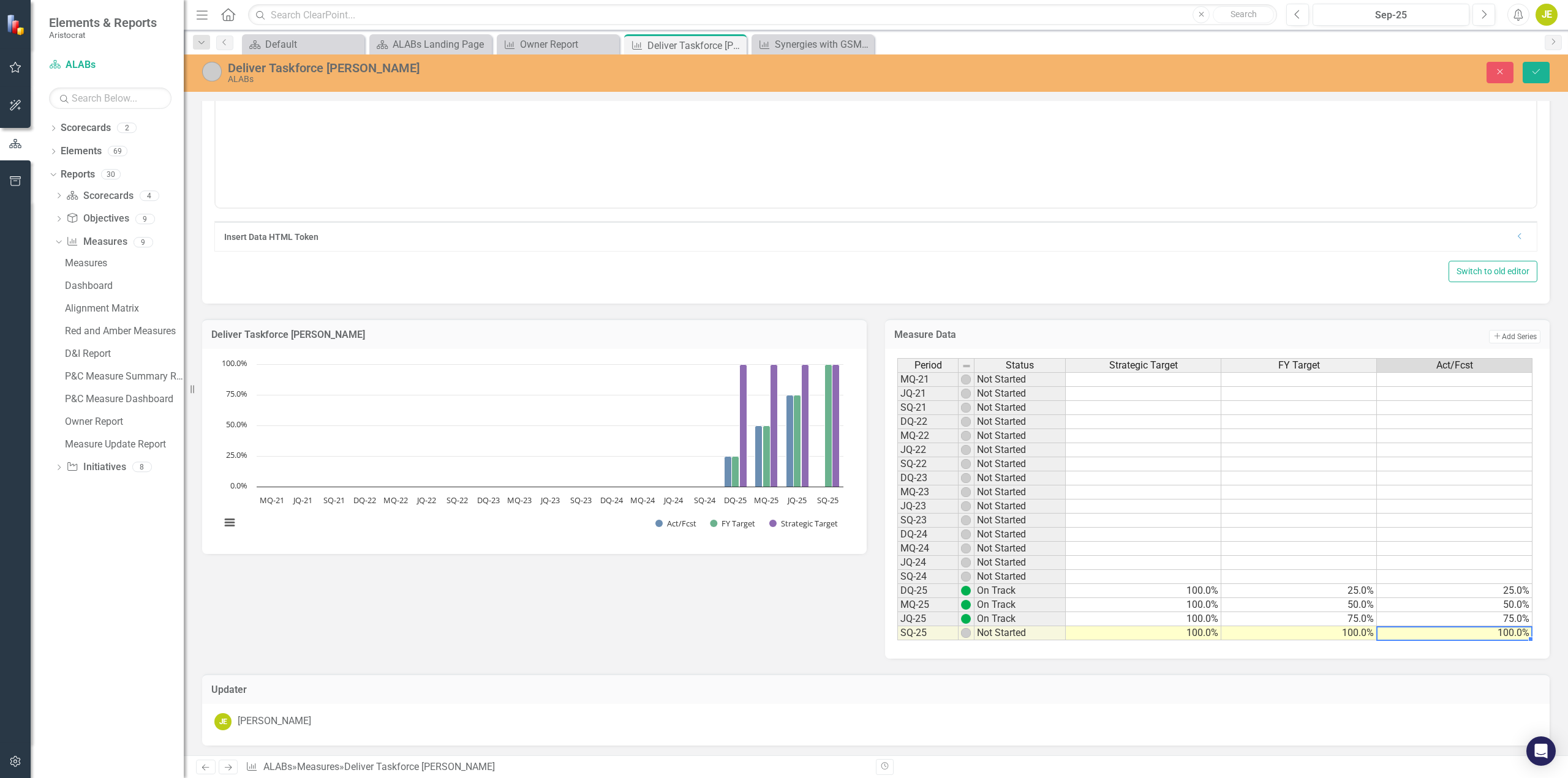
scroll to position [303, 0]
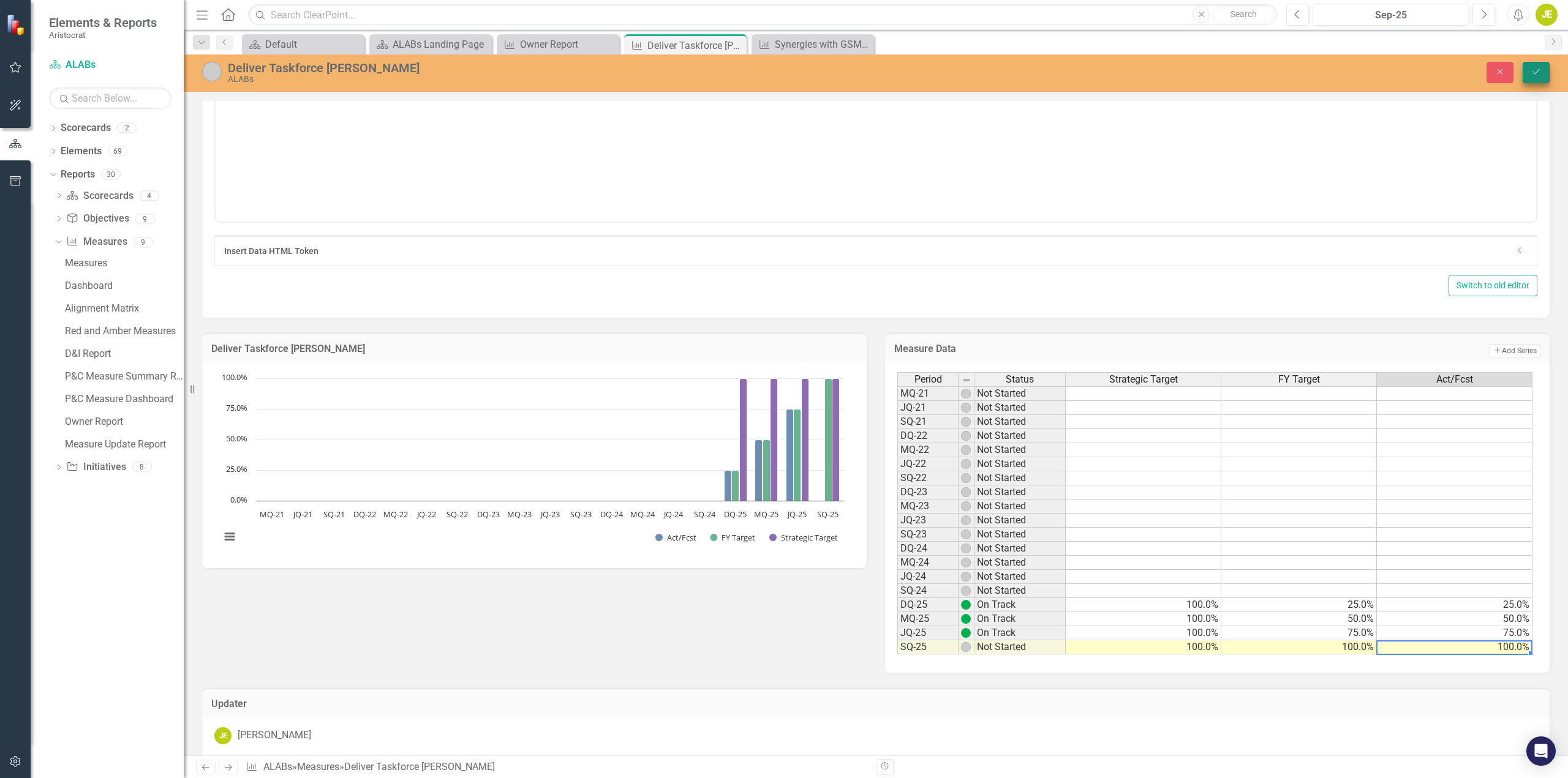
type textarea "100"
click at [1527, 71] on button "Save" at bounding box center [1536, 72] width 27 height 22
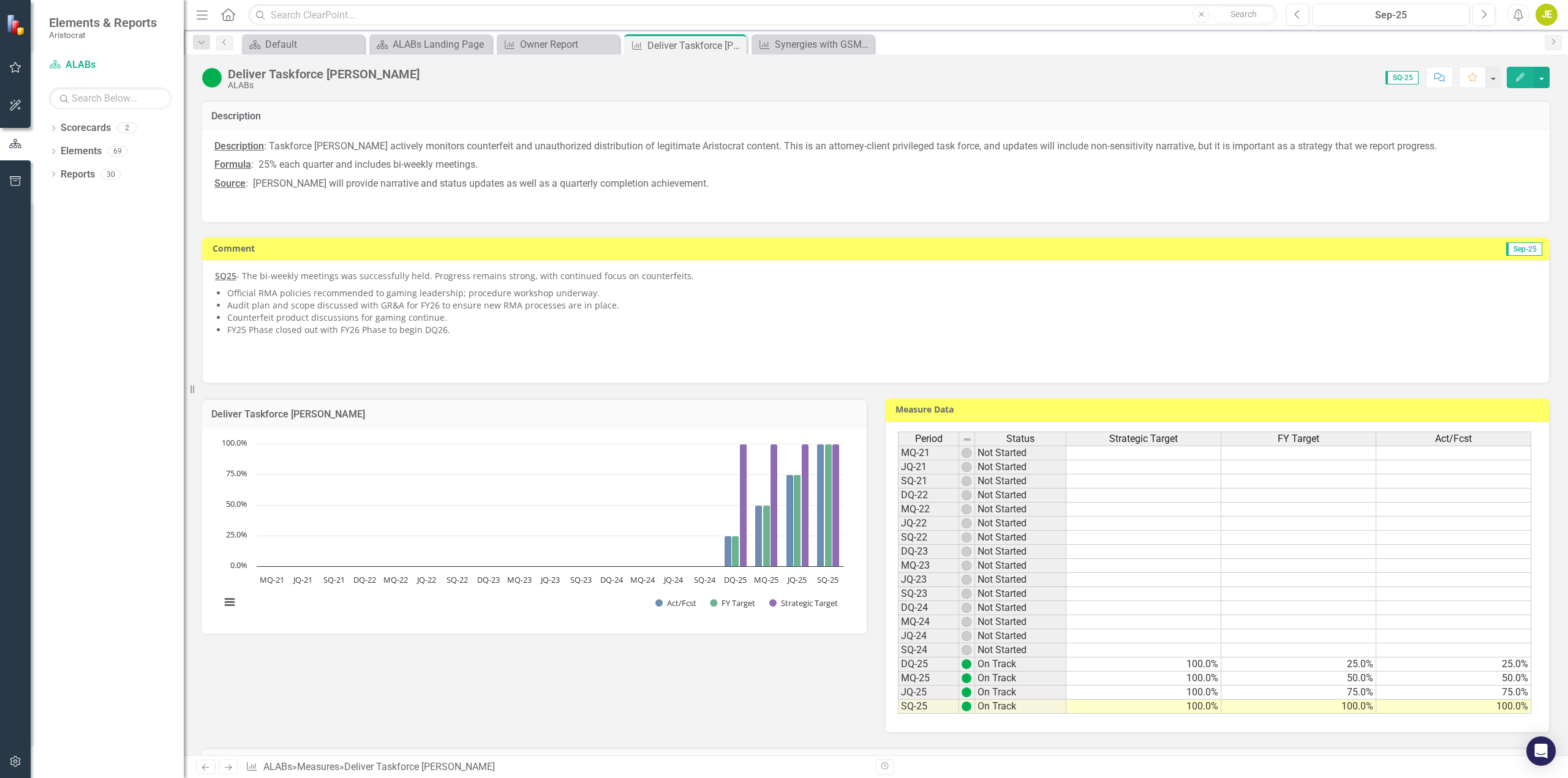
click at [284, 280] on p "SQ25 - The bi-weekly meetings was successfully held. Progress remains strong, w…" at bounding box center [876, 277] width 1321 height 15
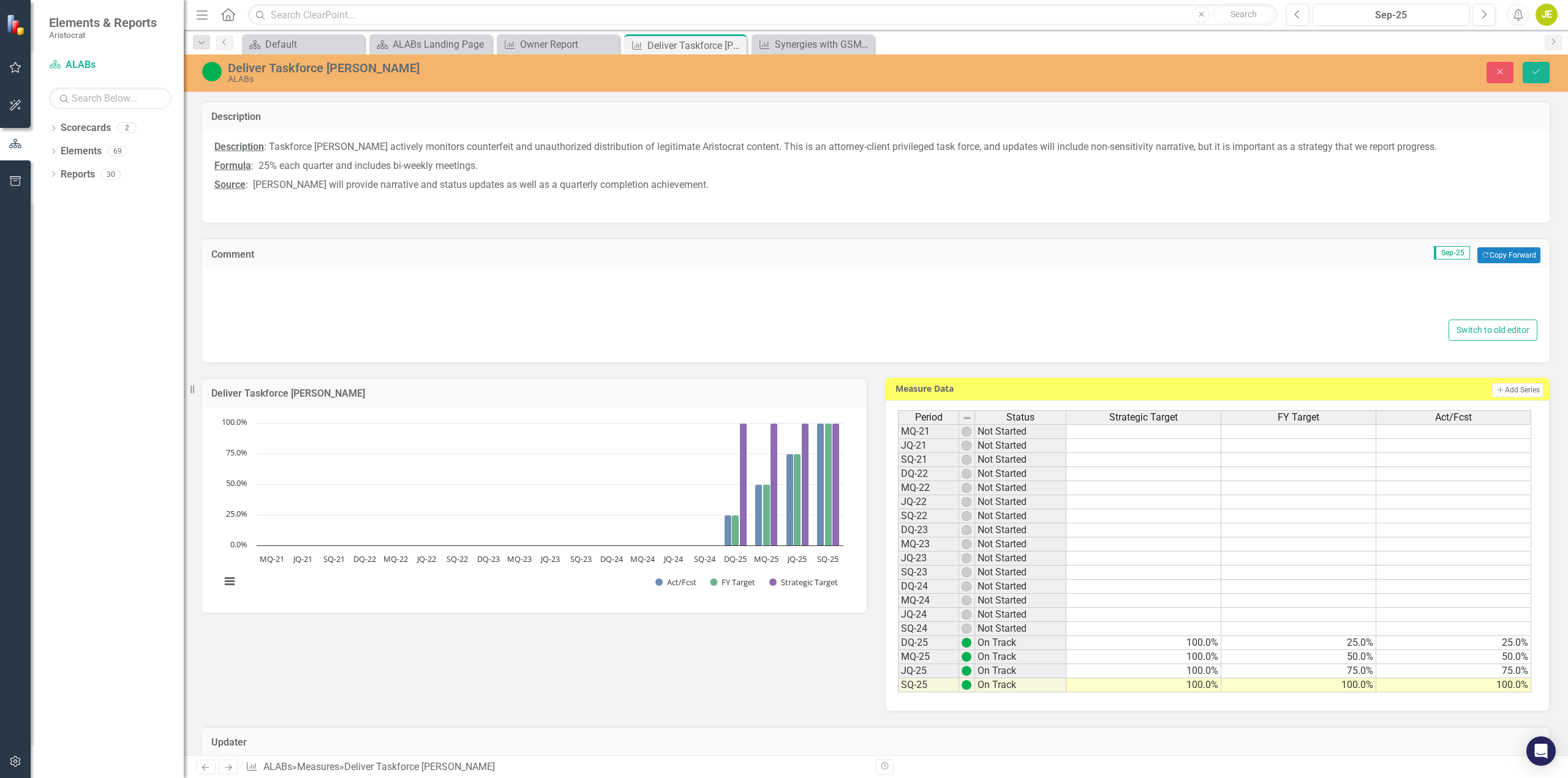
type textarea "<p><span style="text-decoration: underline;"><strong>SQ25</strong></span> - The…"
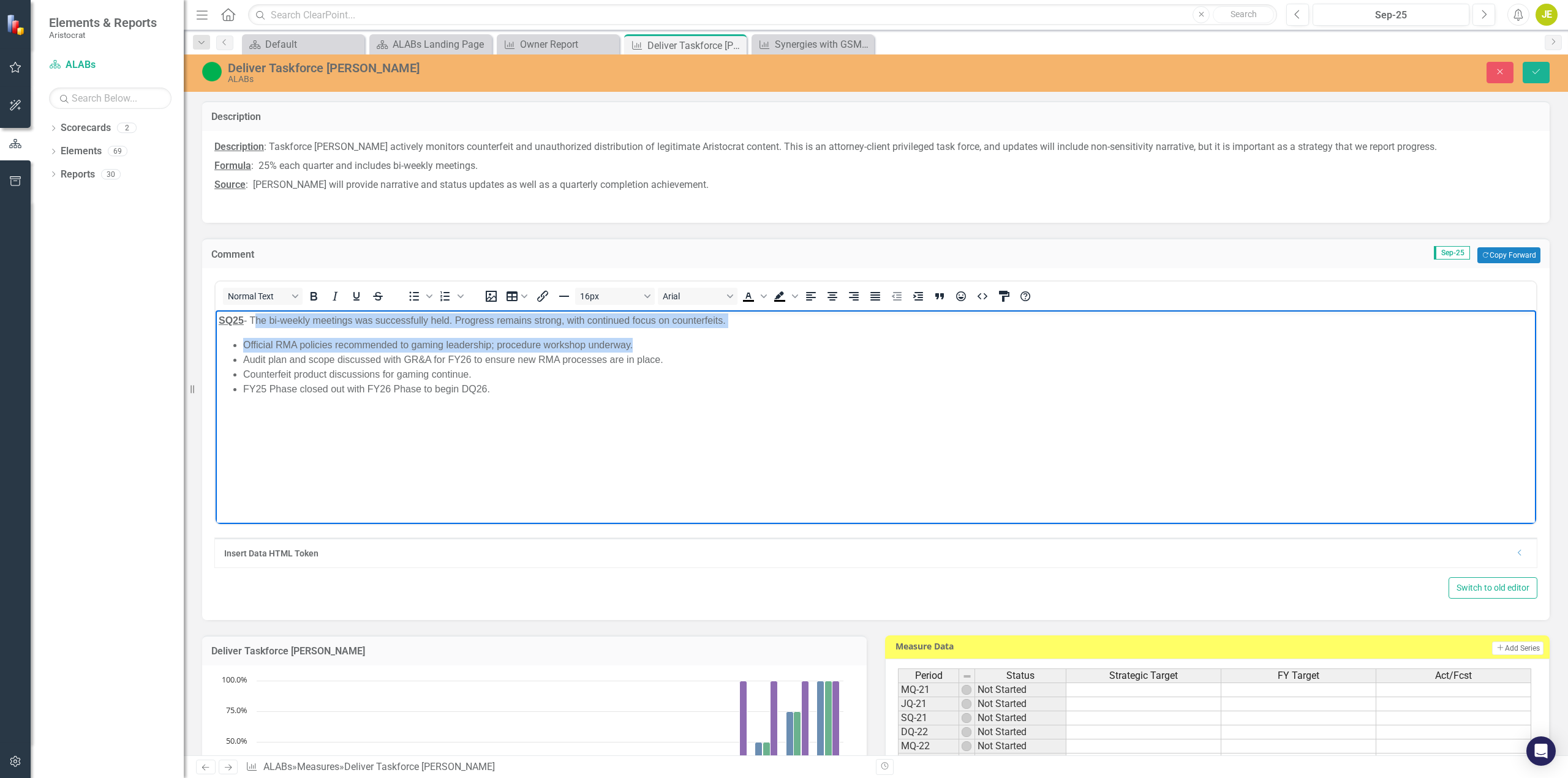
drag, startPoint x: 252, startPoint y: 318, endPoint x: 791, endPoint y: 329, distance: 539.1
click at [780, 331] on body "SQ25 - The bi-weekly meetings was successfully held. Progress remains strong, w…" at bounding box center [875, 402] width 1321 height 184
click at [765, 340] on li "Official RMA policies recommended to gaming leadership; procedure workshop unde…" at bounding box center [888, 345] width 1290 height 15
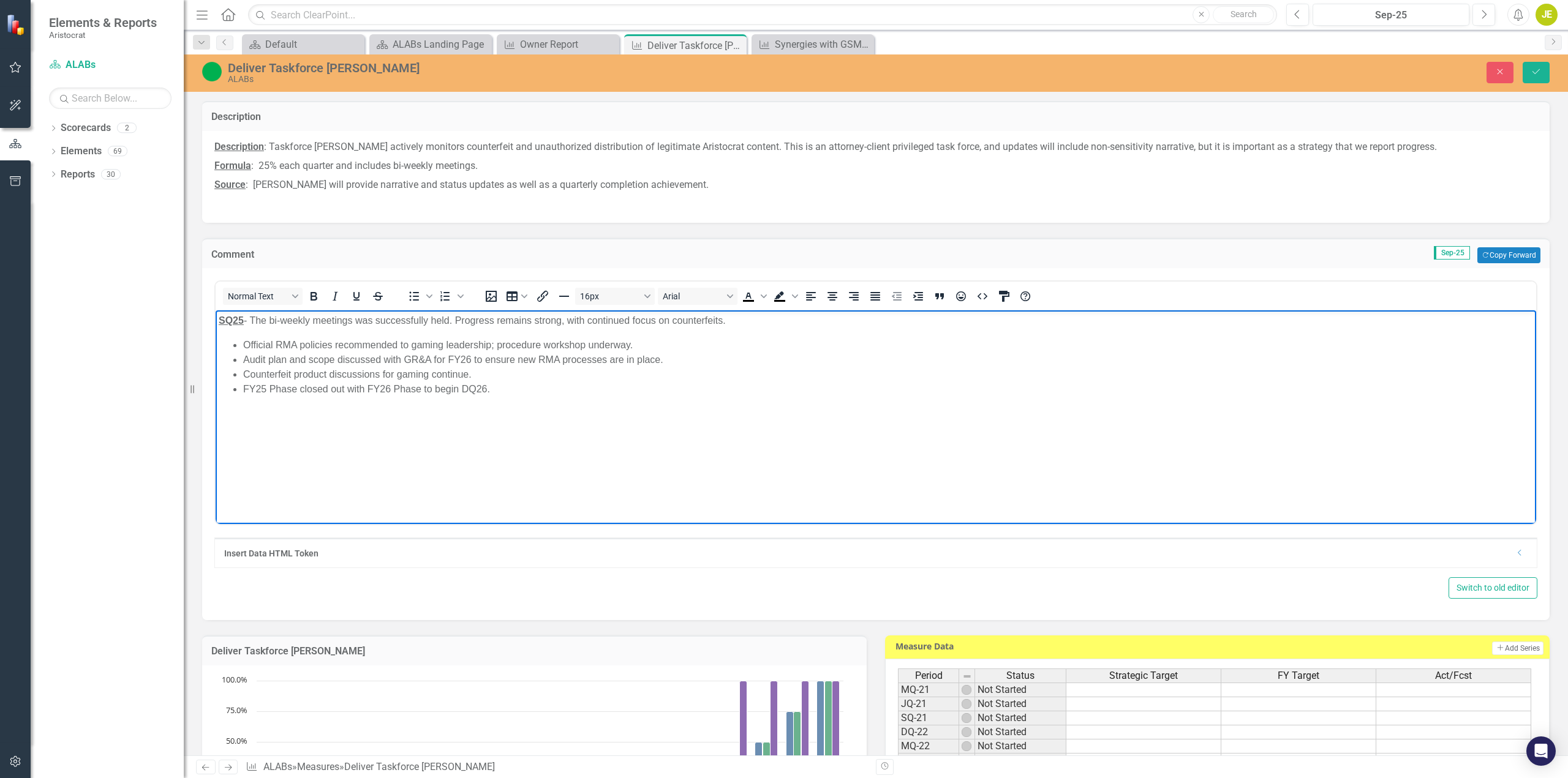
drag, startPoint x: 752, startPoint y: 324, endPoint x: 253, endPoint y: 322, distance: 499.0
click at [253, 322] on p "SQ25 - The bi-weekly meetings was successfully held. Progress remains strong, w…" at bounding box center [876, 321] width 1314 height 15
click at [1538, 67] on button "Save" at bounding box center [1536, 72] width 27 height 22
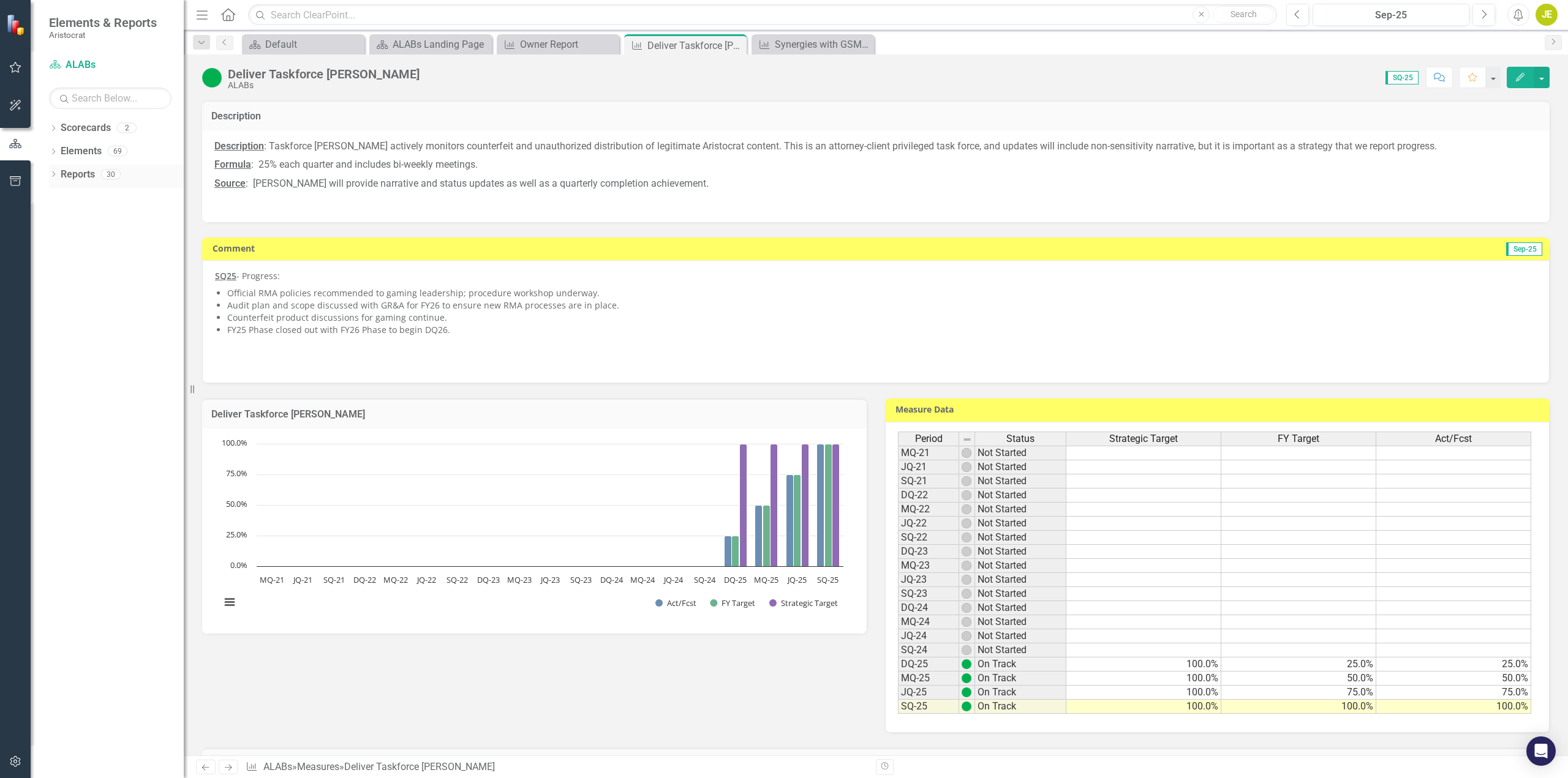
click at [55, 175] on icon at bounding box center [54, 173] width 3 height 5
click at [43, 219] on icon at bounding box center [40, 218] width 3 height 5
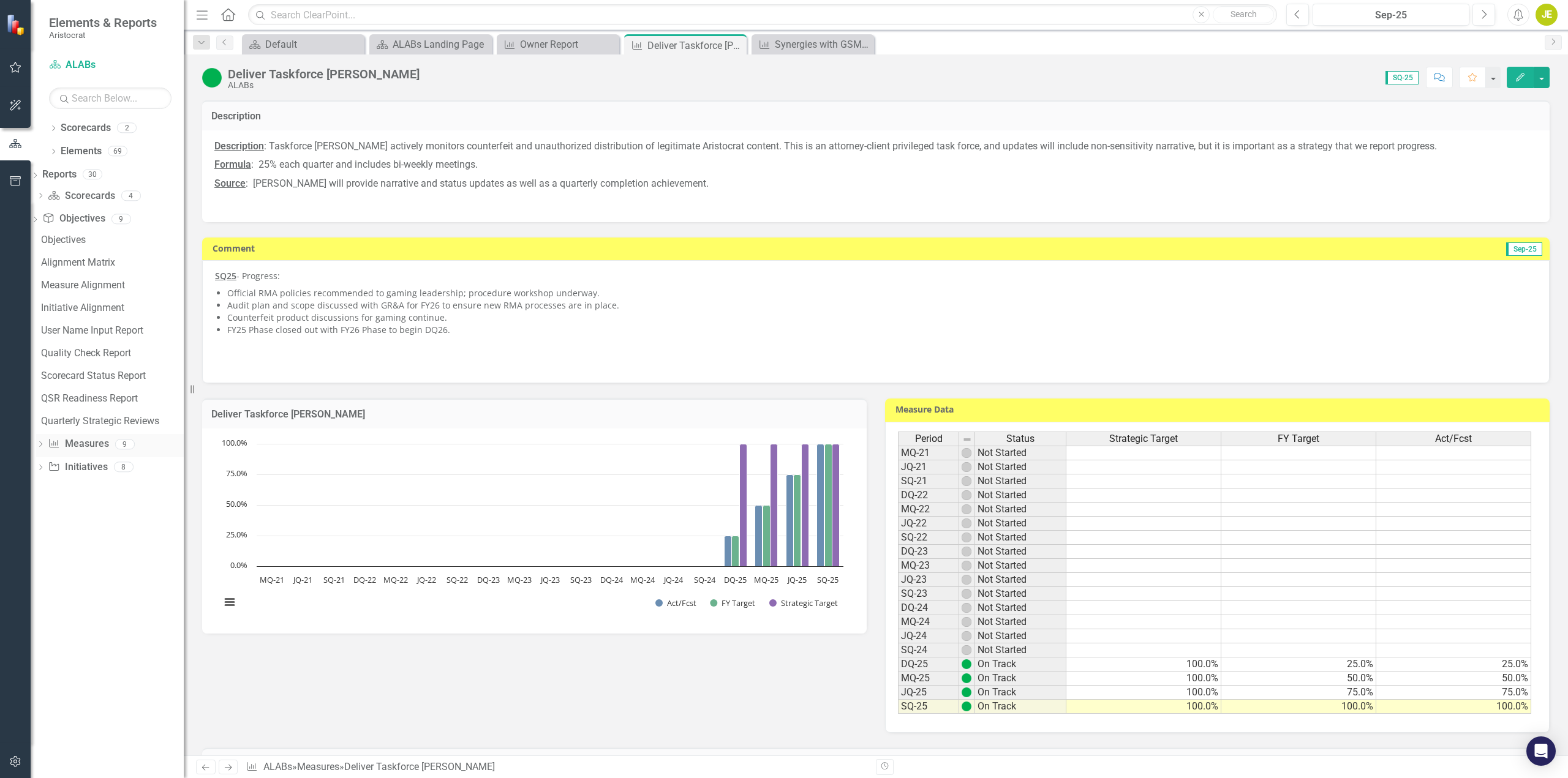
click at [43, 443] on icon at bounding box center [40, 444] width 3 height 5
click at [107, 419] on div "Owner Report" at bounding box center [112, 422] width 143 height 11
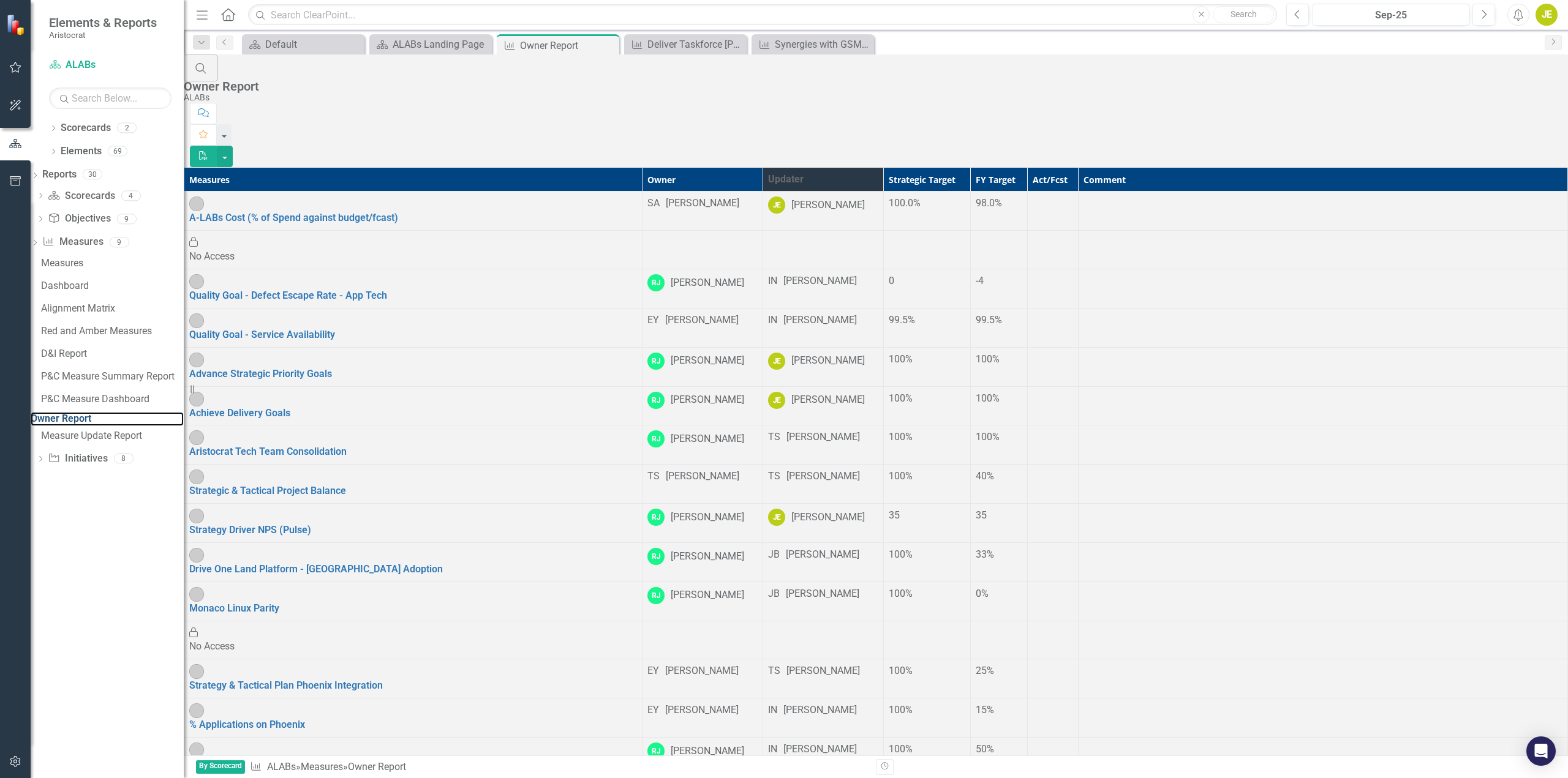
scroll to position [601, 0]
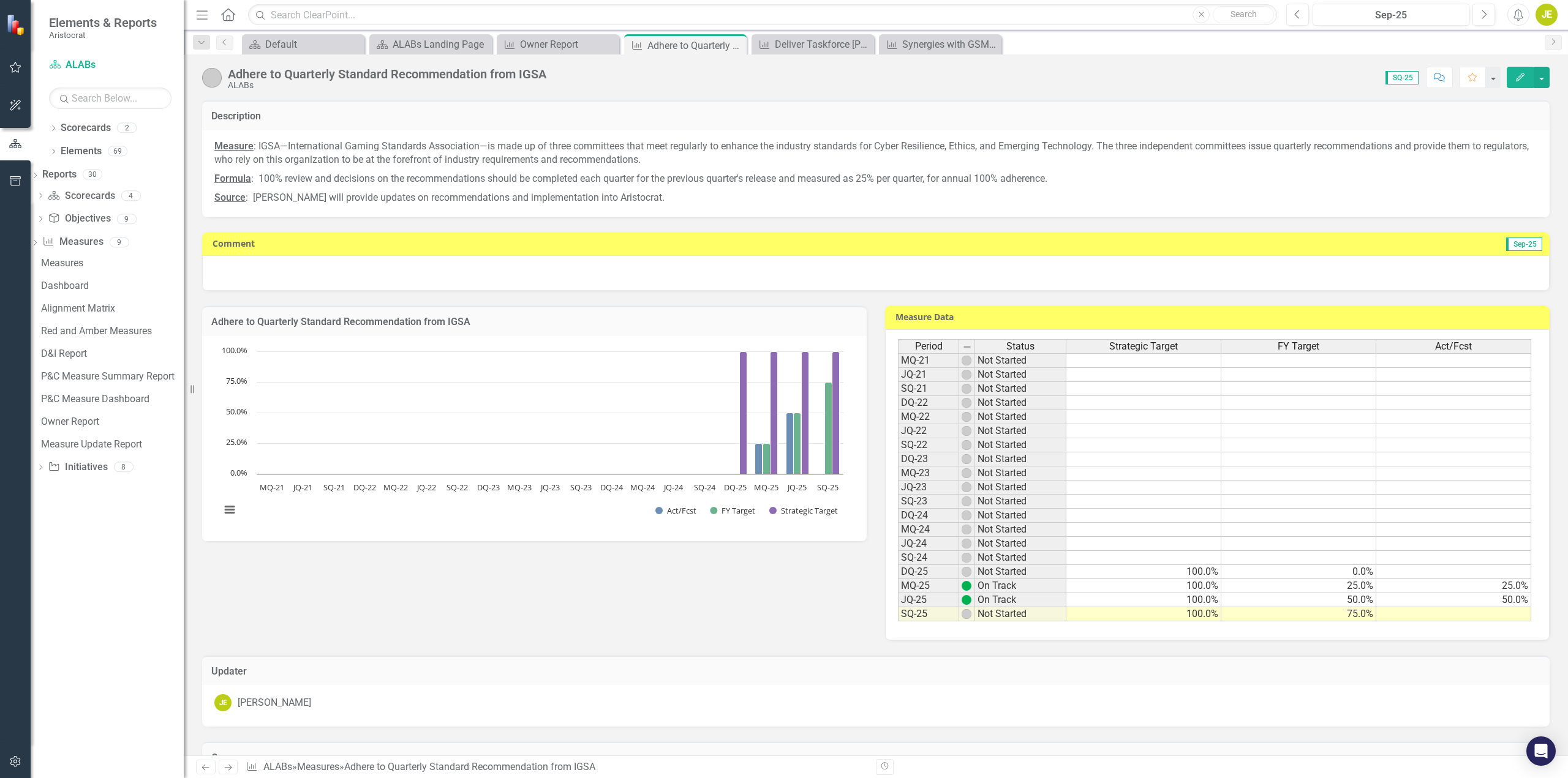
click at [381, 275] on div at bounding box center [875, 274] width 1348 height 36
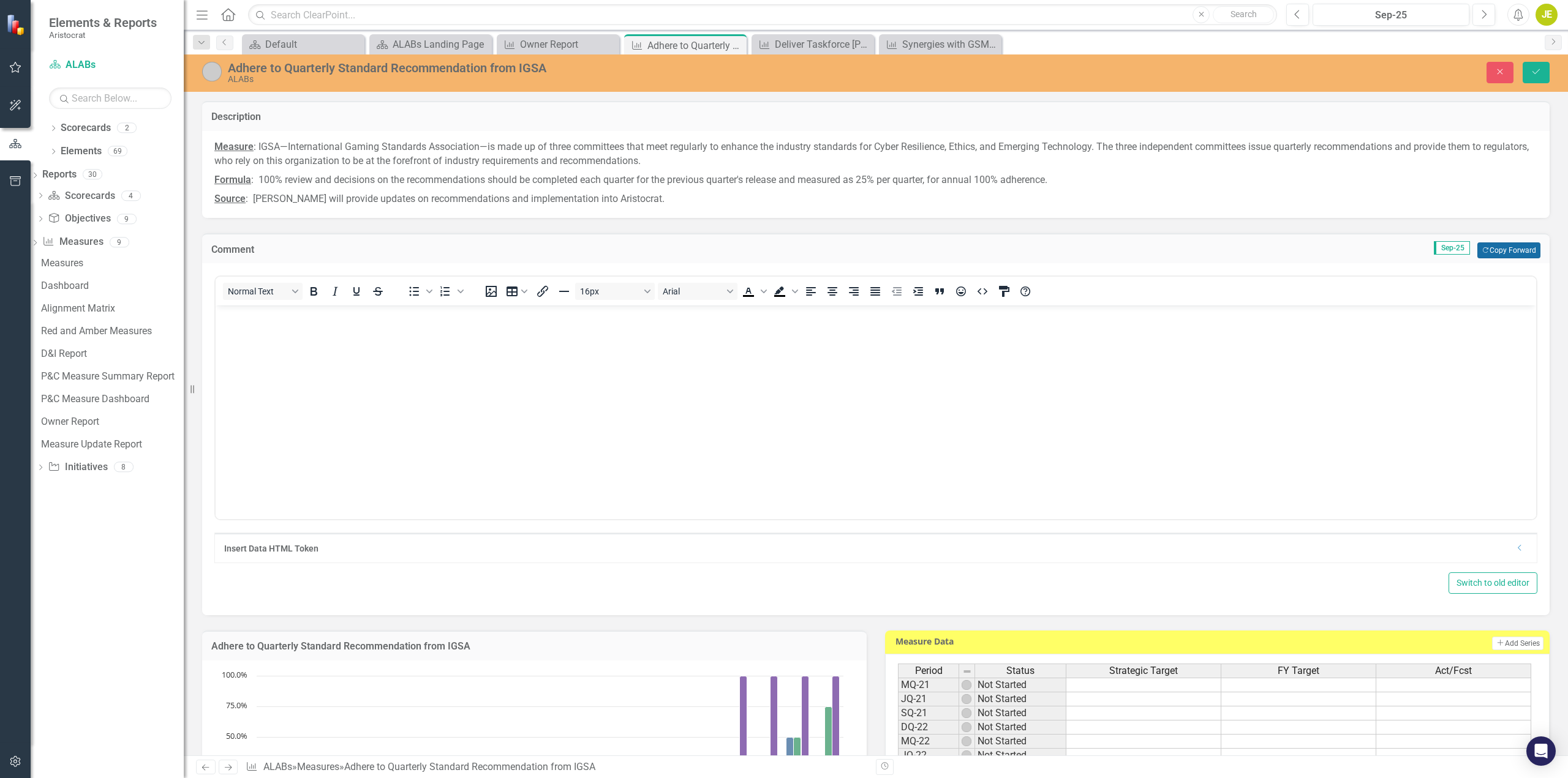
click at [1513, 246] on button "Copy Forward Copy Forward" at bounding box center [1508, 250] width 63 height 16
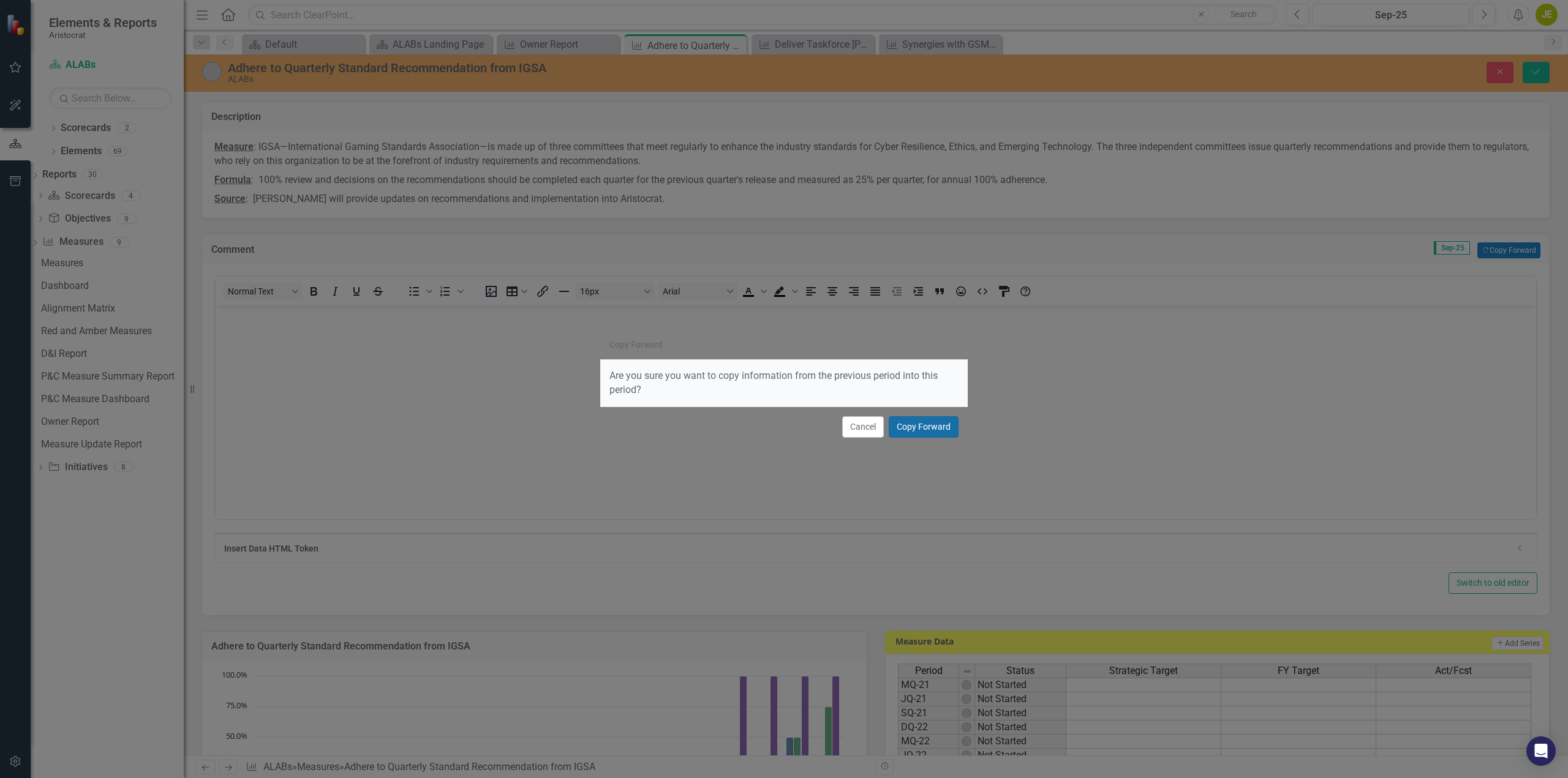
click at [919, 424] on button "Copy Forward" at bounding box center [923, 427] width 70 height 22
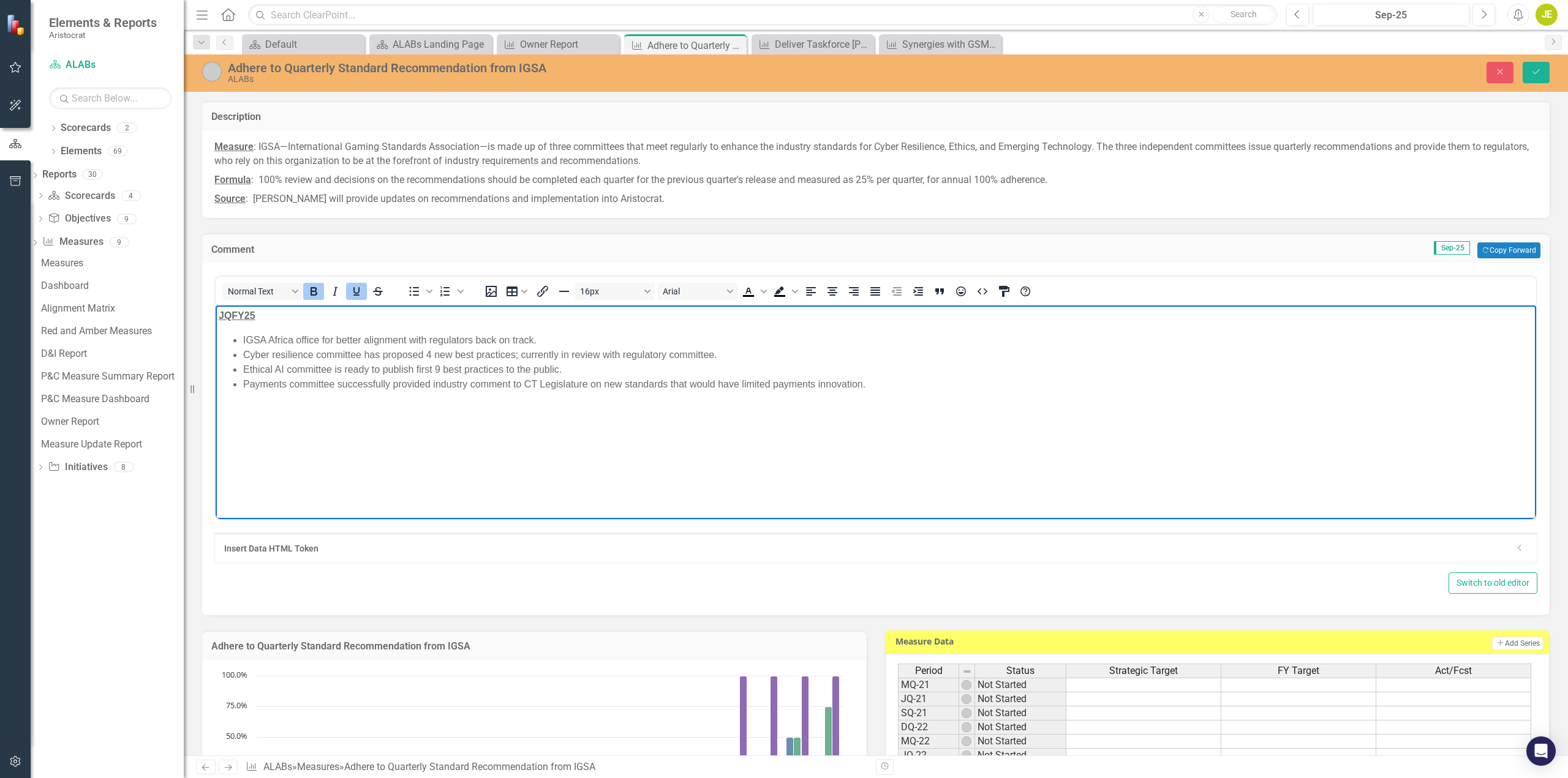
click at [296, 320] on p "JQFY25" at bounding box center [876, 316] width 1314 height 15
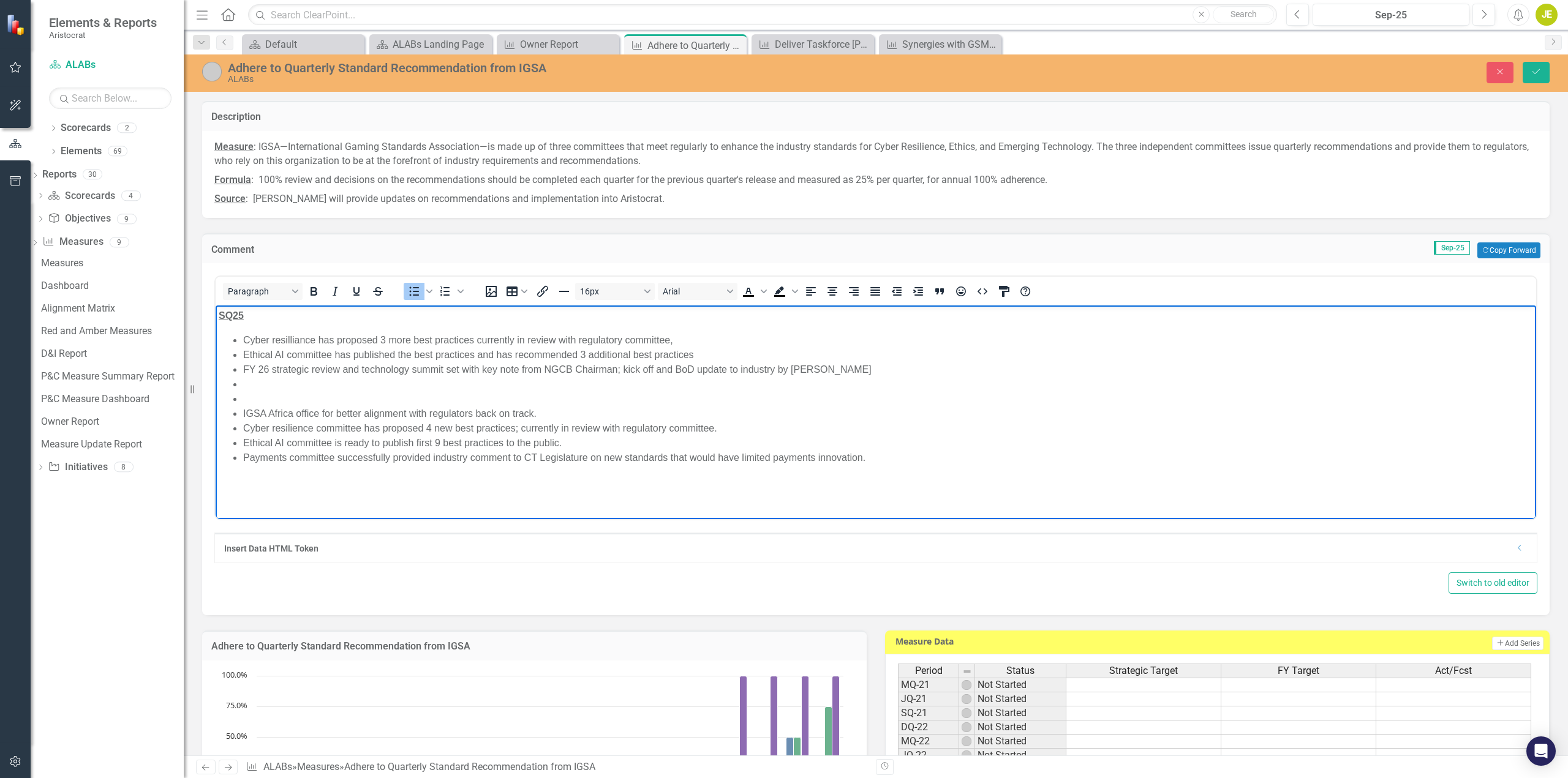
click at [300, 339] on li "Cyber resilliance has proposed 3 more best practices currently in review with r…" at bounding box center [888, 341] width 1290 height 15
click at [243, 383] on li "Rich Text Area. Press ALT-0 for help." at bounding box center [888, 385] width 1290 height 15
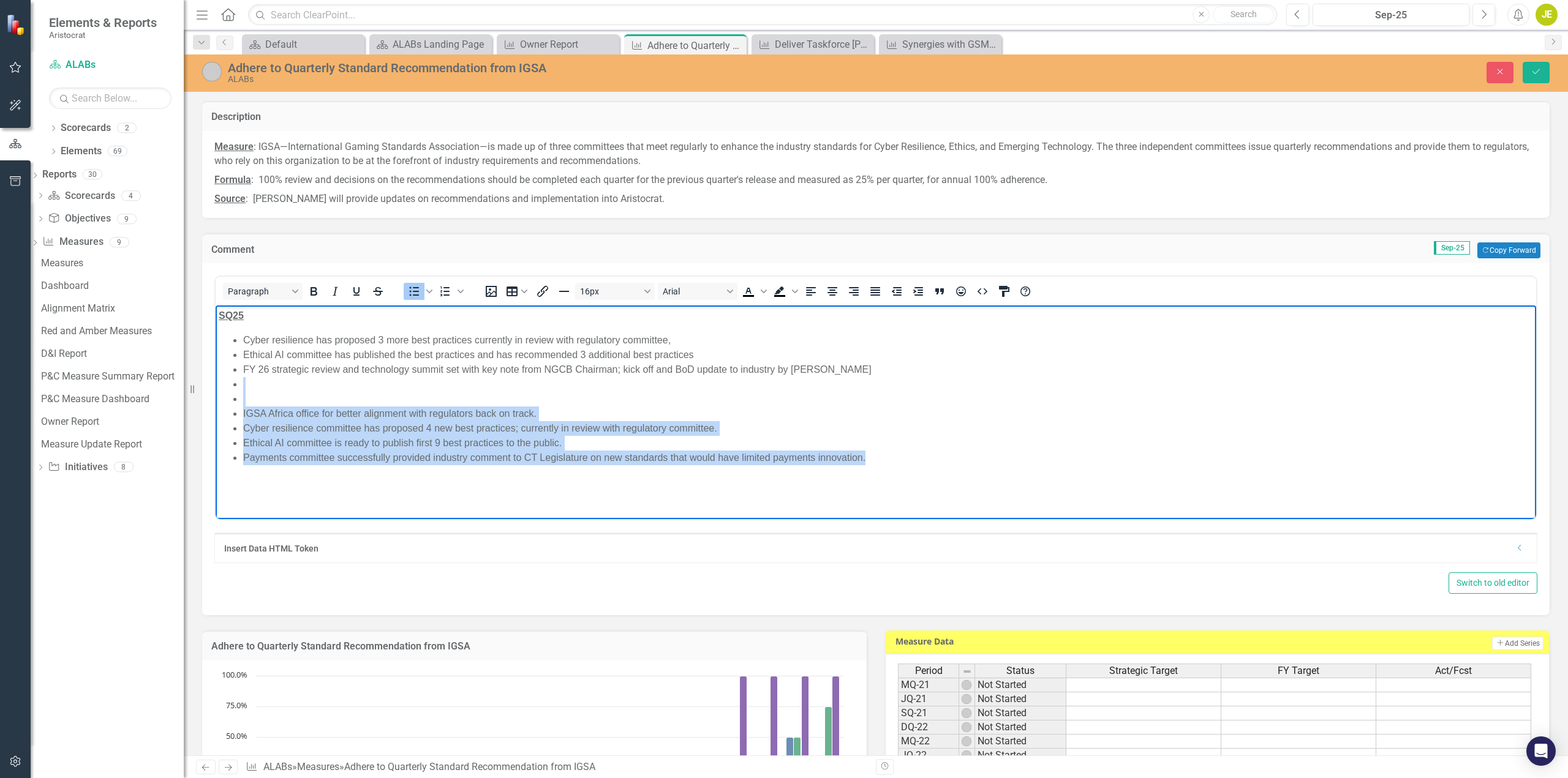
drag, startPoint x: 232, startPoint y: 383, endPoint x: 1009, endPoint y: 490, distance: 784.3
click at [1004, 490] on html "SQ25 Cyber resilience has proposed 3 more best practices currently in review wi…" at bounding box center [875, 398] width 1321 height 184
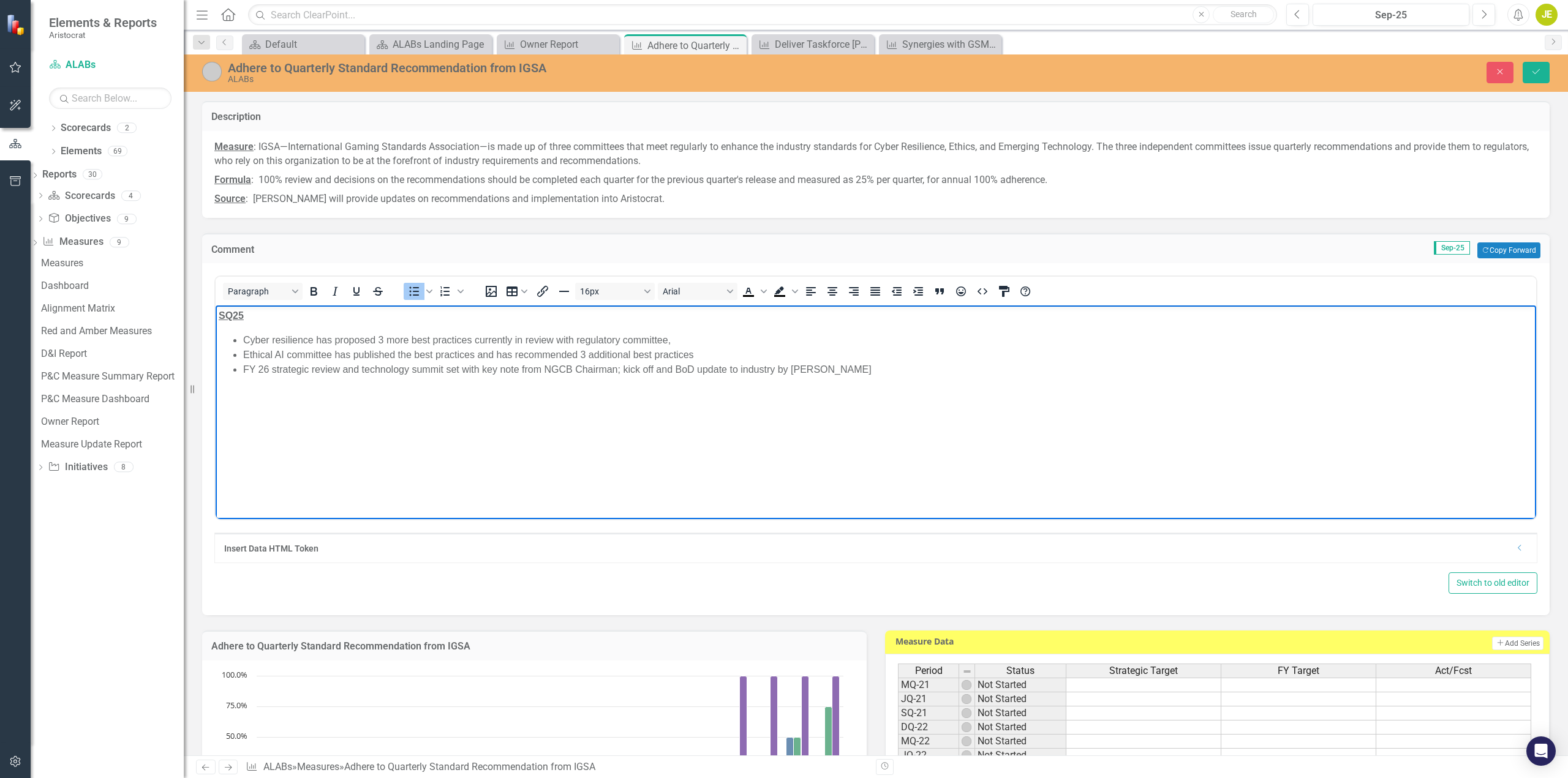
click at [256, 318] on p "SQ25" at bounding box center [876, 316] width 1314 height 15
click at [282, 392] on body "SQ25 - Progress Cyber resilience has proposed 3 more best practices currently i…" at bounding box center [875, 398] width 1321 height 184
click at [353, 389] on body "SQ25 - Progress Cyber resilience has proposed 3 more best practices currently i…" at bounding box center [875, 398] width 1321 height 184
click at [306, 317] on p "SQ25 - Progress" at bounding box center [876, 316] width 1314 height 15
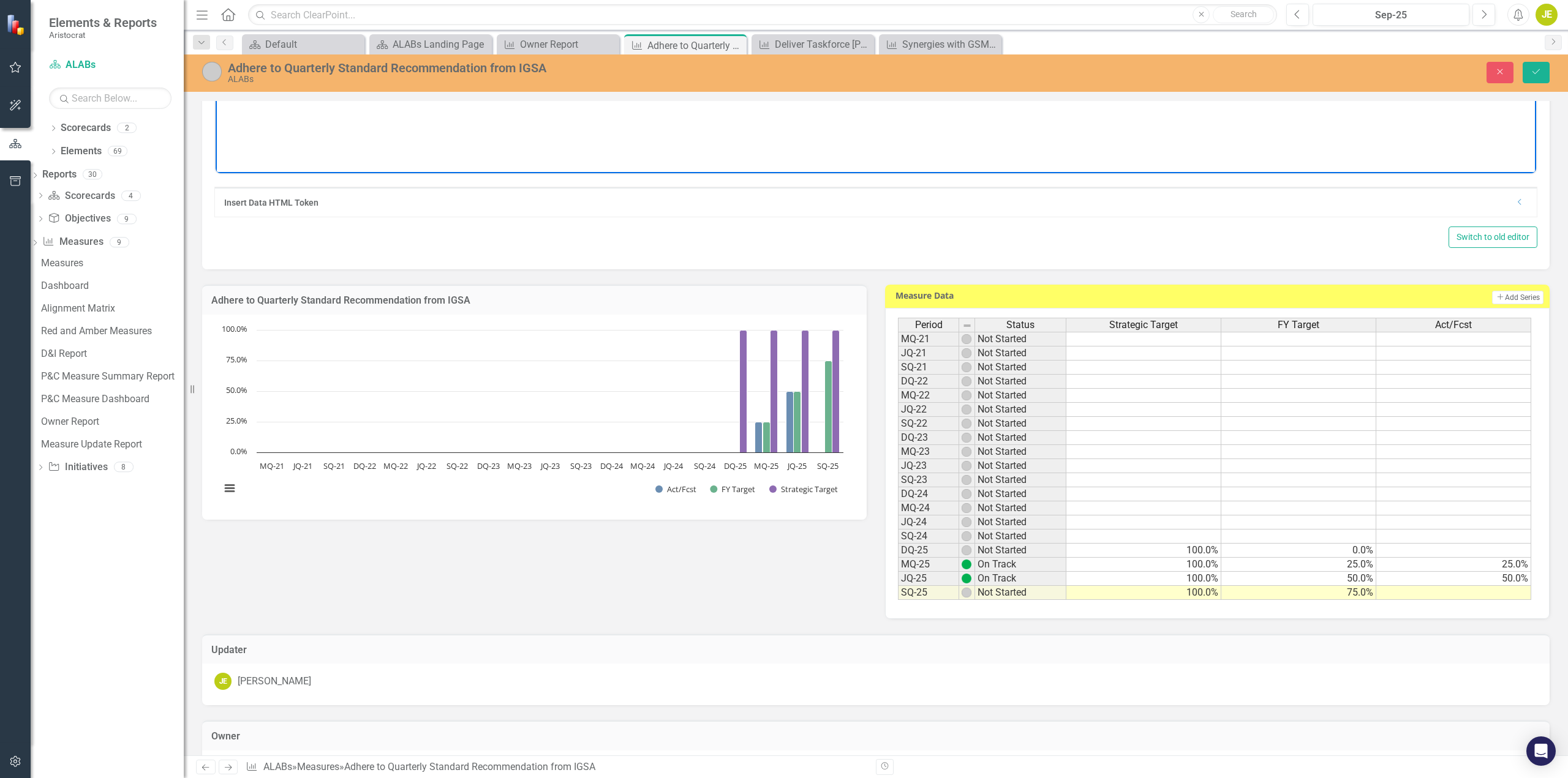
scroll to position [368, 0]
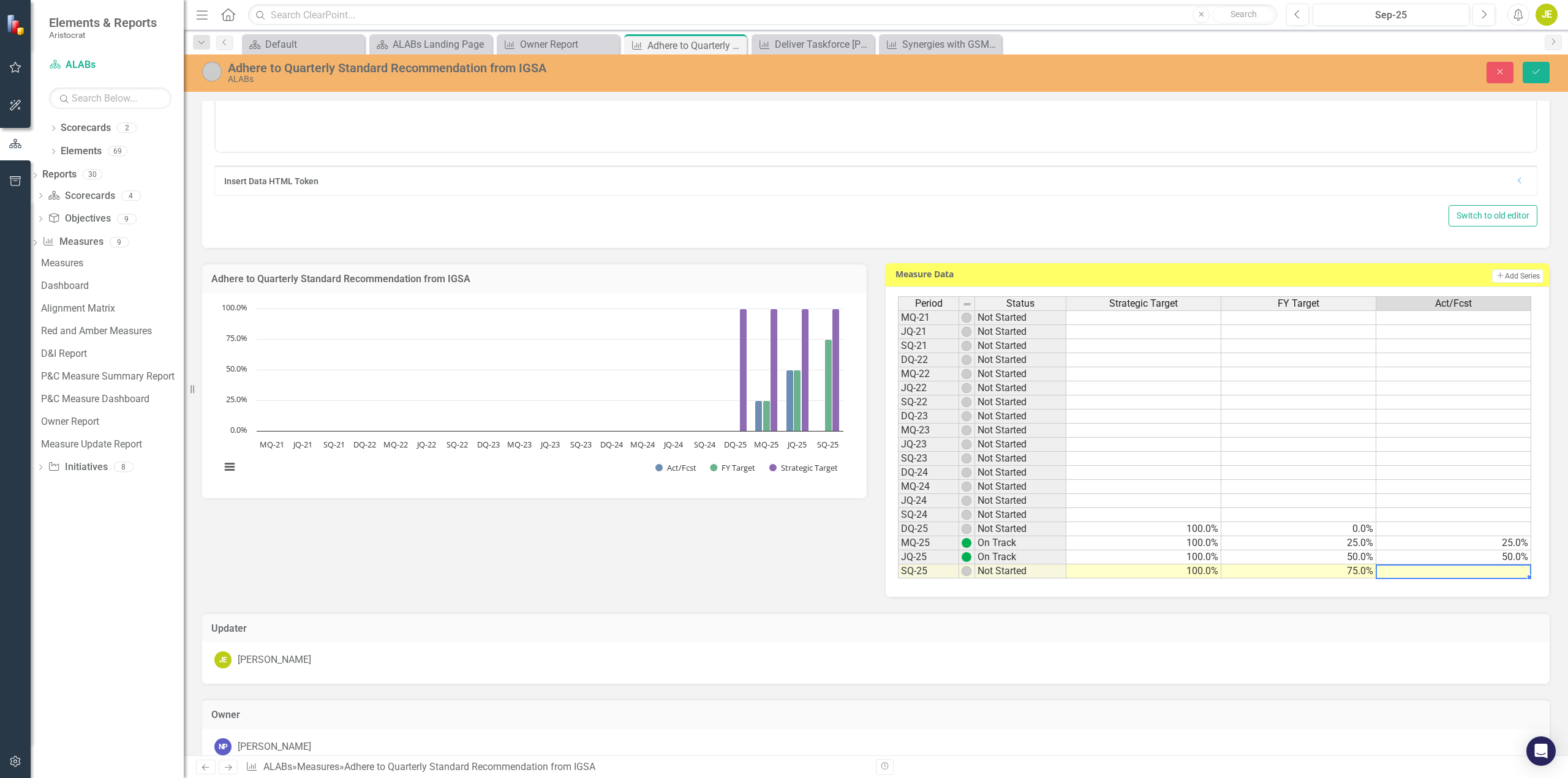
click at [1467, 574] on td at bounding box center [1453, 571] width 155 height 14
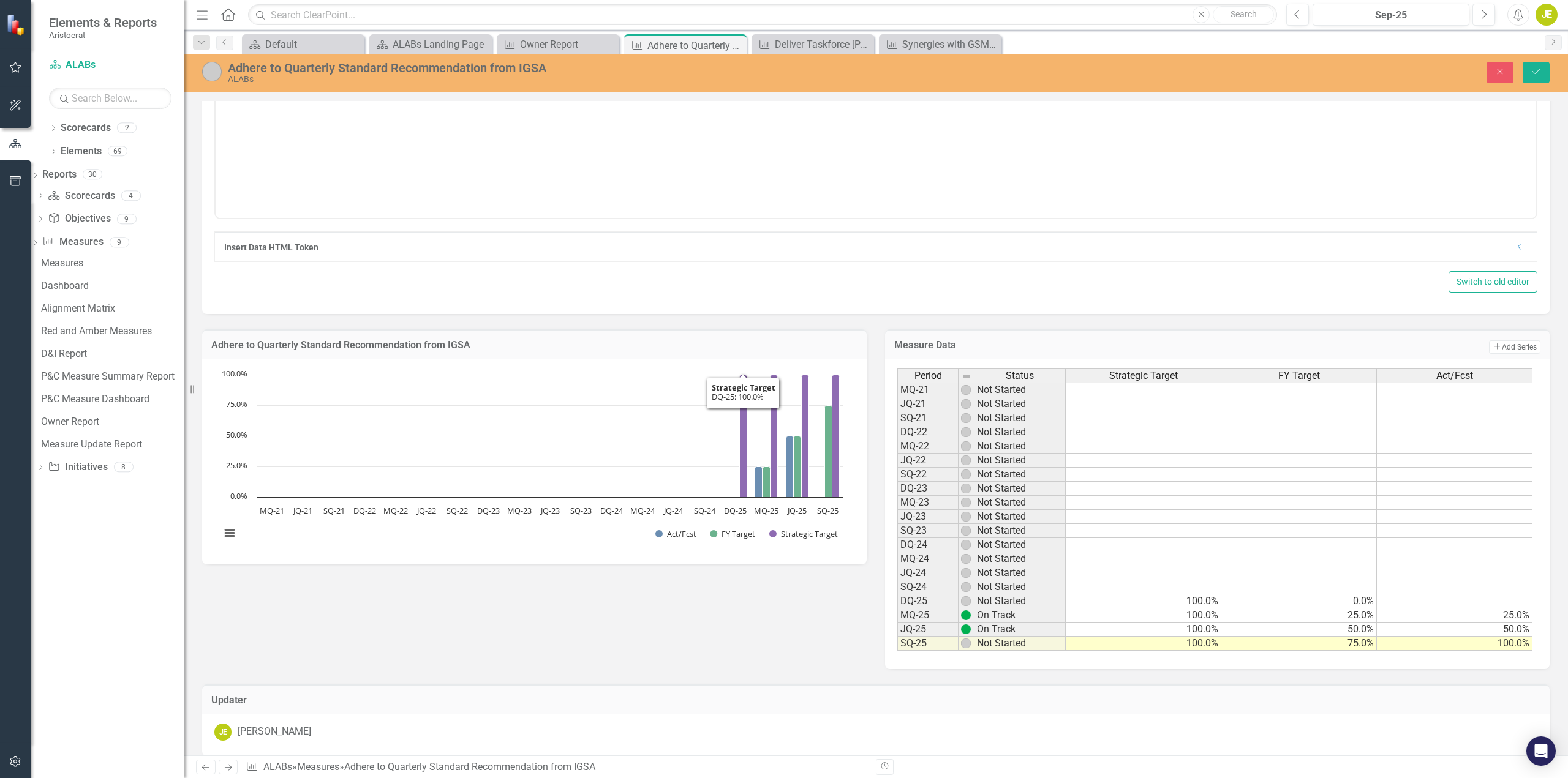
scroll to position [184, 0]
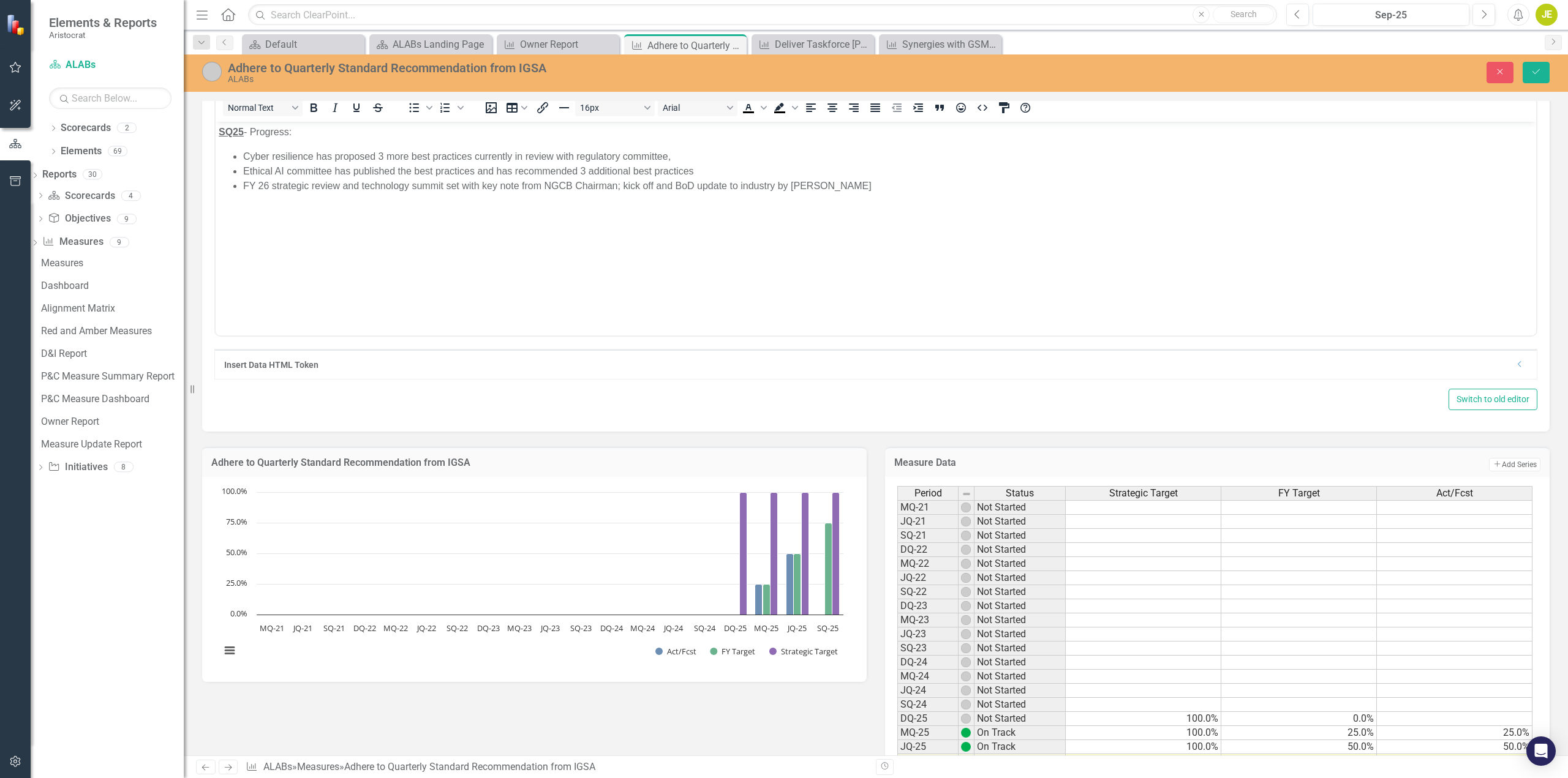
type textarea "100"
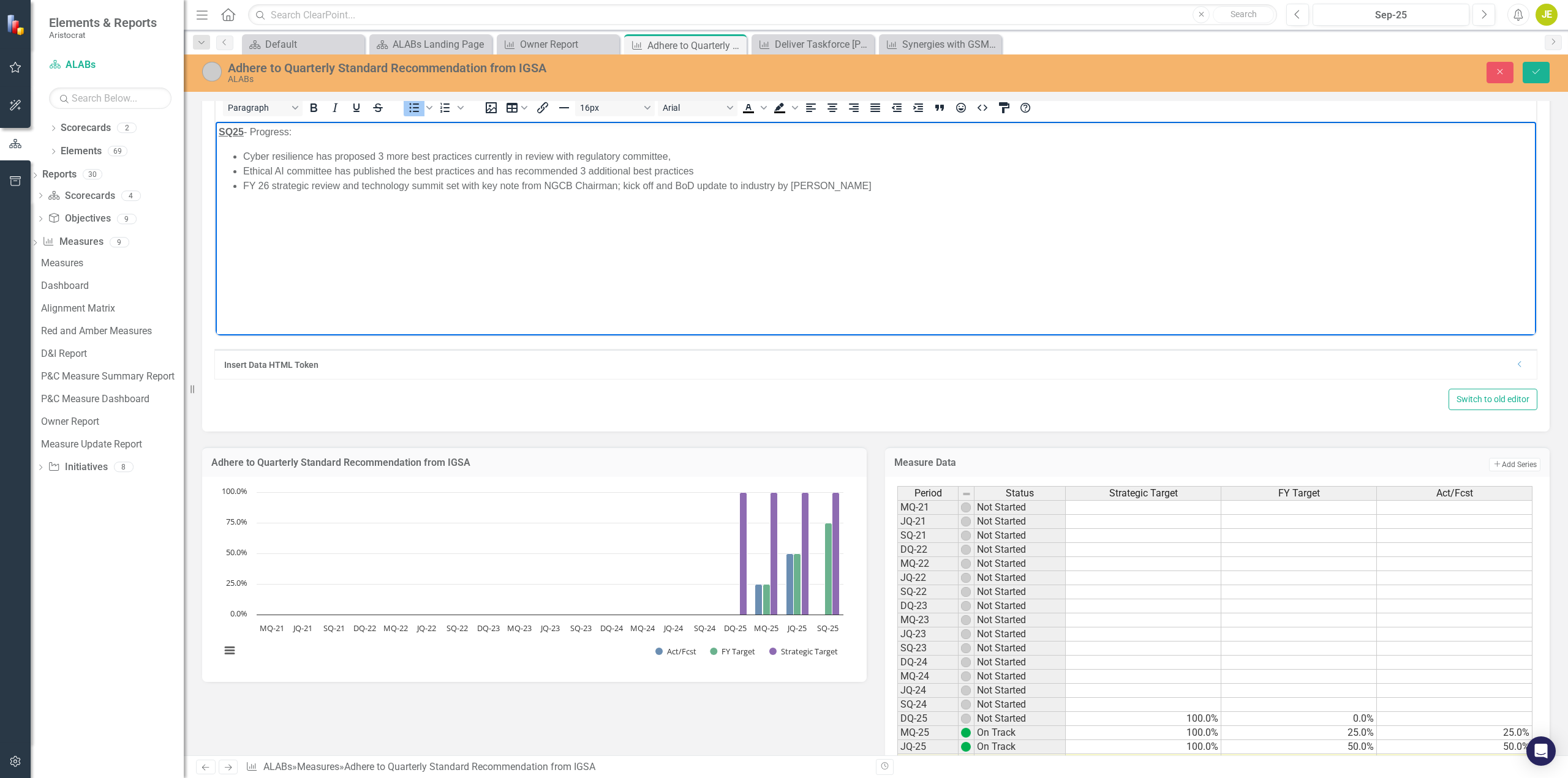
click at [832, 186] on li "FY 26 strategic review and technology summit set with key note from NGCB Chairm…" at bounding box center [888, 186] width 1290 height 15
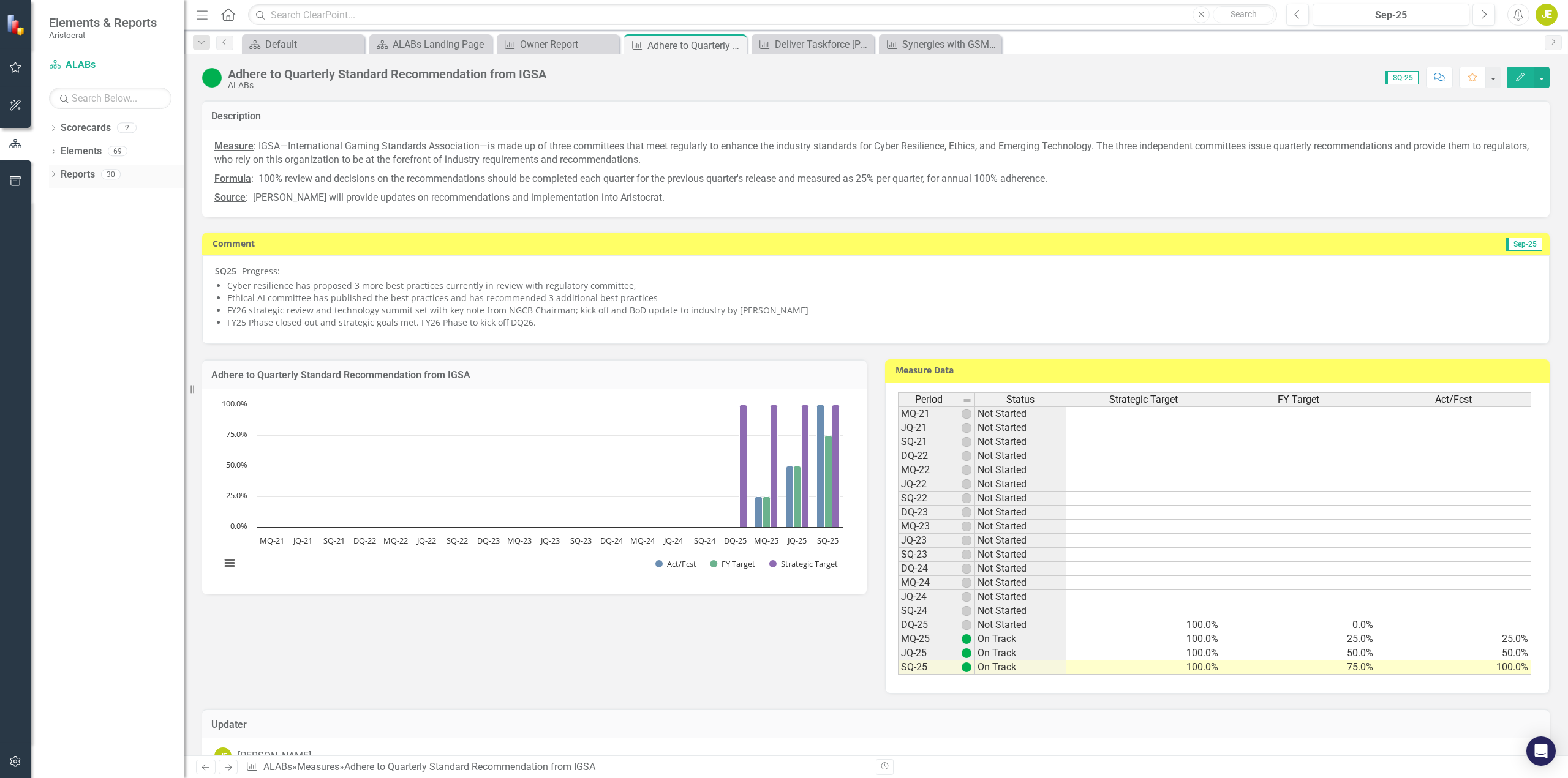
click at [54, 170] on div "Dropdown Reports 30" at bounding box center [117, 176] width 135 height 23
click at [56, 174] on icon "Dropdown" at bounding box center [53, 175] width 8 height 7
click at [56, 241] on icon "Dropdown" at bounding box center [58, 243] width 8 height 7
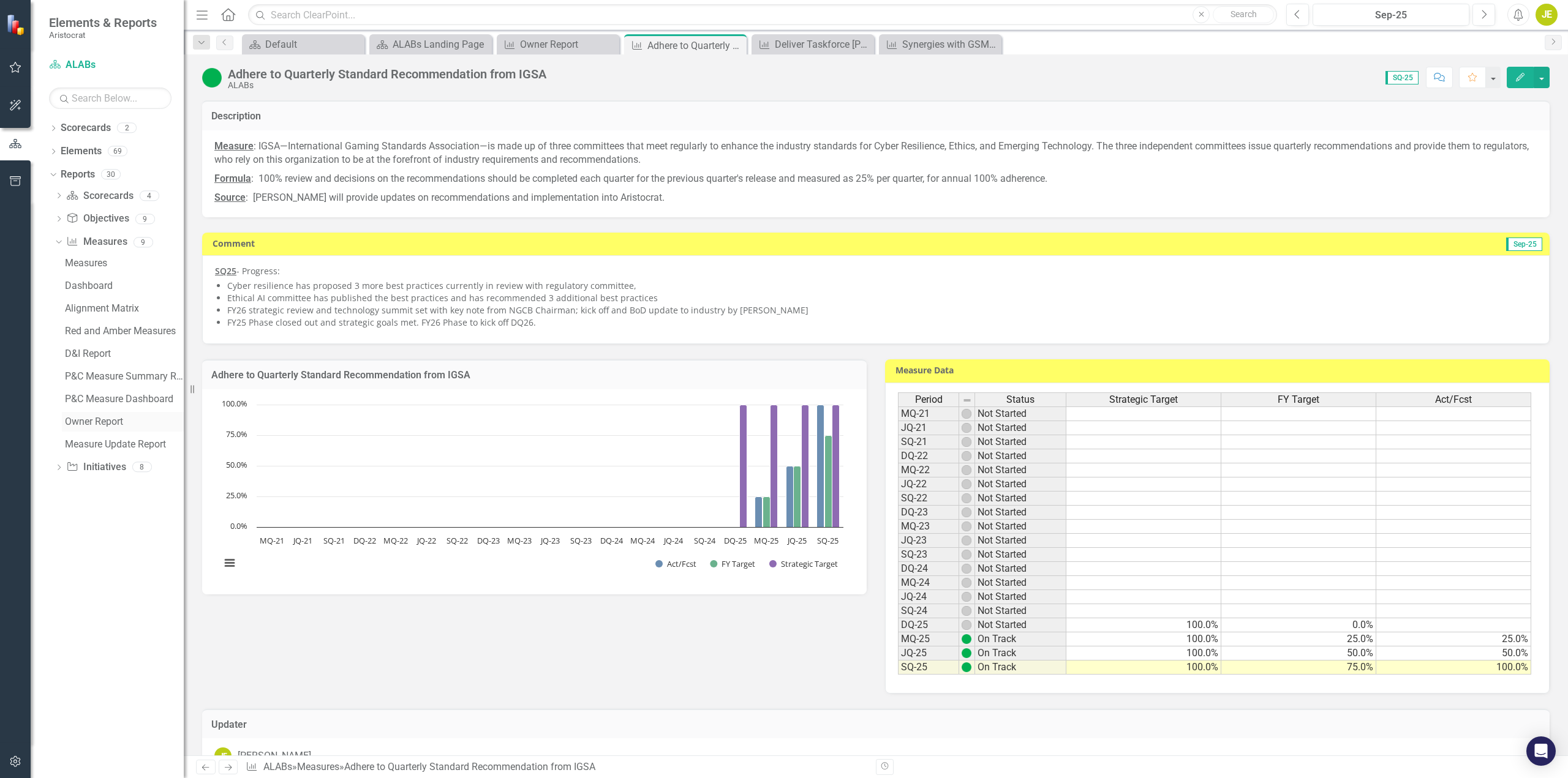
click at [114, 424] on div "Owner Report" at bounding box center [124, 422] width 119 height 11
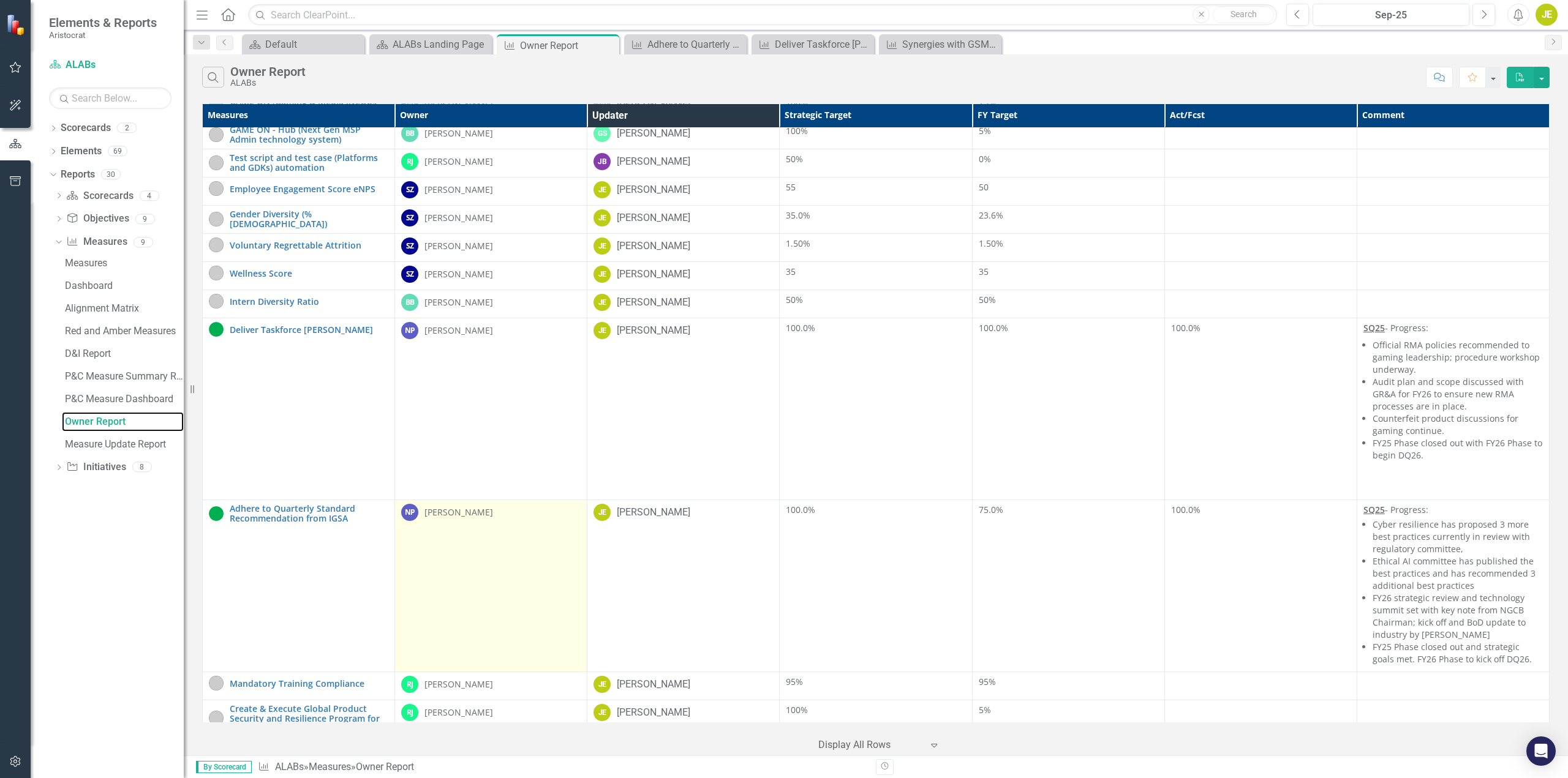
scroll to position [744, 0]
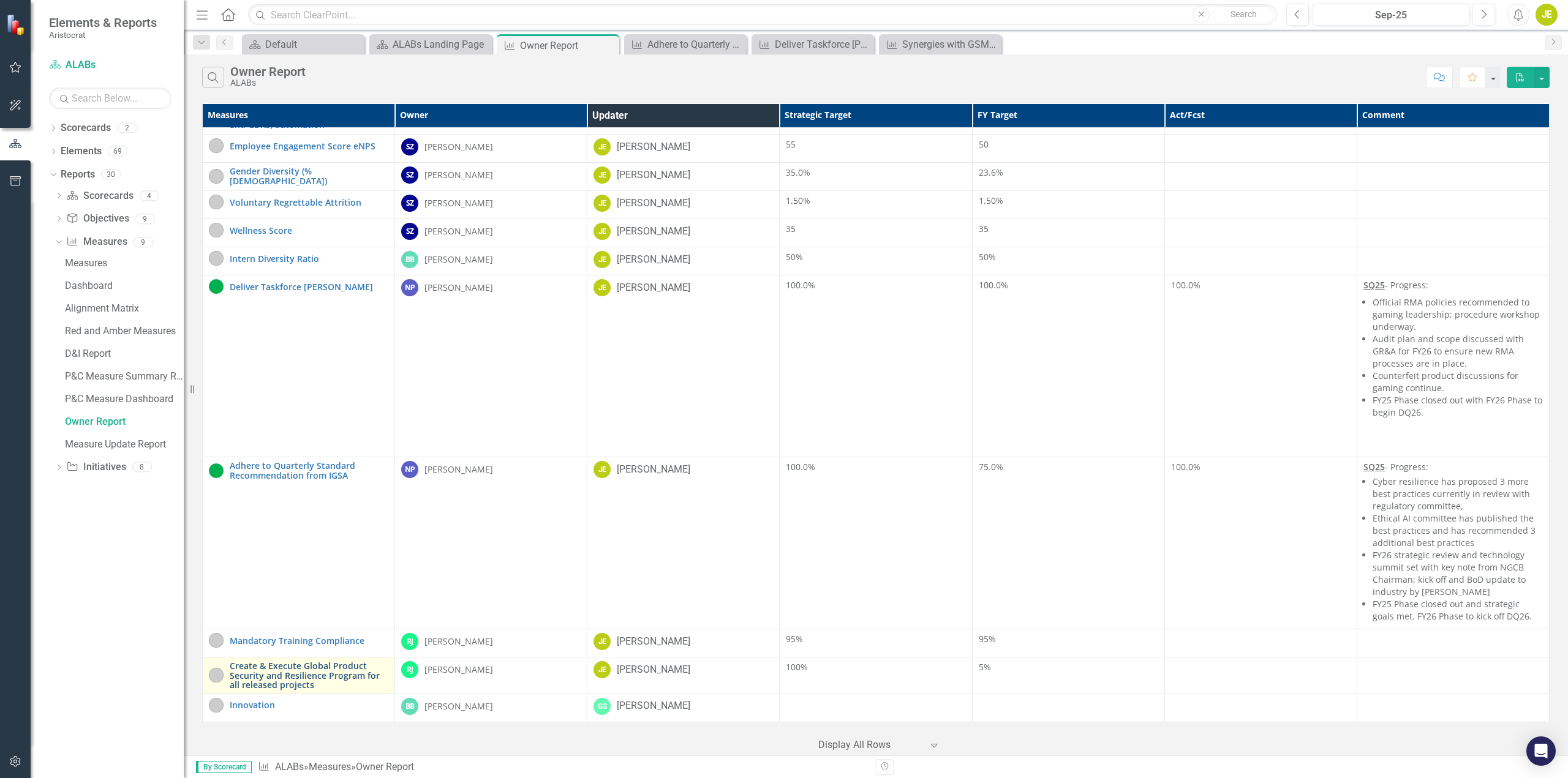
click at [283, 670] on link "Create & Execute Global Product Security and Resilience Program for all release…" at bounding box center [309, 676] width 158 height 28
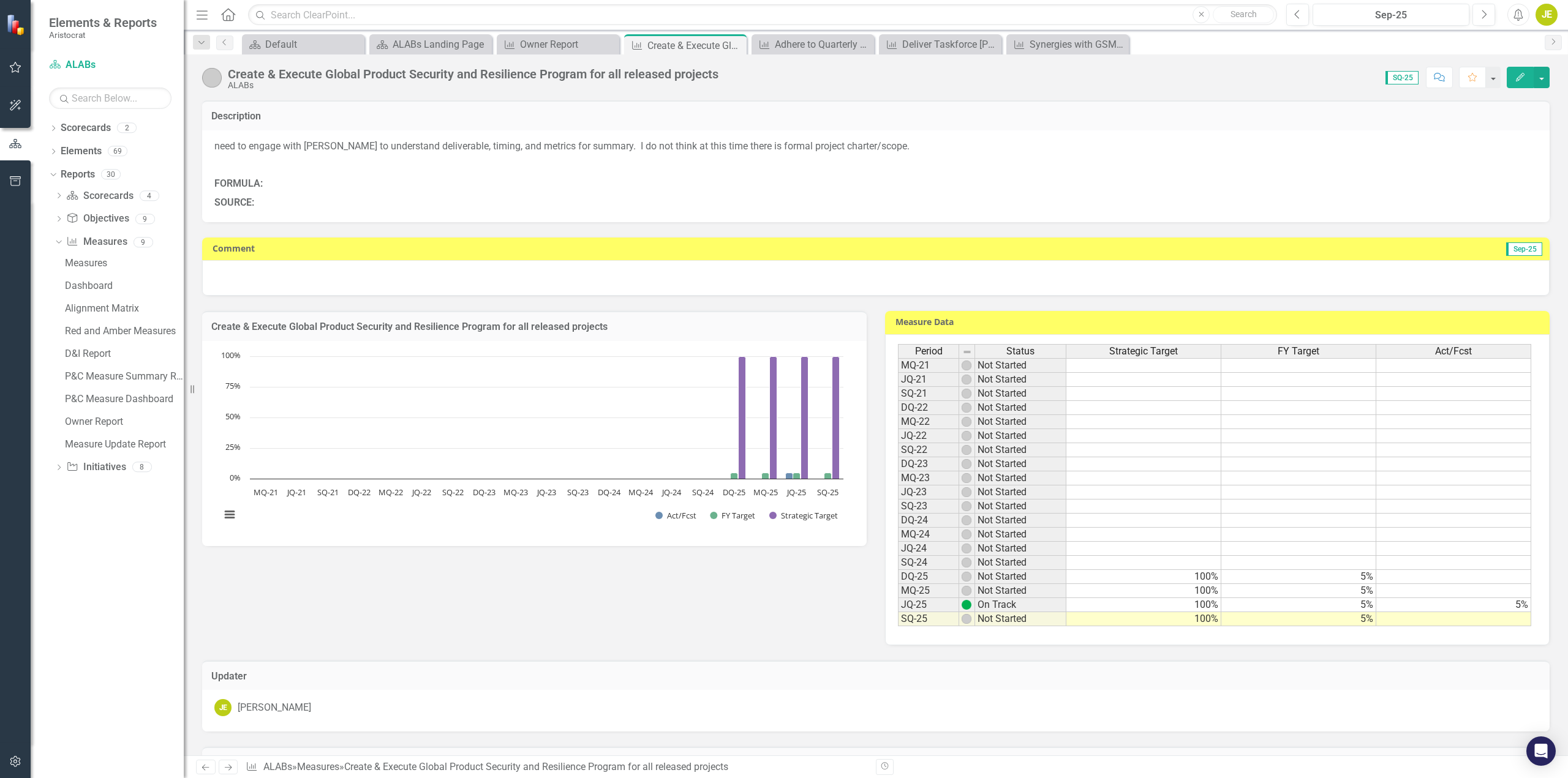
click at [432, 271] on div at bounding box center [875, 278] width 1348 height 36
click at [413, 279] on div at bounding box center [875, 278] width 1348 height 36
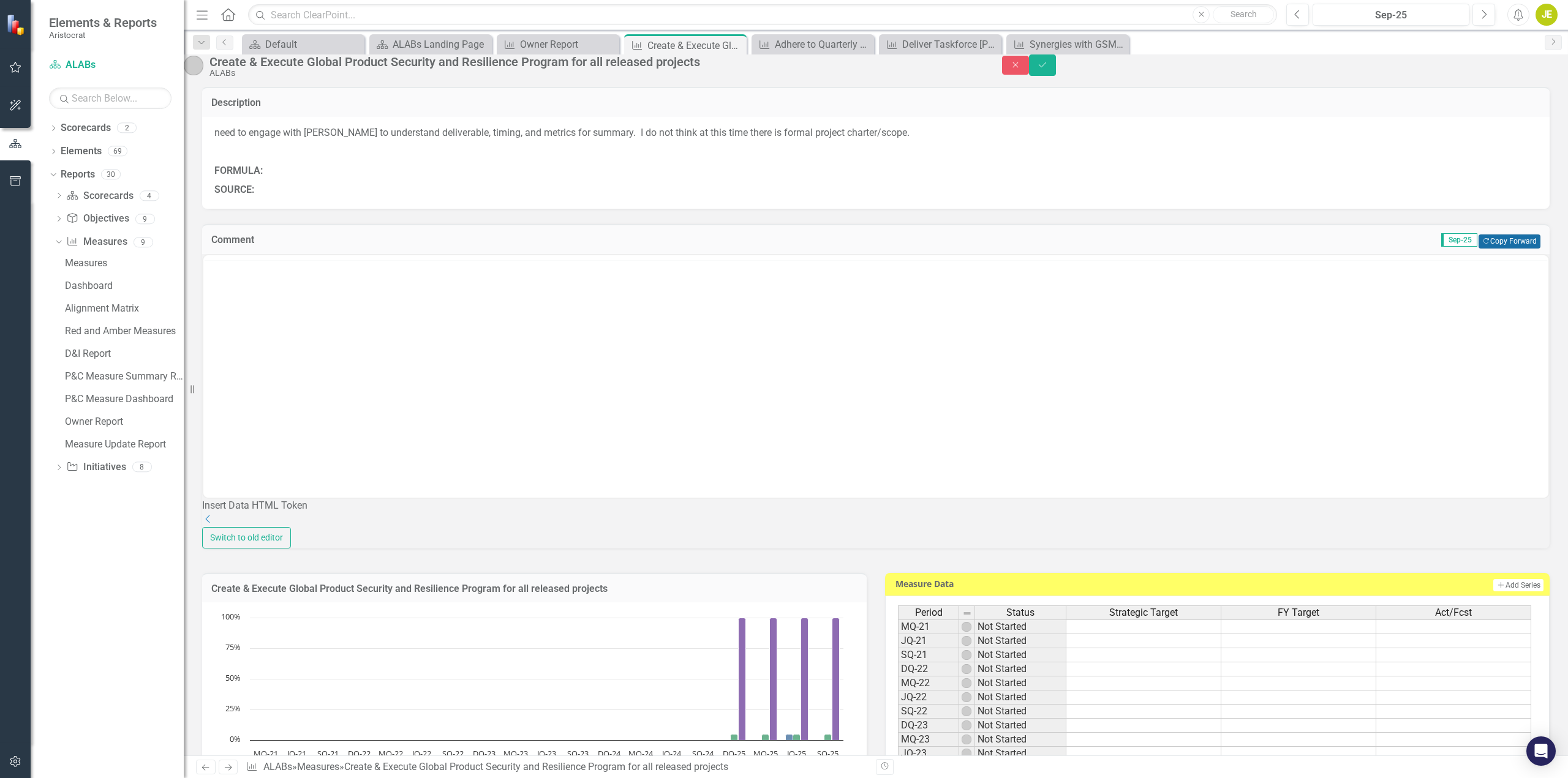
click at [1492, 248] on button "Copy Forward Copy Forward" at bounding box center [1509, 241] width 62 height 13
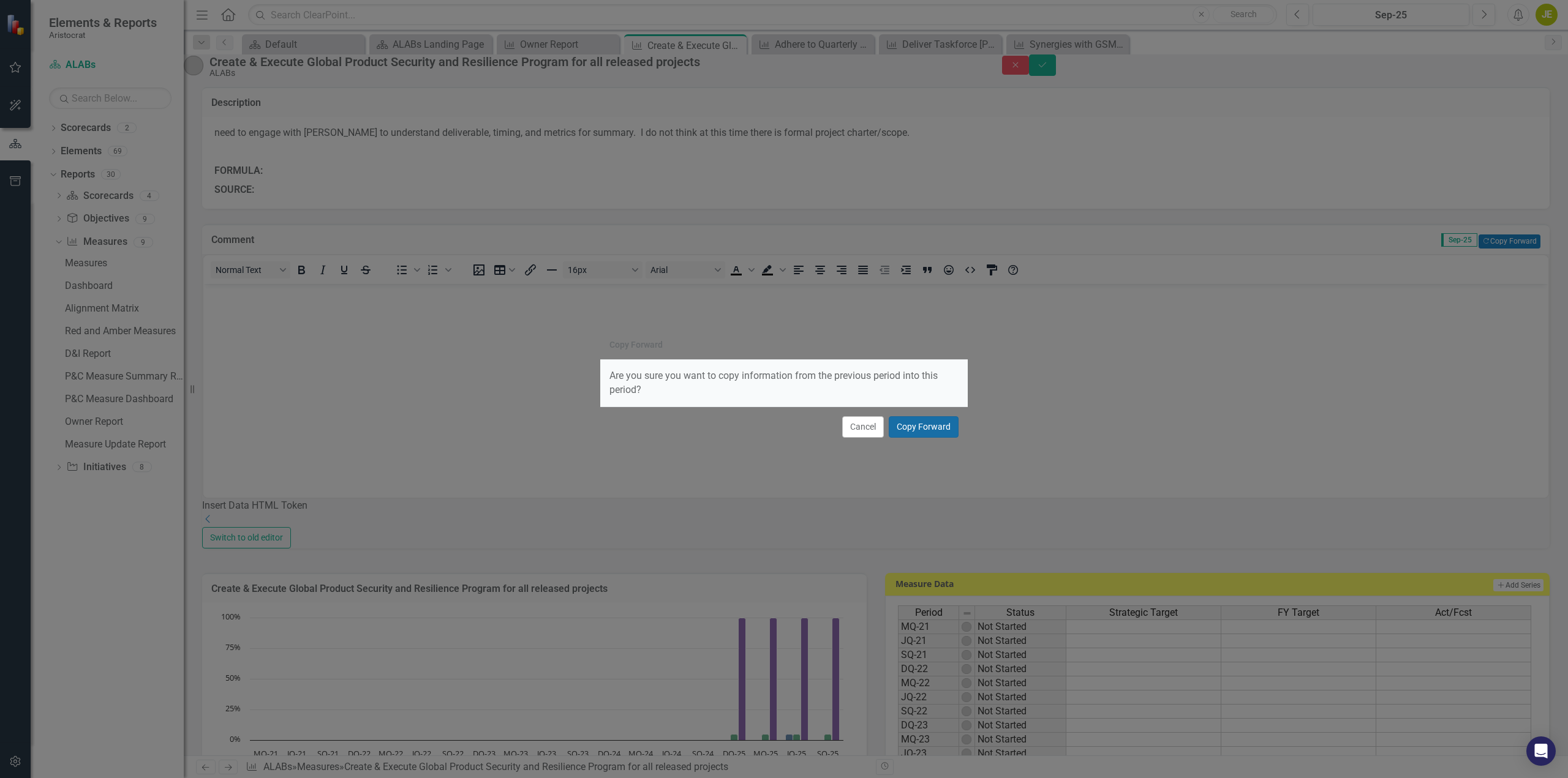
click at [924, 429] on button "Copy Forward" at bounding box center [923, 427] width 70 height 22
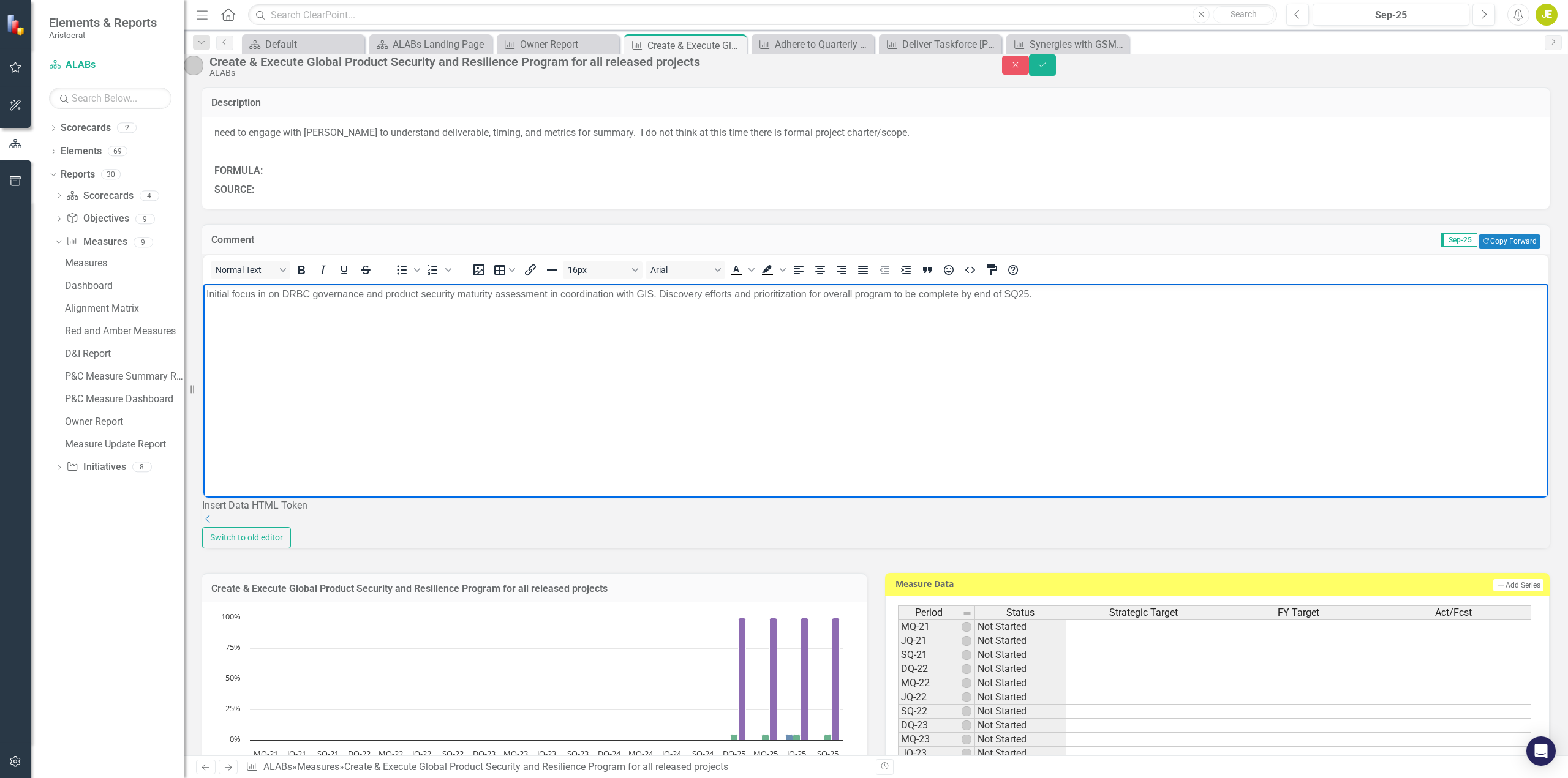
click at [1045, 293] on p "Initial focus in on DRBC governance and product security maturity assessment in…" at bounding box center [875, 294] width 1339 height 15
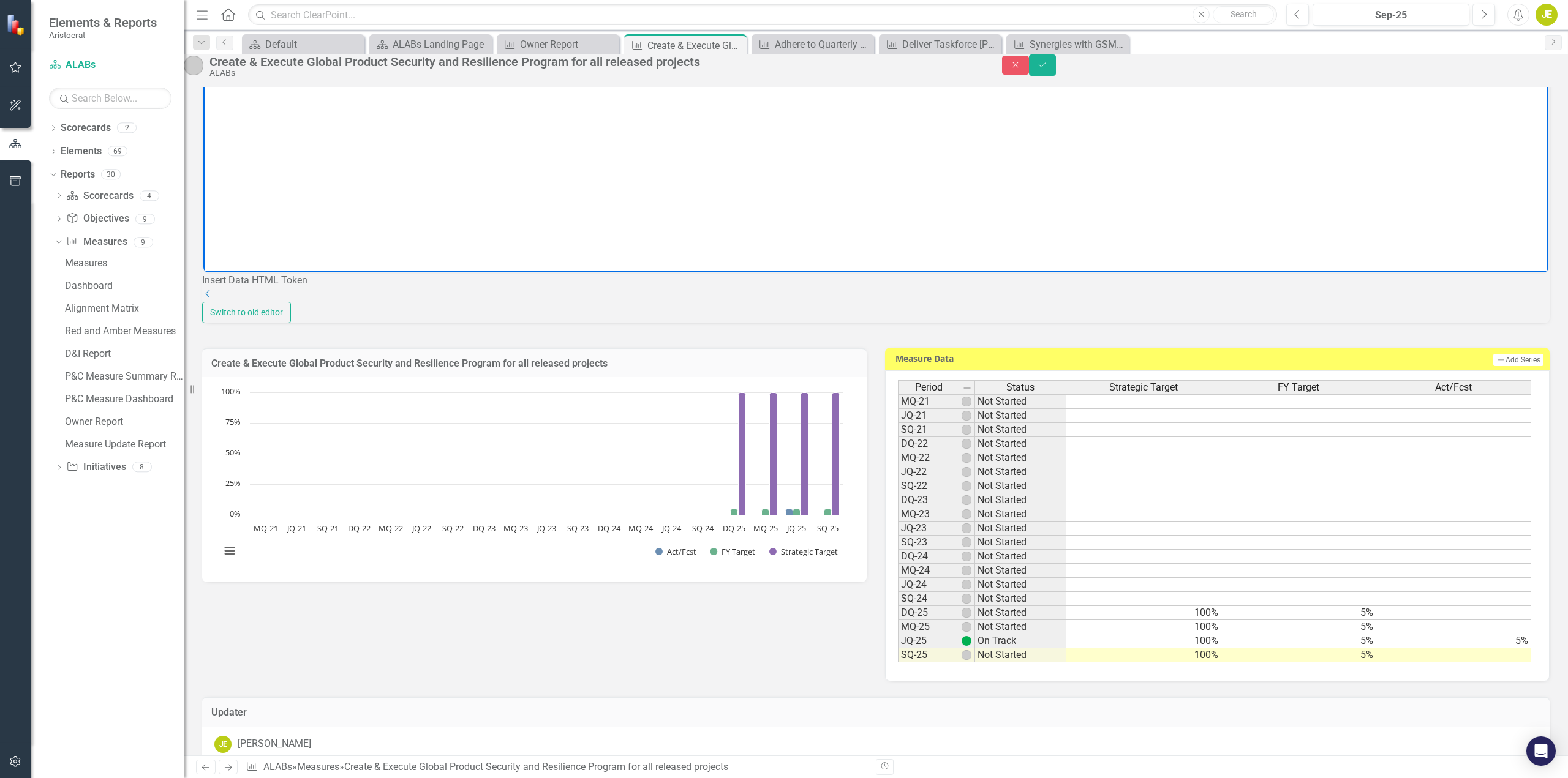
scroll to position [245, 0]
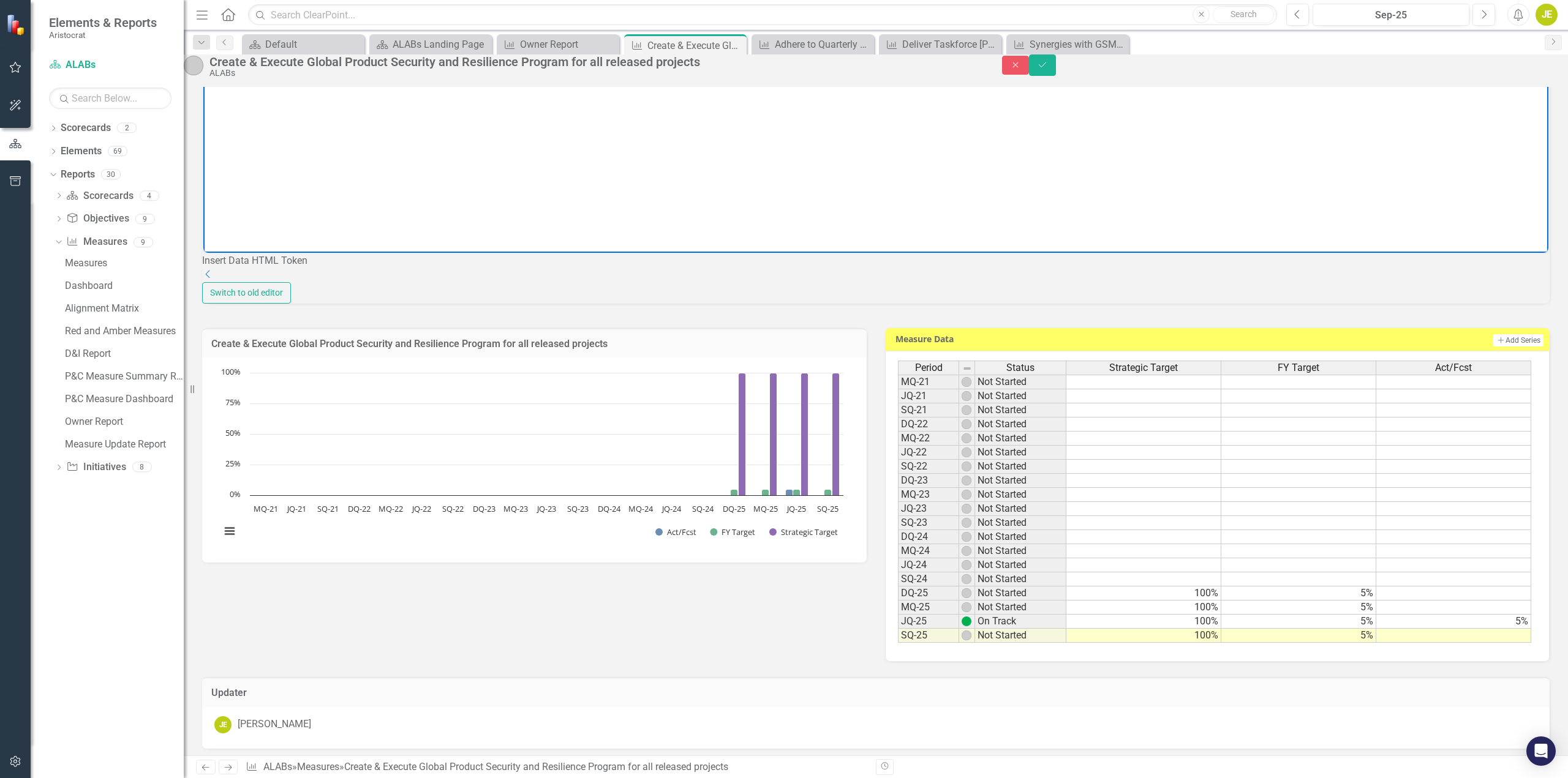
click at [1500, 643] on td at bounding box center [1453, 636] width 155 height 14
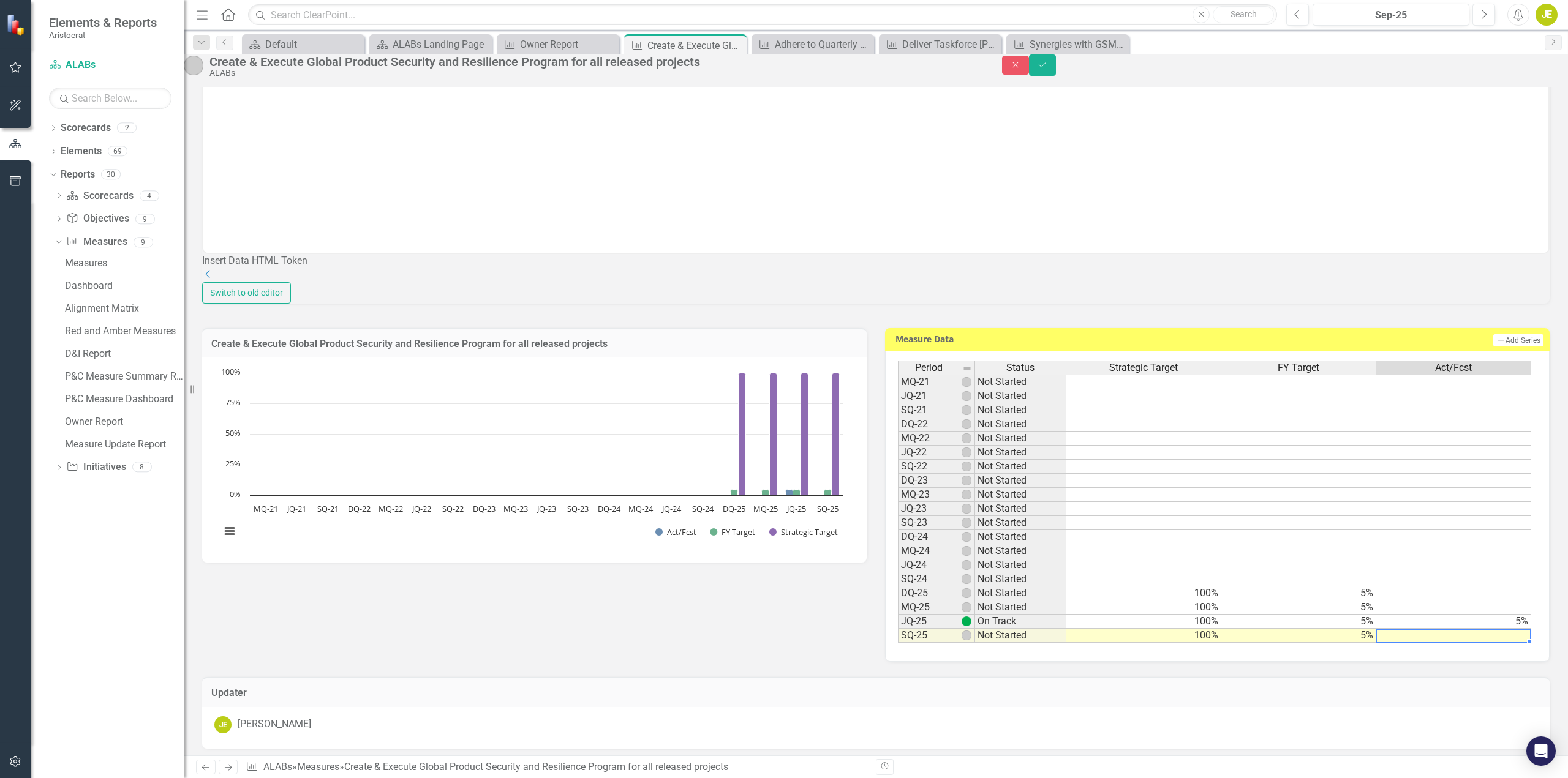
click at [1500, 643] on td at bounding box center [1453, 636] width 155 height 14
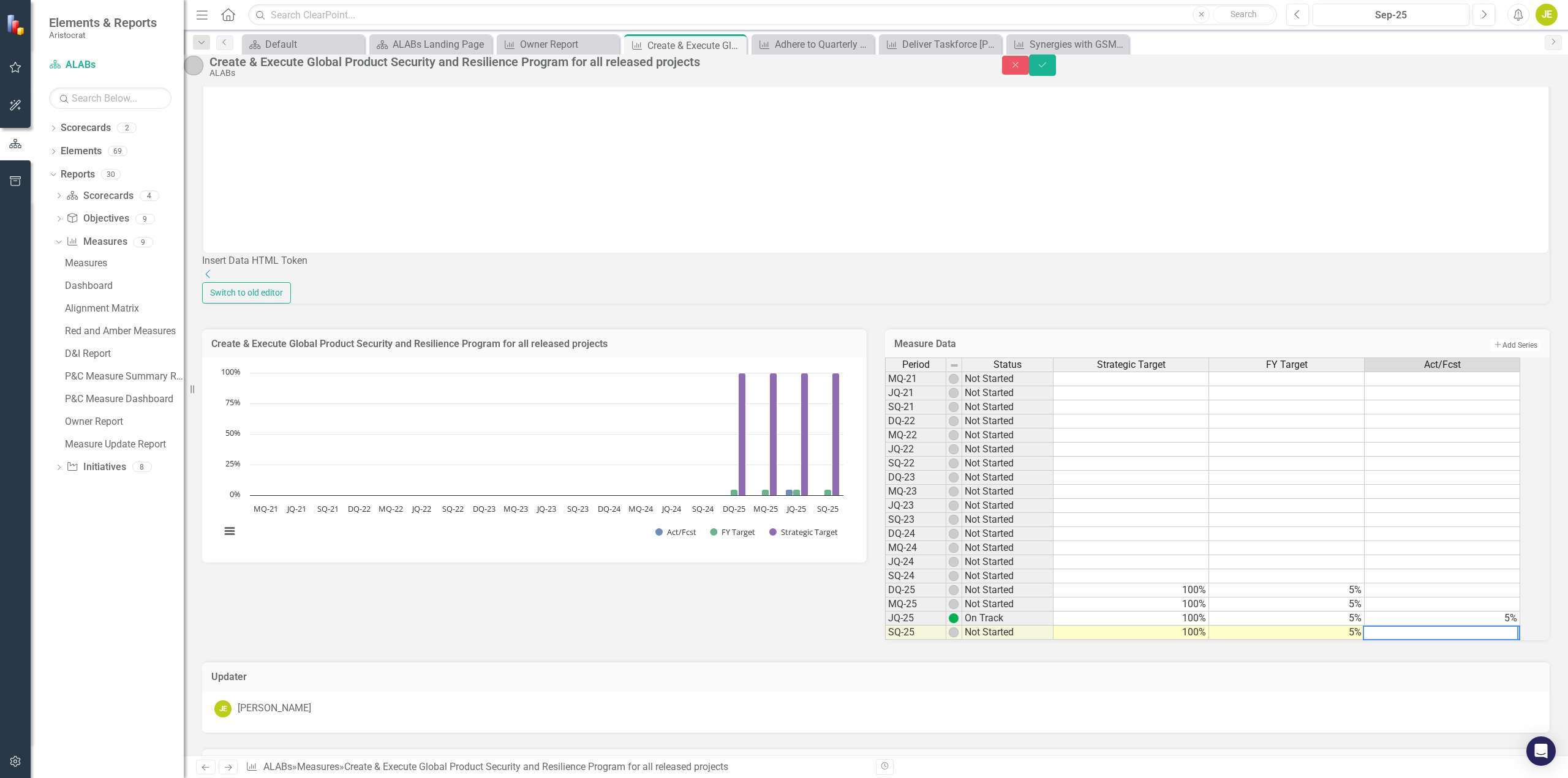
type textarea "5"
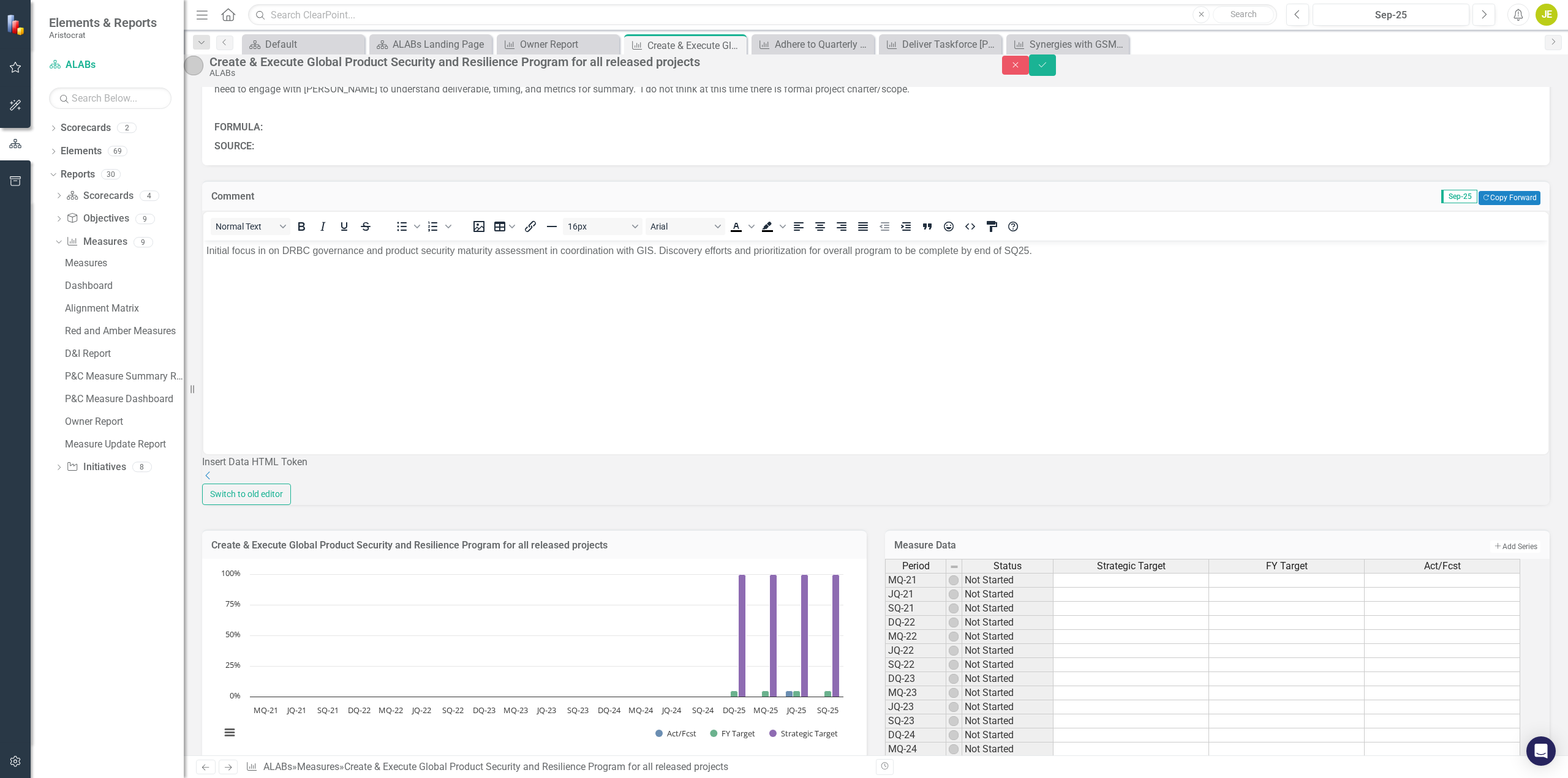
scroll to position [0, 0]
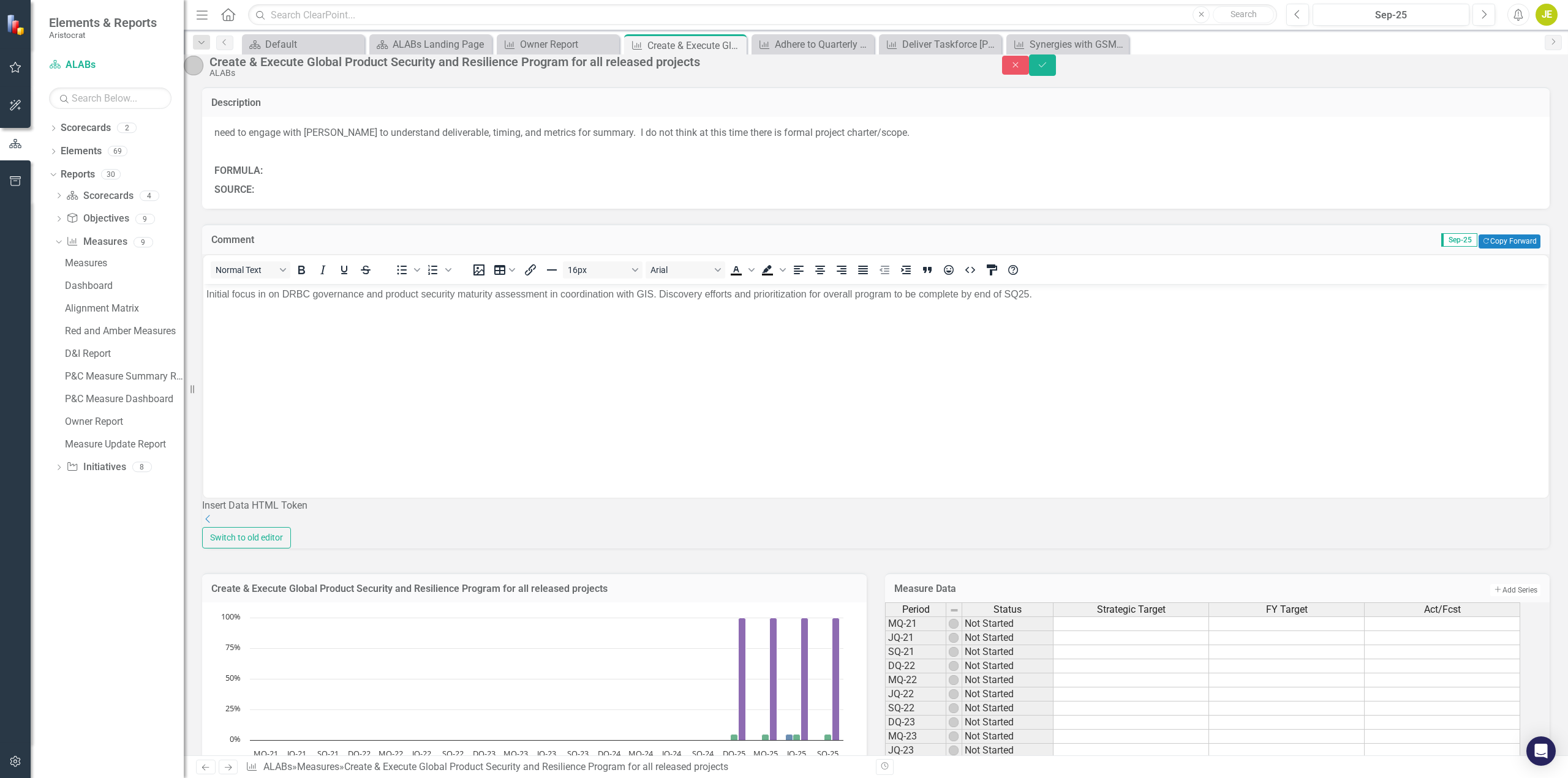
type textarea "10"
click at [1061, 296] on p "Initial focus in on DRBC governance and product security maturity assessment in…" at bounding box center [875, 294] width 1339 height 15
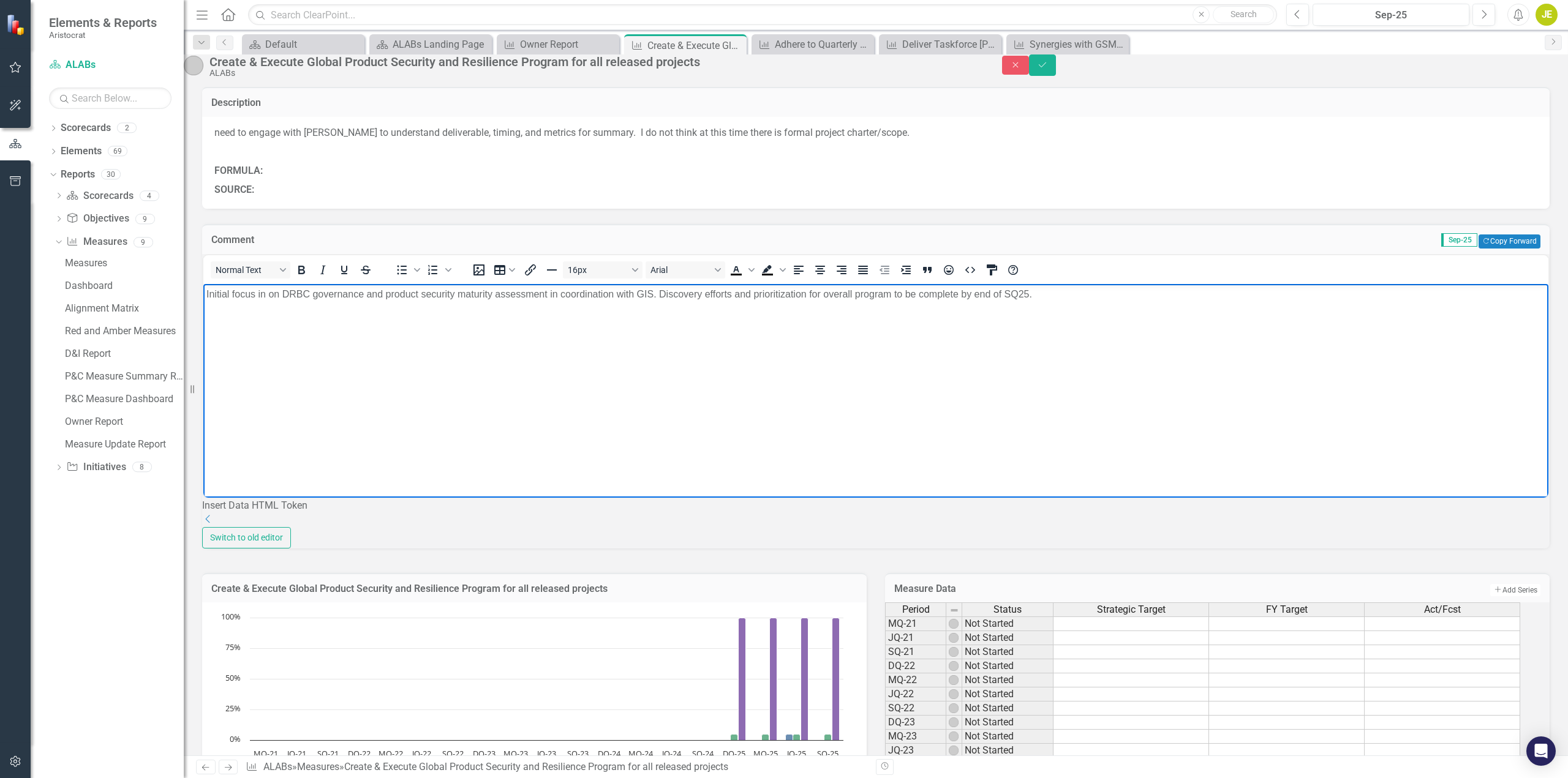
click at [1061, 296] on p "Initial focus in on DRBC governance and product security maturity assessment in…" at bounding box center [875, 294] width 1339 height 15
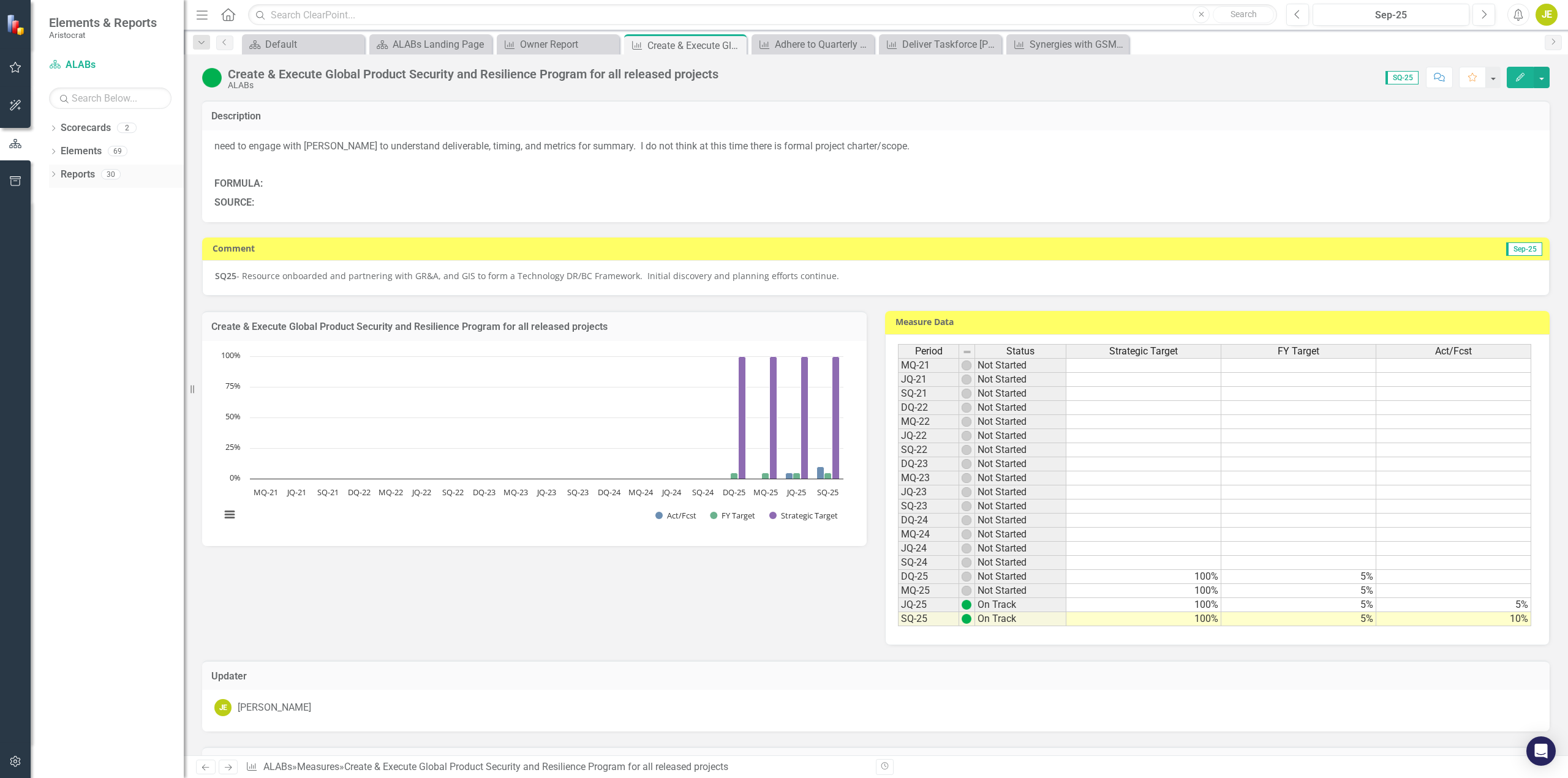
click at [55, 168] on div "Dropdown Reports 30" at bounding box center [117, 176] width 135 height 23
click at [55, 175] on icon at bounding box center [54, 173] width 3 height 5
click at [63, 266] on icon "Dropdown" at bounding box center [58, 266] width 8 height 7
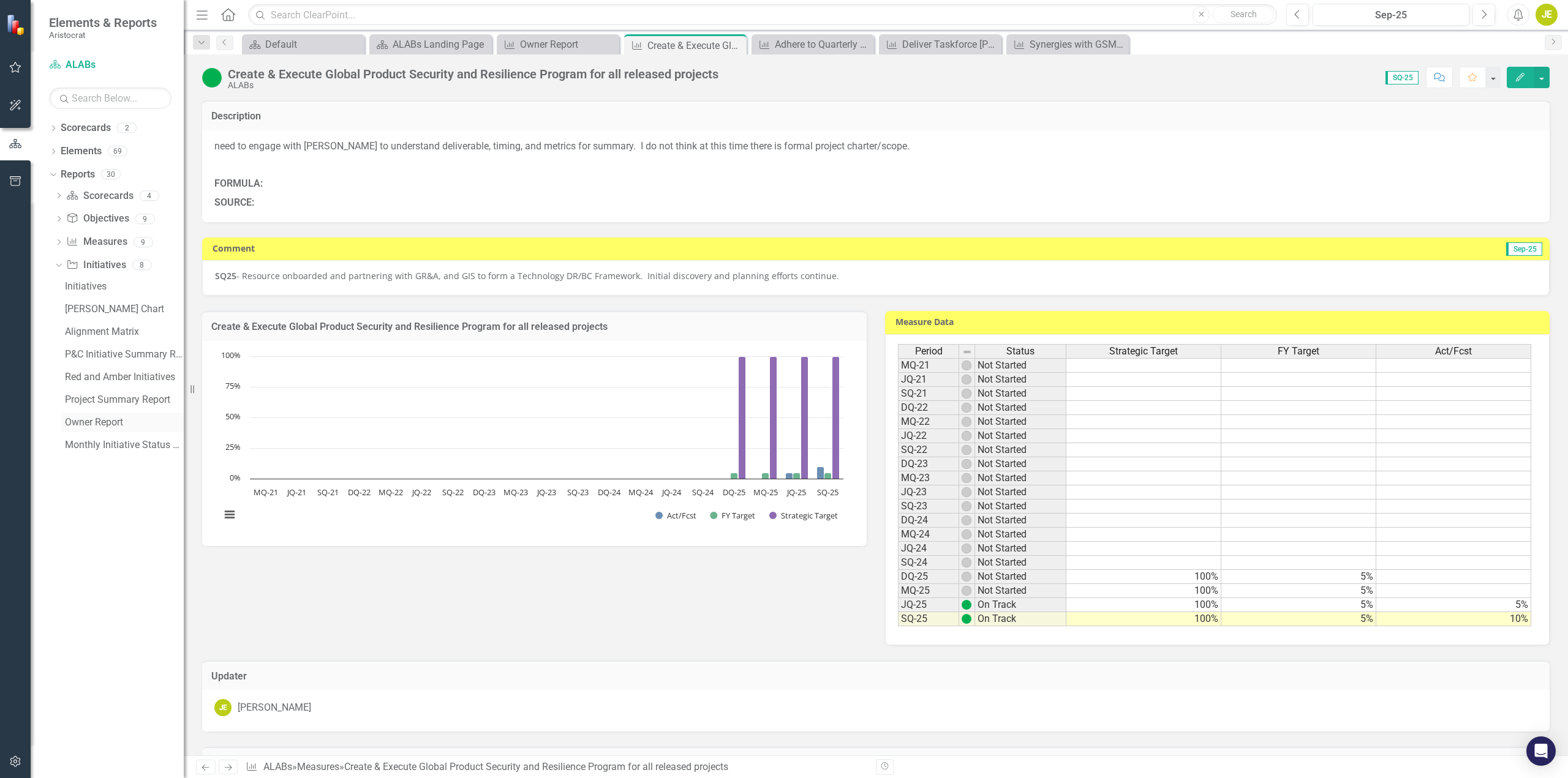
click at [101, 419] on div "Owner Report" at bounding box center [124, 422] width 119 height 11
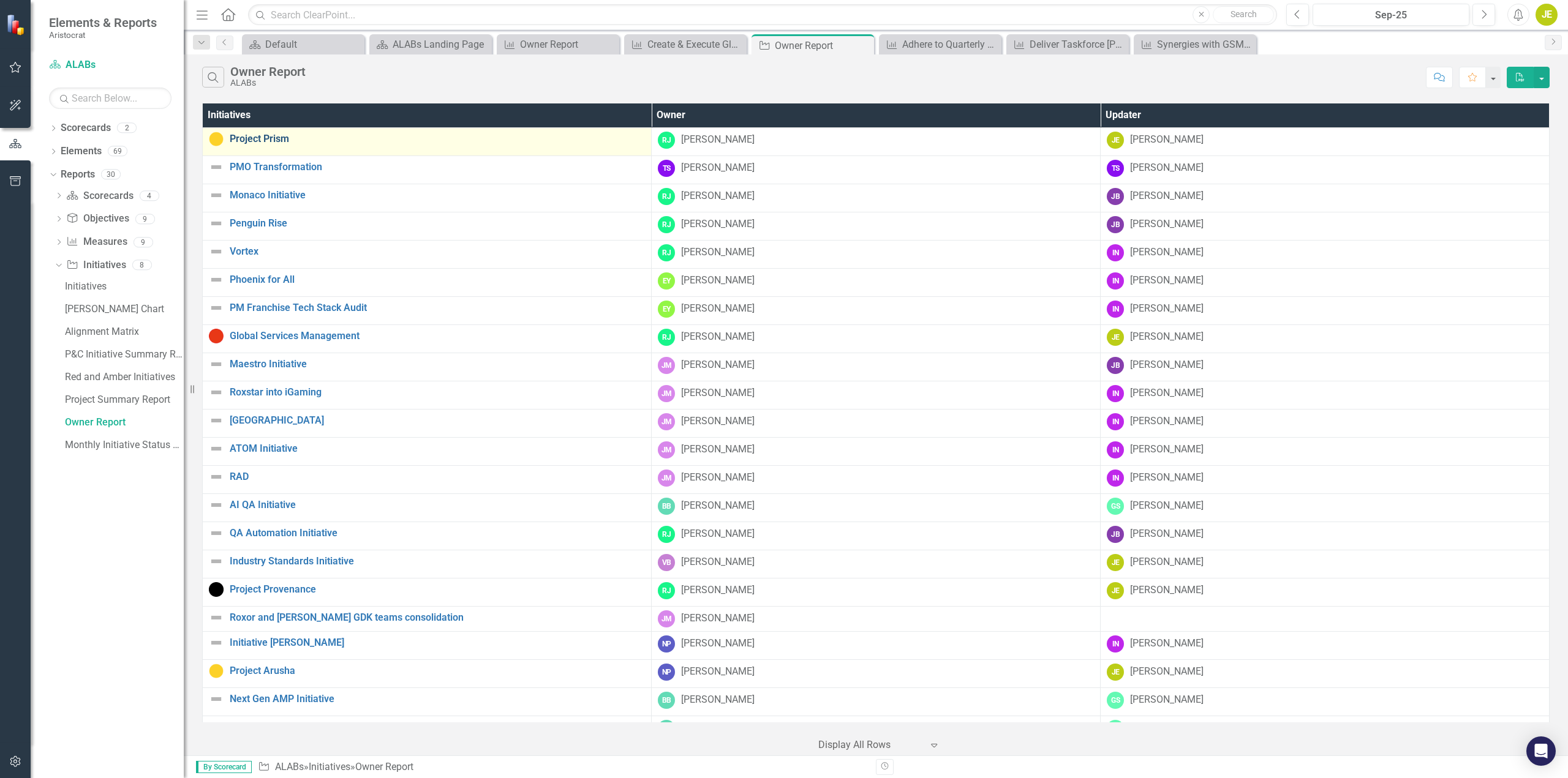
click at [265, 138] on link "Project Prism" at bounding box center [437, 139] width 416 height 11
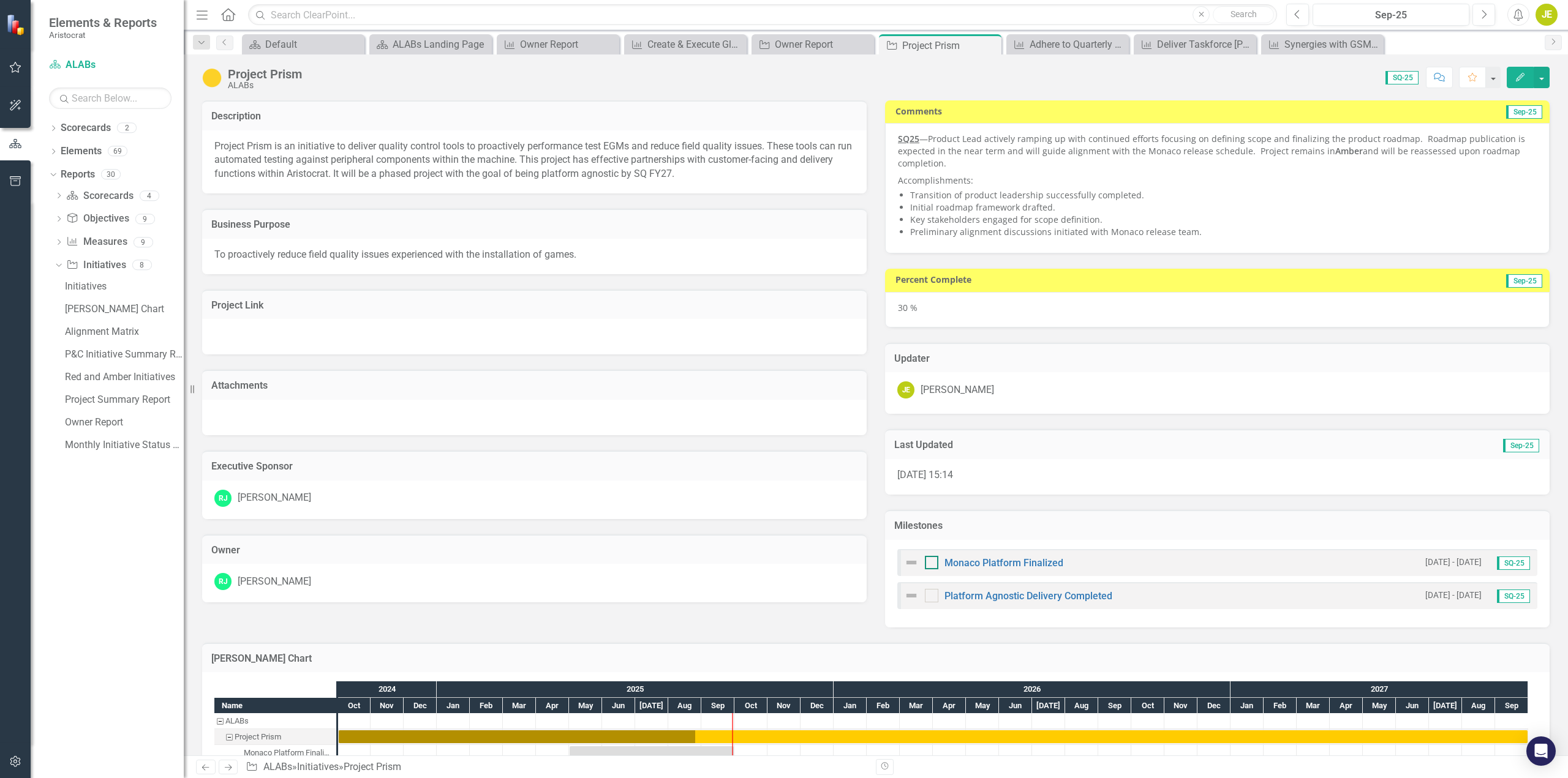
click at [927, 564] on input "checkbox" at bounding box center [928, 560] width 8 height 8
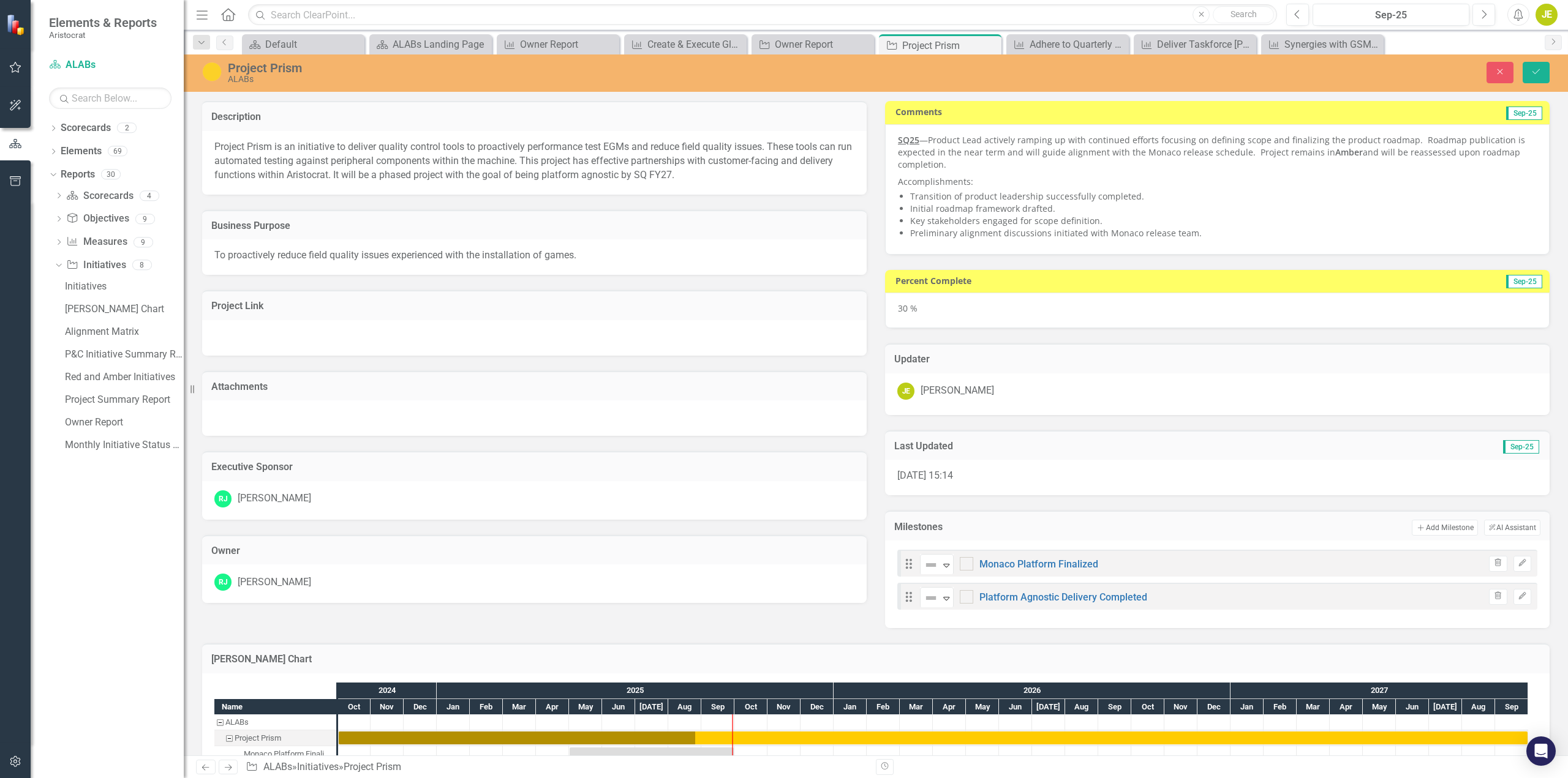
checkbox input "true"
click at [940, 561] on icon "Expand" at bounding box center [946, 565] width 12 height 10
click at [1079, 522] on td "Add Add Milestone ClearPoint AI AI Assistant" at bounding box center [1306, 528] width 469 height 16
click at [1039, 561] on link "Monaco Platform Finalized" at bounding box center [1038, 564] width 119 height 12
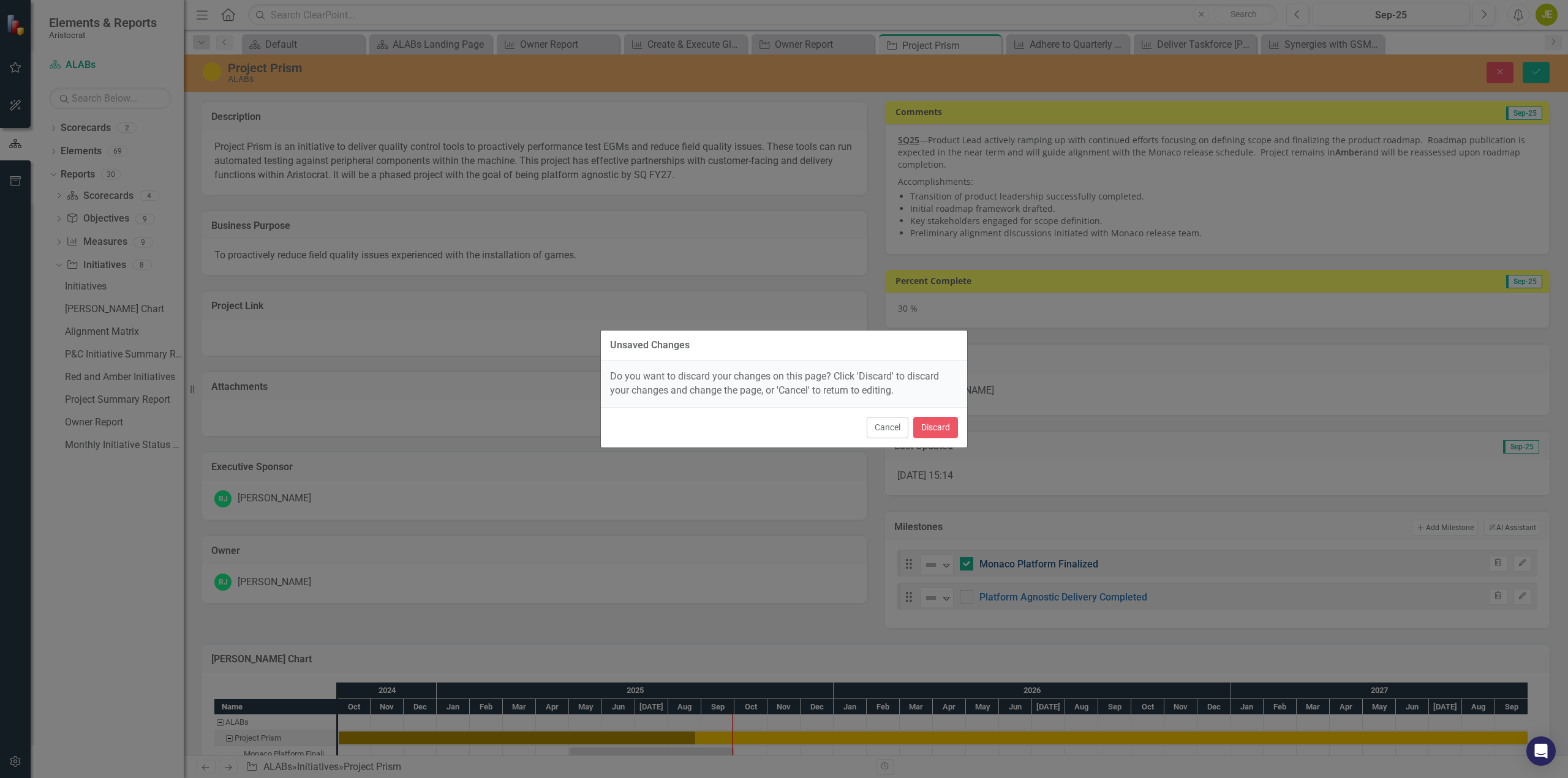
click at [1039, 561] on div "Unsaved Changes Do you want to discard your changes on this page? Click 'Discar…" at bounding box center [784, 389] width 1568 height 778
click at [889, 429] on button "Cancel" at bounding box center [887, 427] width 42 height 22
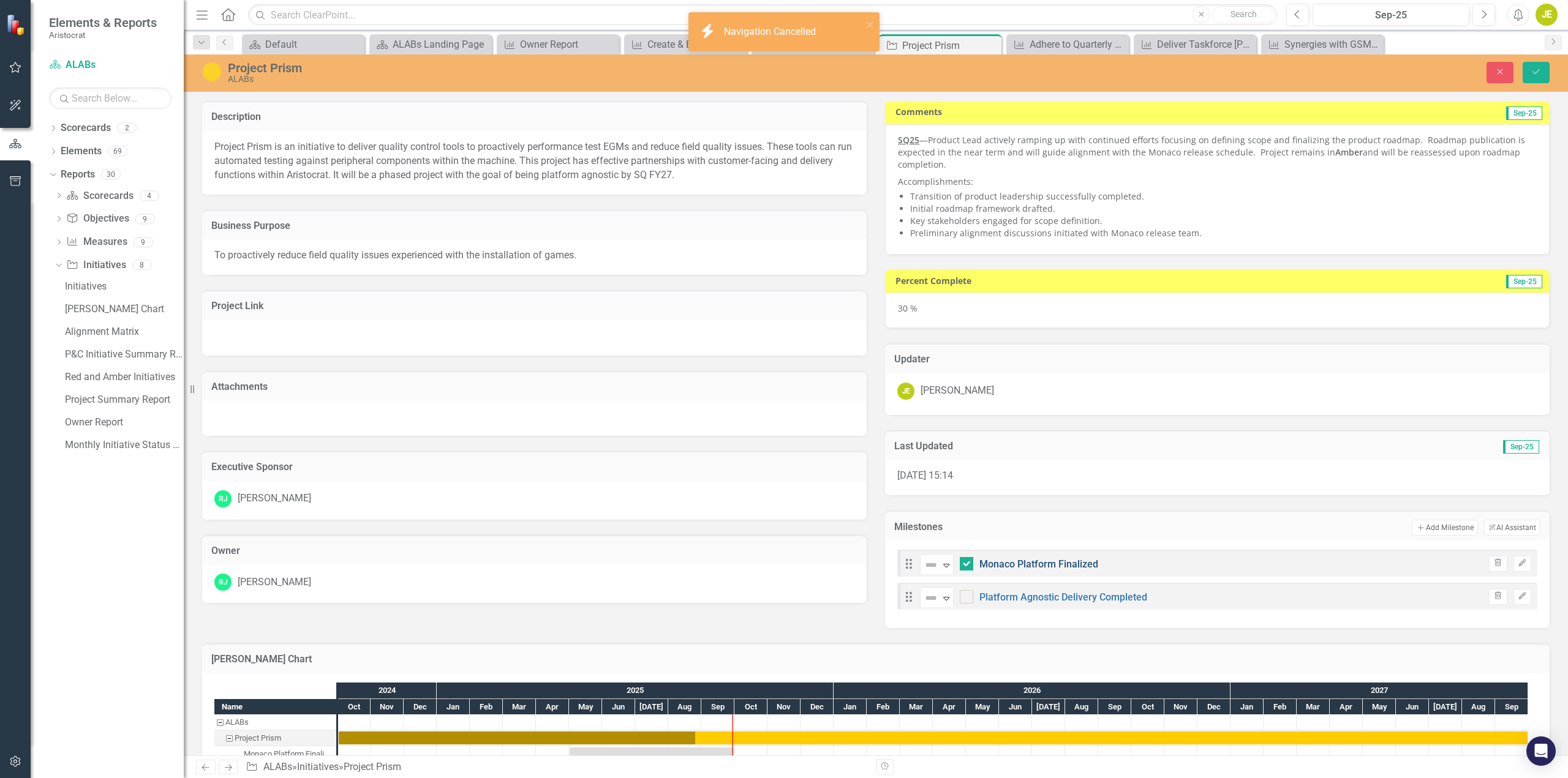
click at [1026, 564] on link "Monaco Platform Finalized" at bounding box center [1038, 564] width 119 height 12
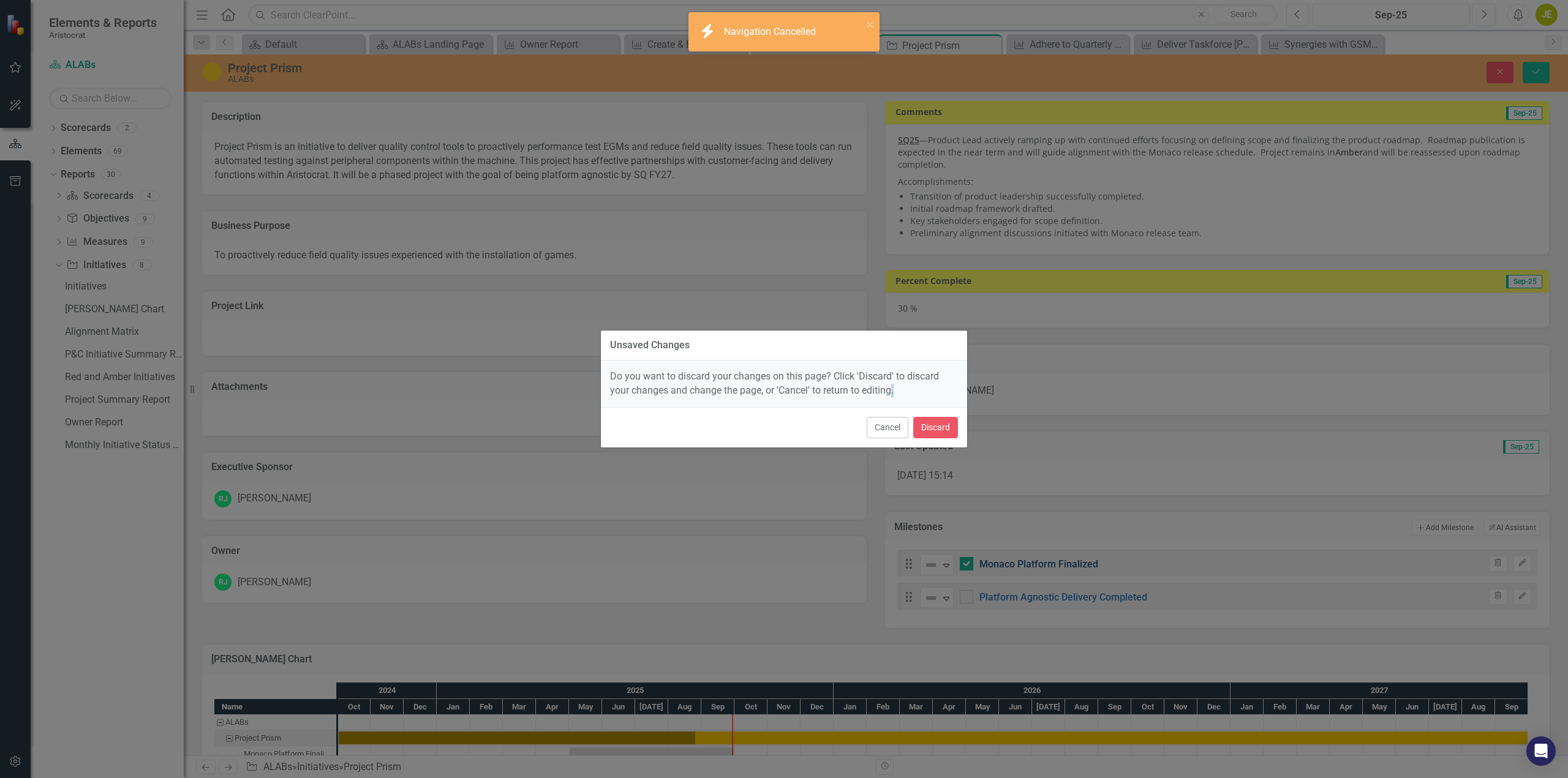
click at [1026, 564] on div "Unsaved Changes Do you want to discard your changes on this page? Click 'Discar…" at bounding box center [784, 389] width 1568 height 778
click at [895, 430] on button "Cancel" at bounding box center [887, 427] width 42 height 22
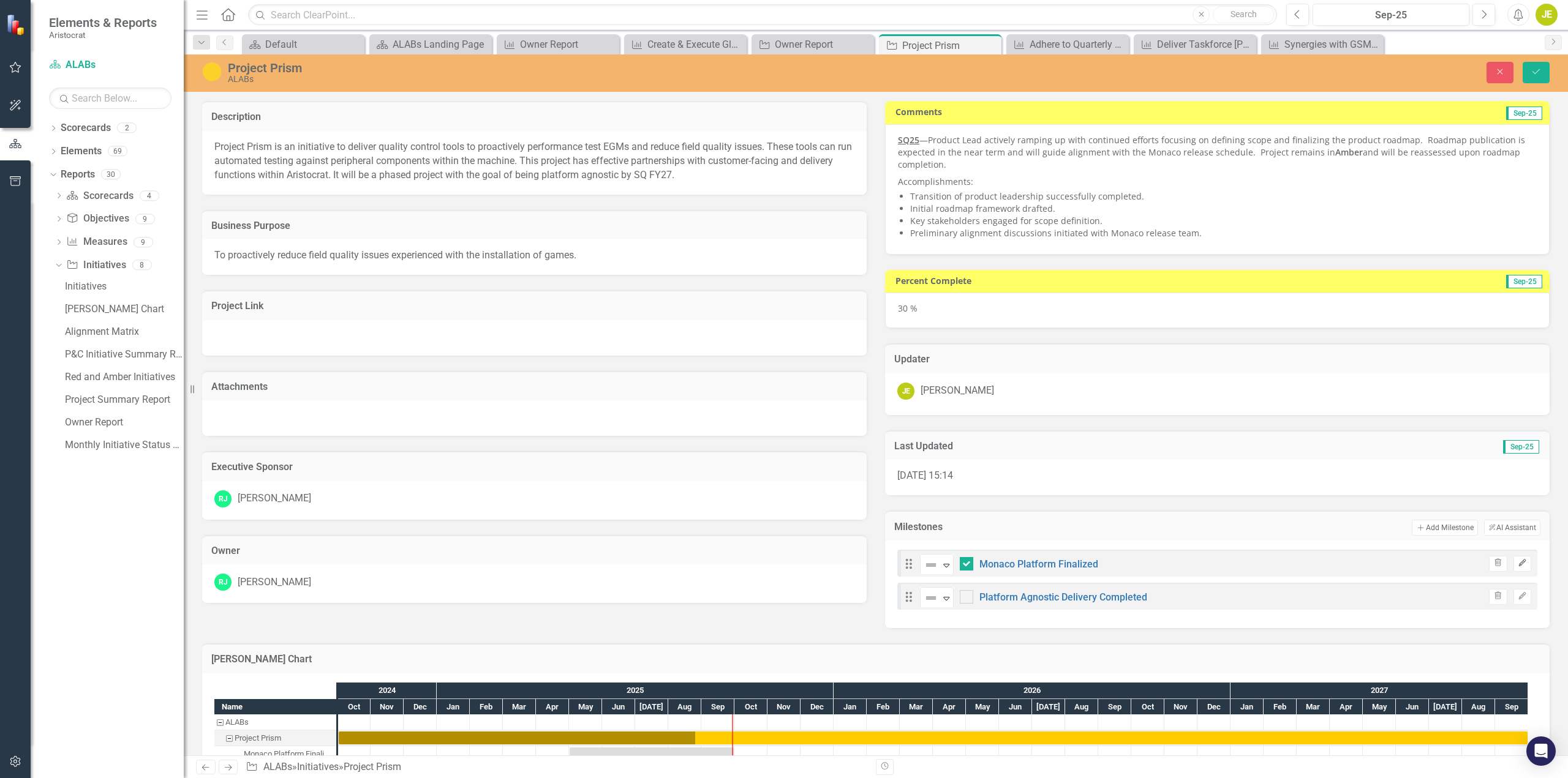
click at [1518, 564] on icon "button" at bounding box center [1522, 564] width 7 height 7
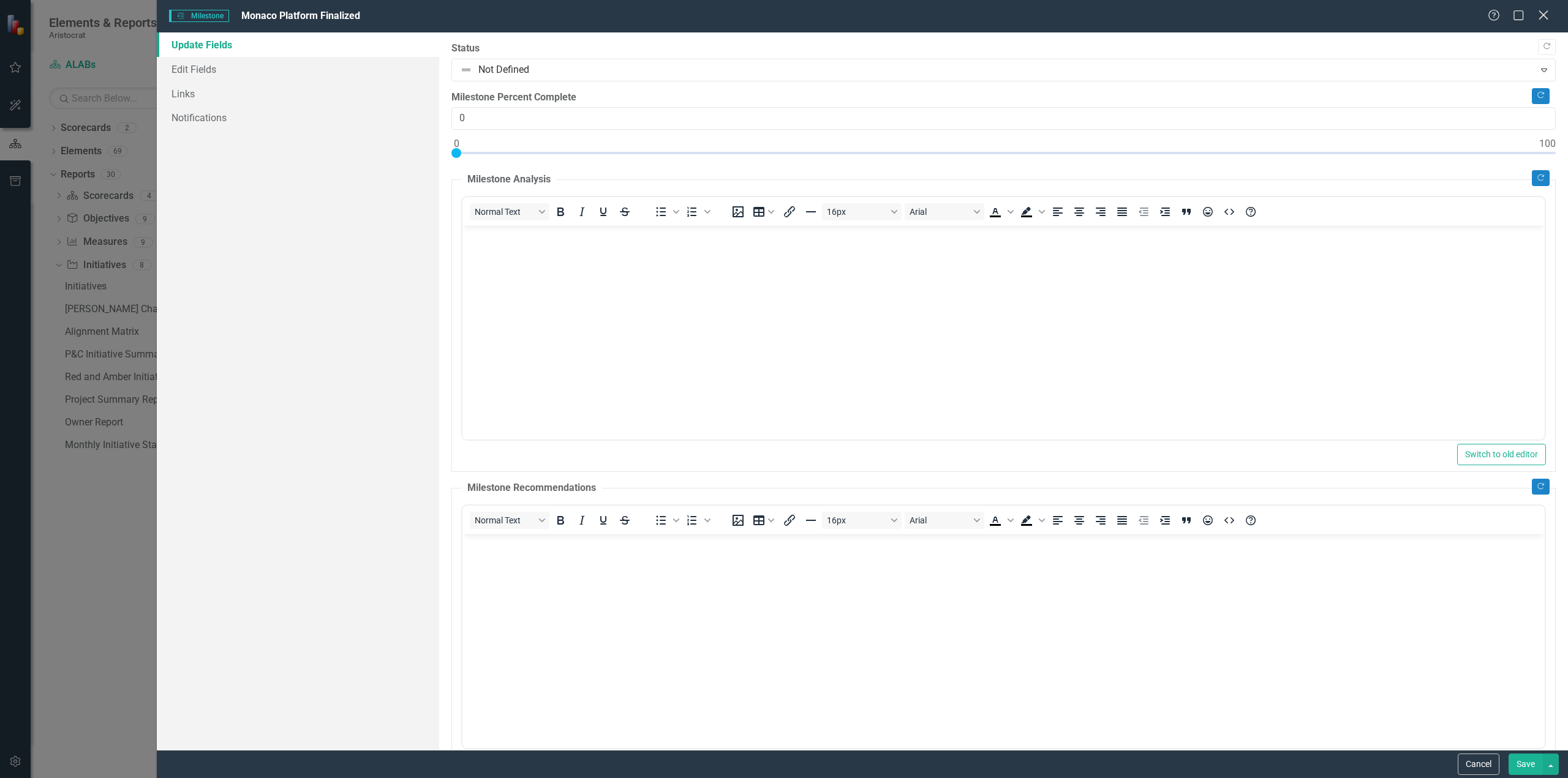
click at [1544, 15] on icon at bounding box center [1543, 15] width 9 height 9
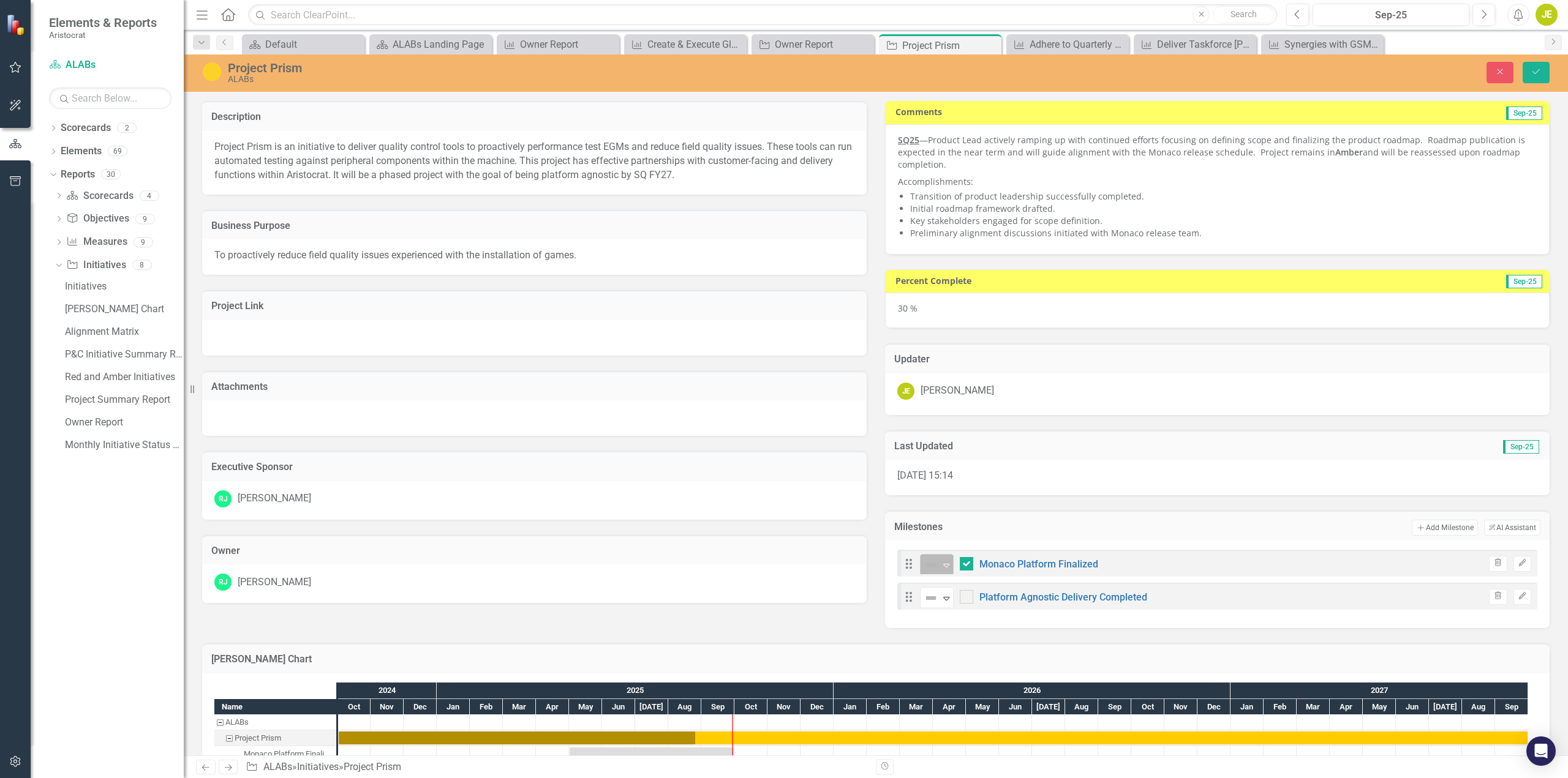
click at [945, 569] on icon "Expand" at bounding box center [946, 565] width 12 height 10
click at [960, 671] on div "Complete" at bounding box center [968, 670] width 41 height 14
click at [1534, 66] on button "Save" at bounding box center [1536, 72] width 27 height 22
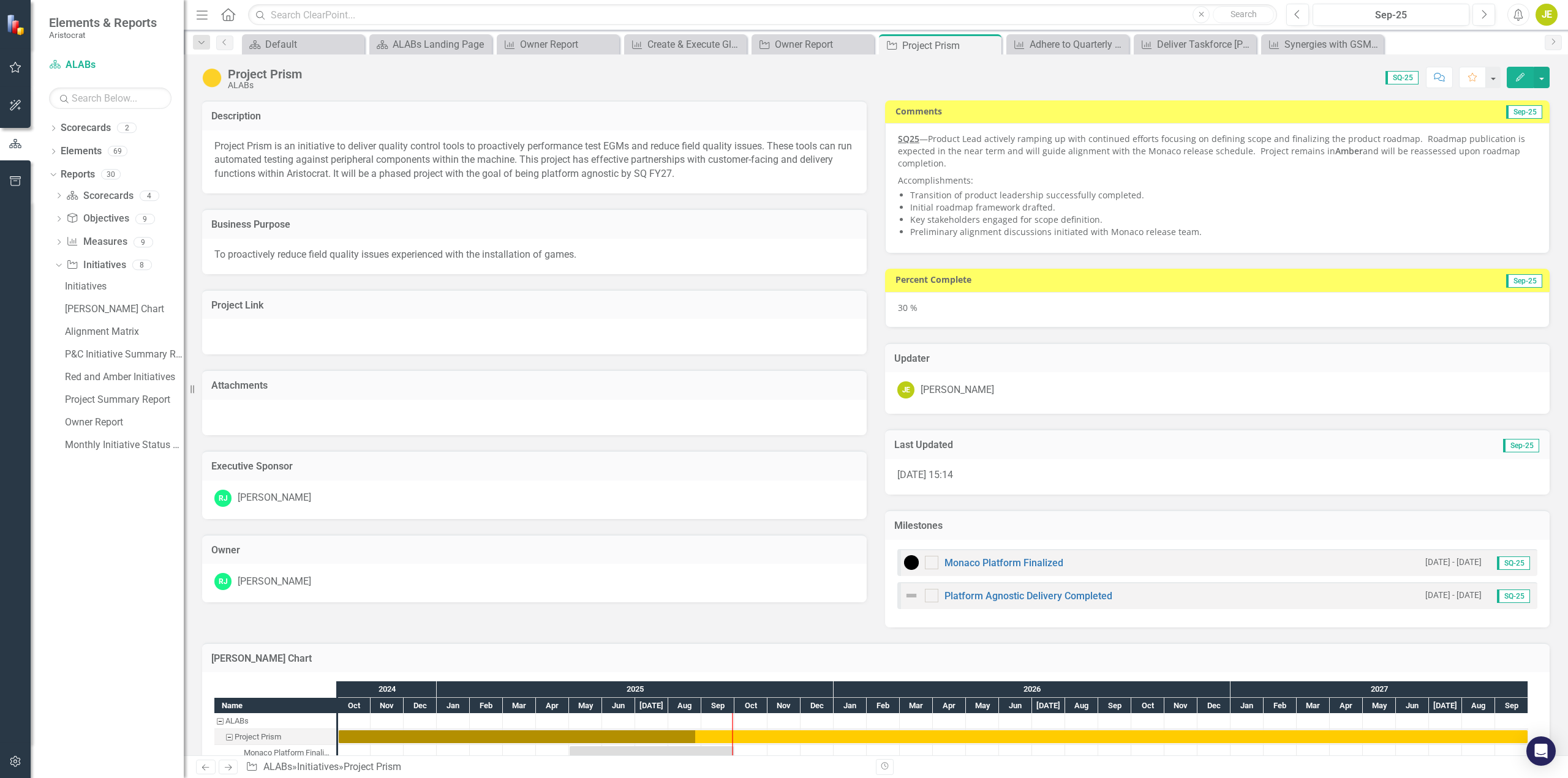
checkbox input "true"
click at [910, 311] on div "30 %" at bounding box center [1217, 310] width 664 height 36
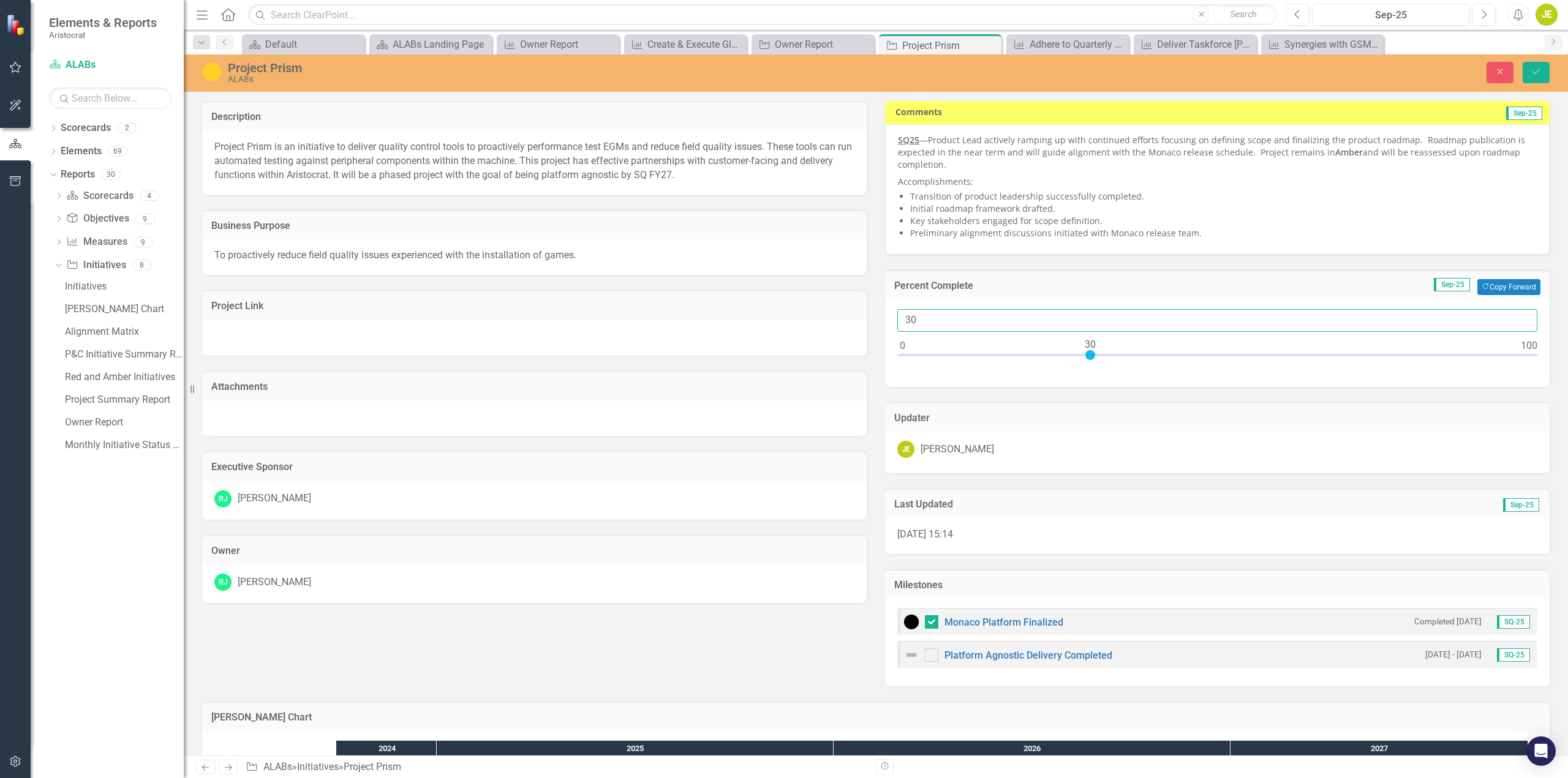
click at [917, 319] on input "30" at bounding box center [1217, 321] width 640 height 22
type input "35"
click at [1536, 67] on icon "Save" at bounding box center [1536, 71] width 11 height 8
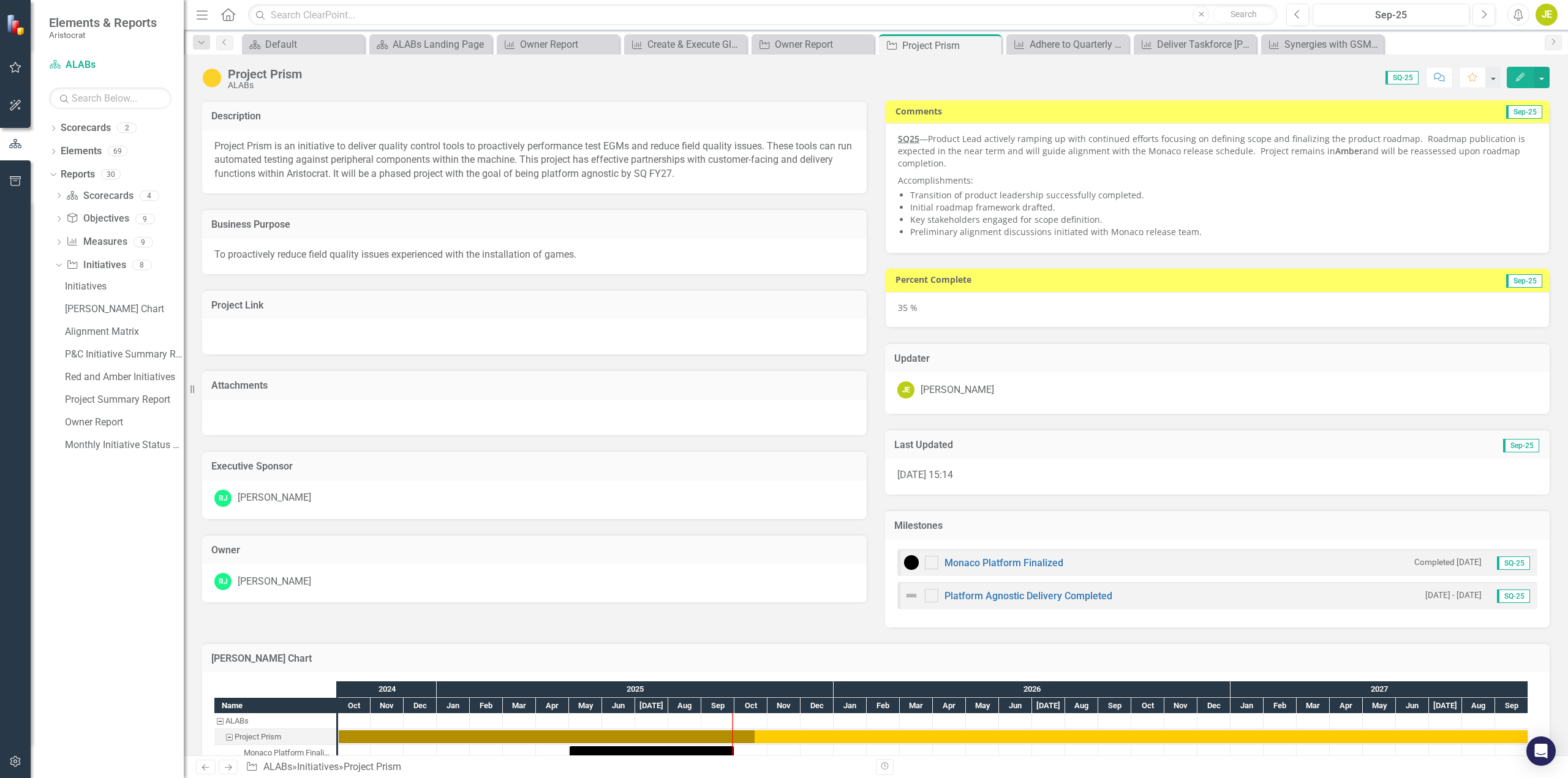
checkbox input "true"
click at [706, 81] on div "Score: 0.00 SQ-25 Completed Comment Favorite Edit" at bounding box center [928, 77] width 1241 height 21
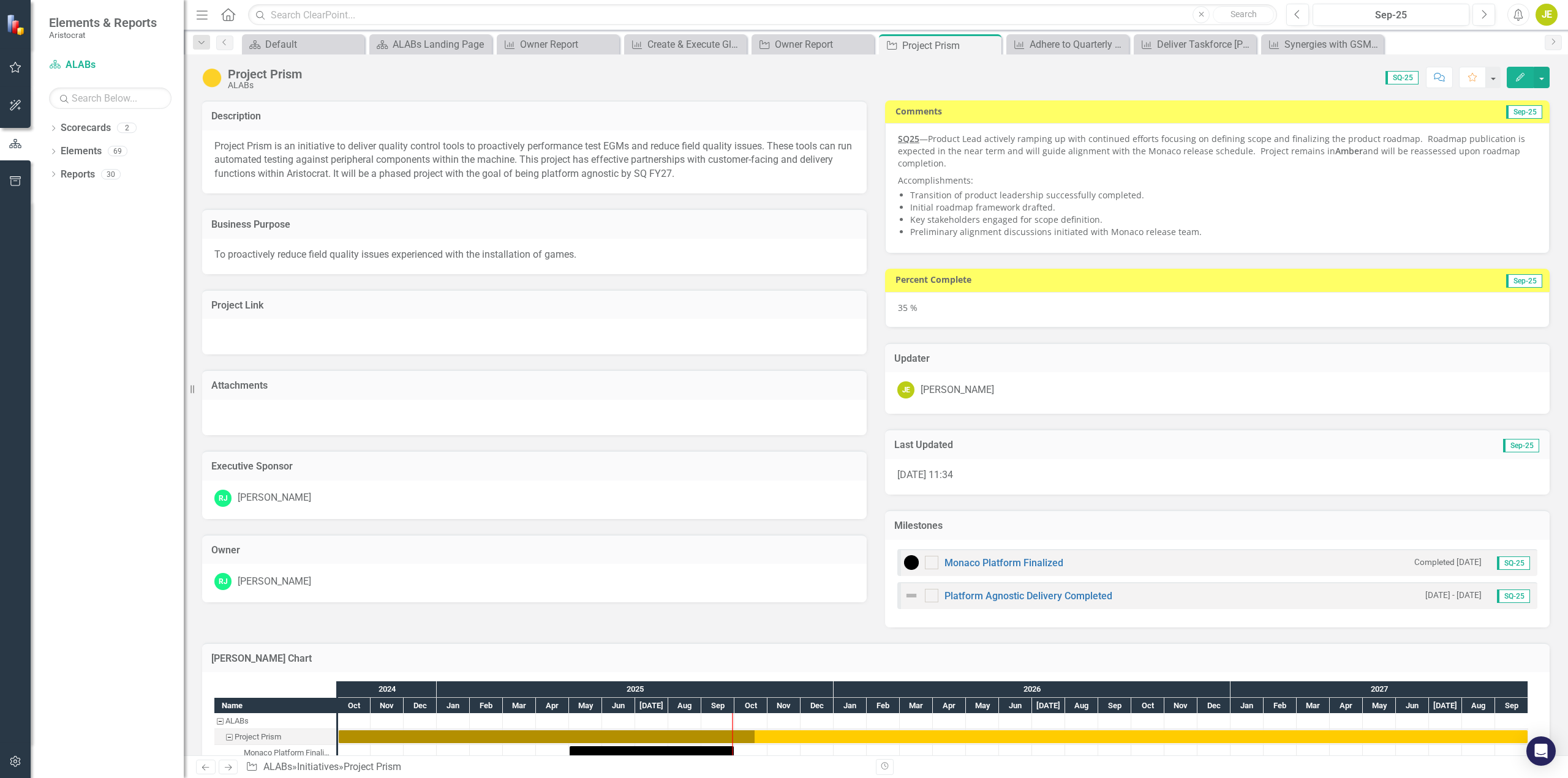
checkbox input "true"
